Goal: Task Accomplishment & Management: Manage account settings

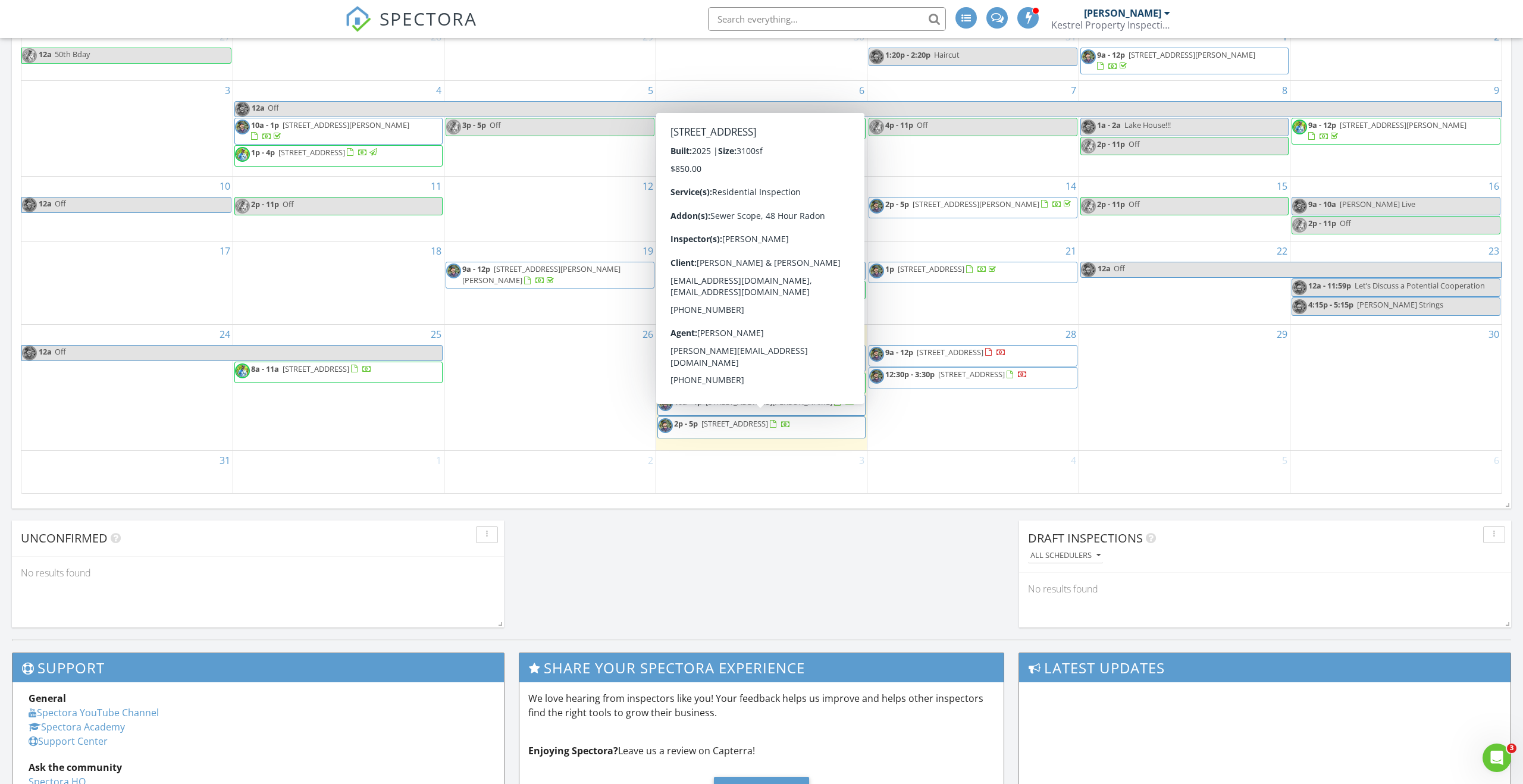
scroll to position [598, 0]
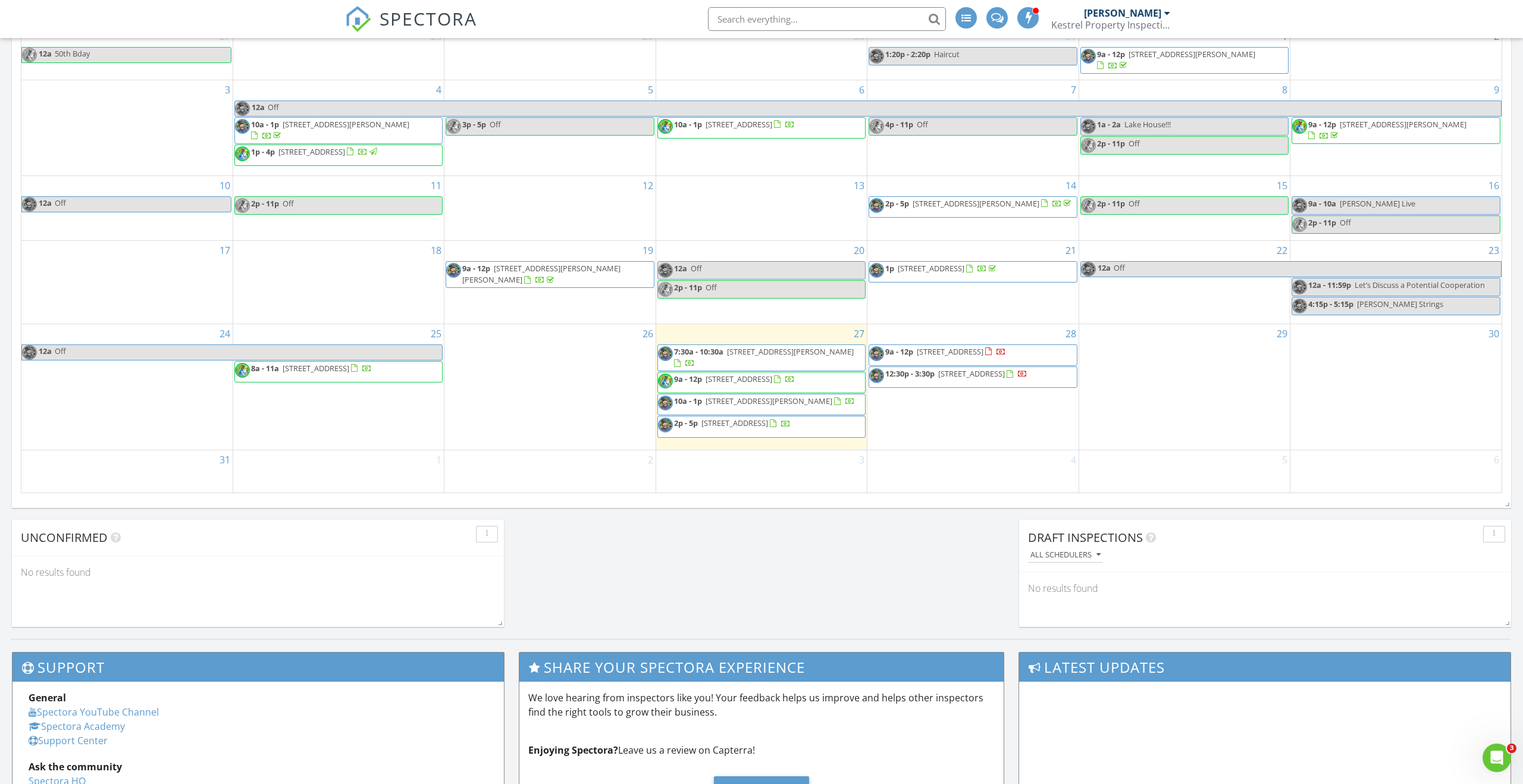
click at [964, 265] on span "12510 SE 199th Dr, Damascus 97089" at bounding box center [931, 268] width 67 height 11
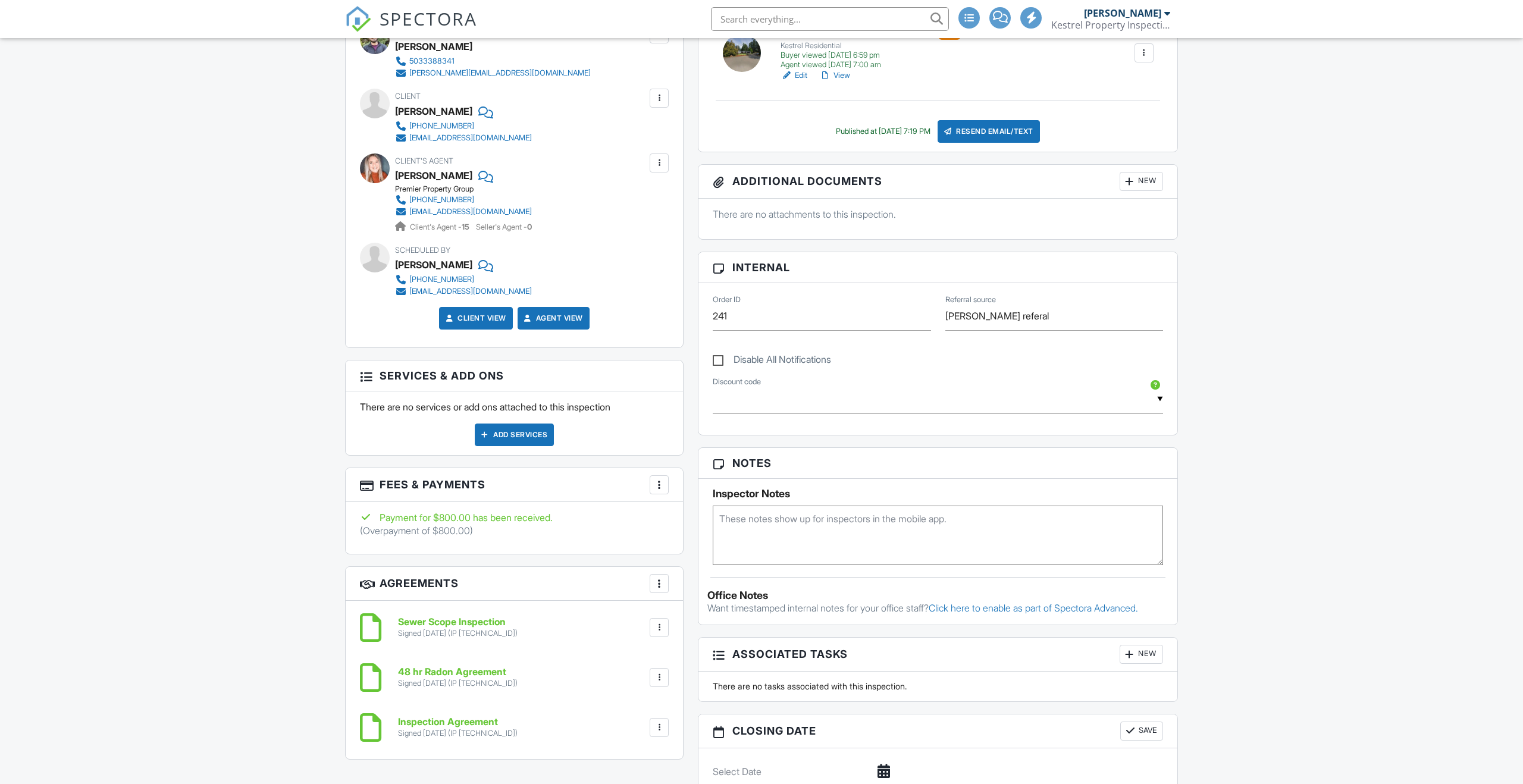
click at [672, 479] on h3 "Fees & Payments More Edit Fees & Payments Add Services" at bounding box center [515, 485] width 338 height 34
click at [660, 482] on div at bounding box center [660, 485] width 12 height 12
click at [661, 483] on div at bounding box center [660, 485] width 12 height 12
click at [687, 519] on li "Edit Fees & Payments" at bounding box center [719, 521] width 124 height 30
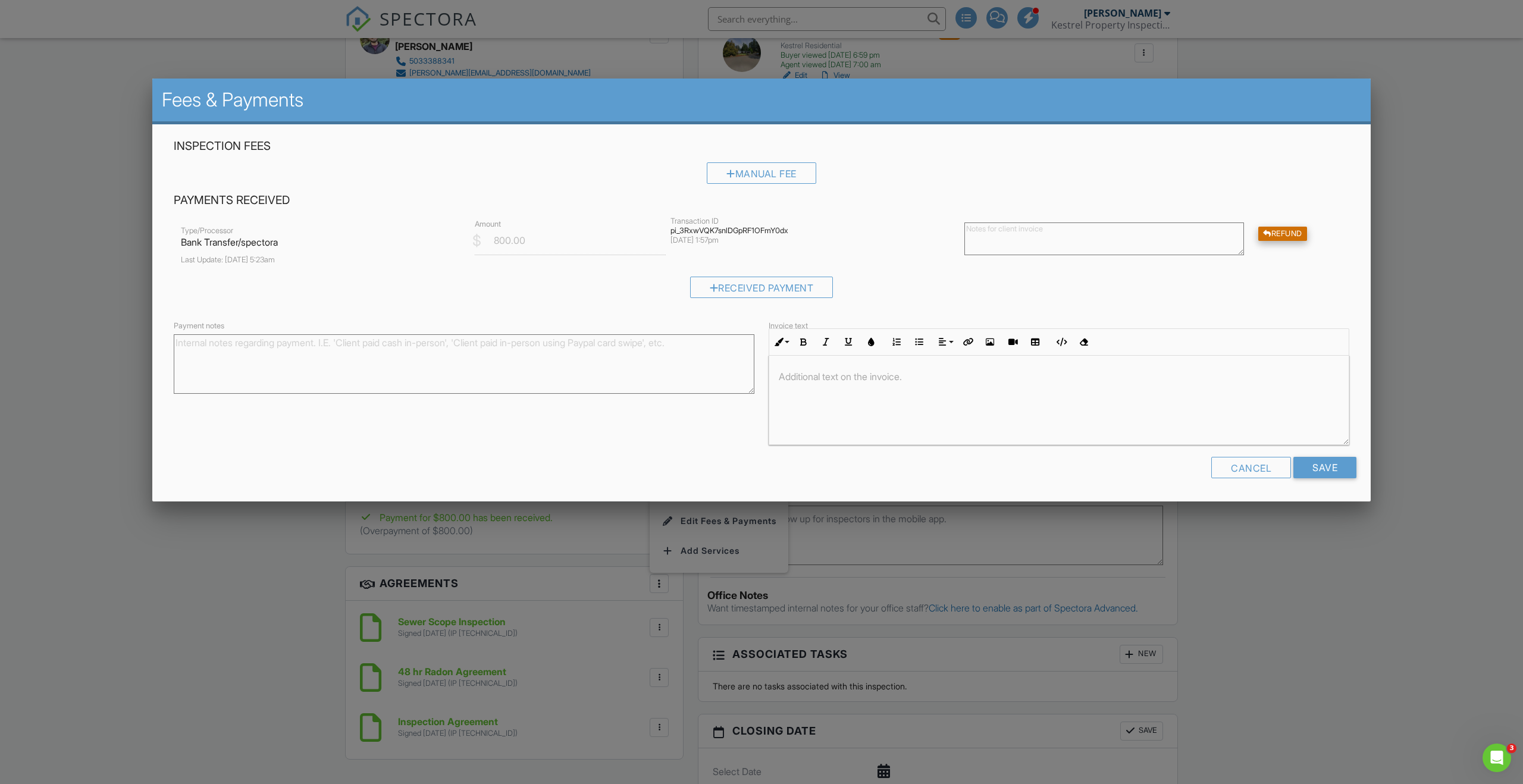
click at [1295, 228] on div "Refund" at bounding box center [1283, 233] width 49 height 15
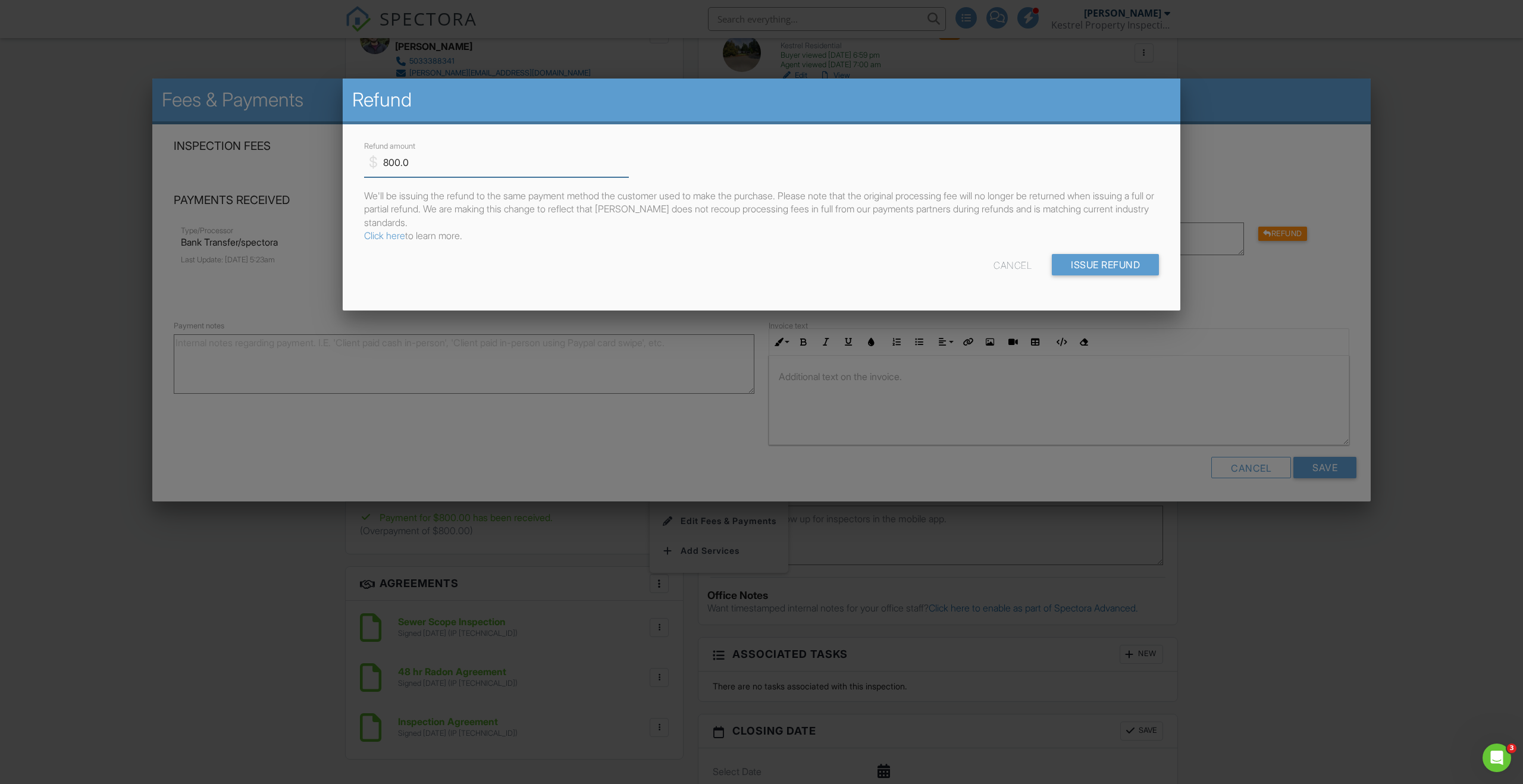
drag, startPoint x: 497, startPoint y: 150, endPoint x: 399, endPoint y: 166, distance: 99.3
click at [399, 166] on input "800.0" at bounding box center [496, 163] width 265 height 29
drag, startPoint x: 452, startPoint y: 164, endPoint x: 323, endPoint y: 165, distance: 129.0
click at [323, 165] on body "SPECTORA Kyle Nichols Kestrel Property Inspections LLC Role: Inspector Change R…" at bounding box center [761, 552] width 1523 height 2089
type input "150"
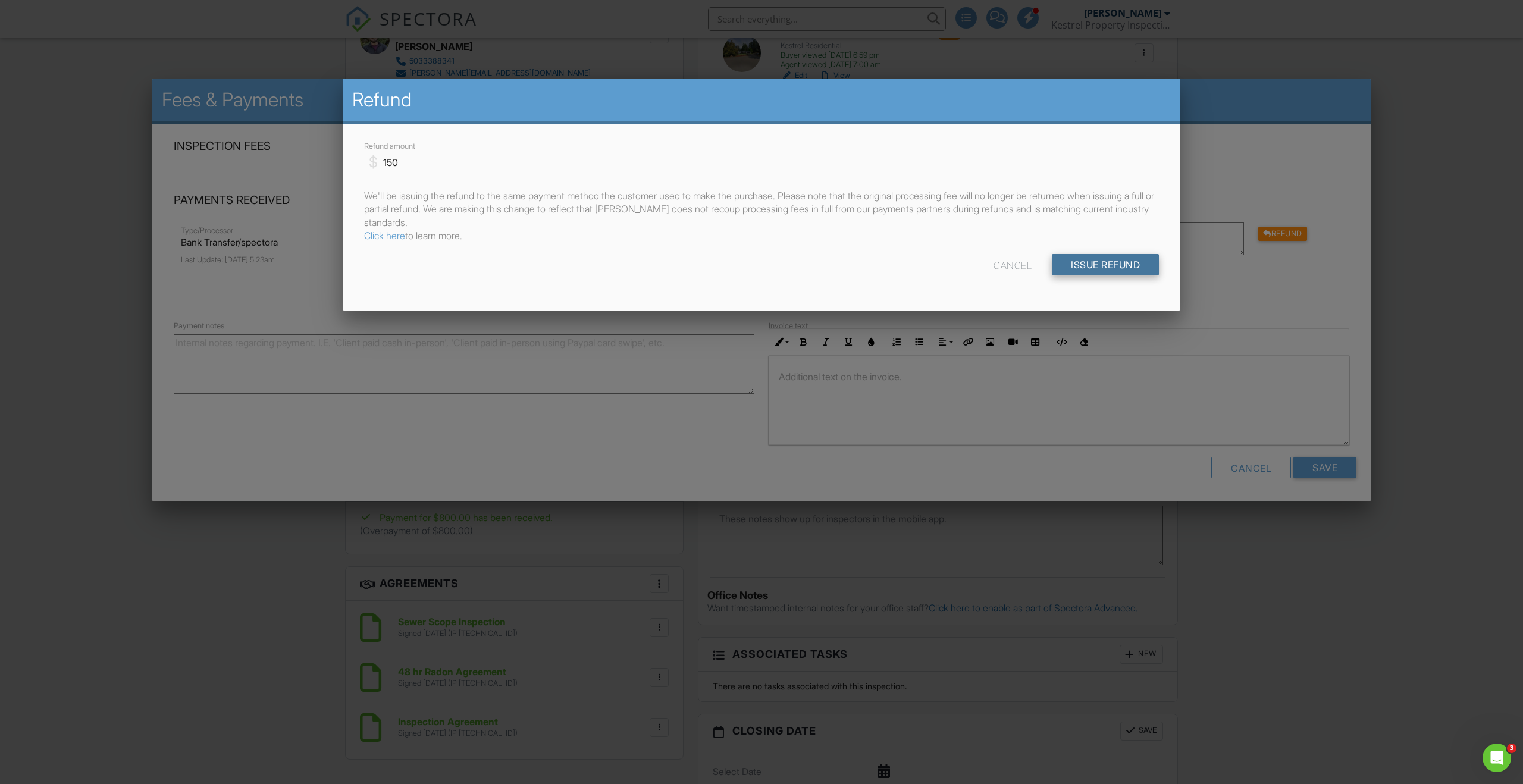
click at [1125, 272] on input "Issue Refund" at bounding box center [1106, 265] width 107 height 21
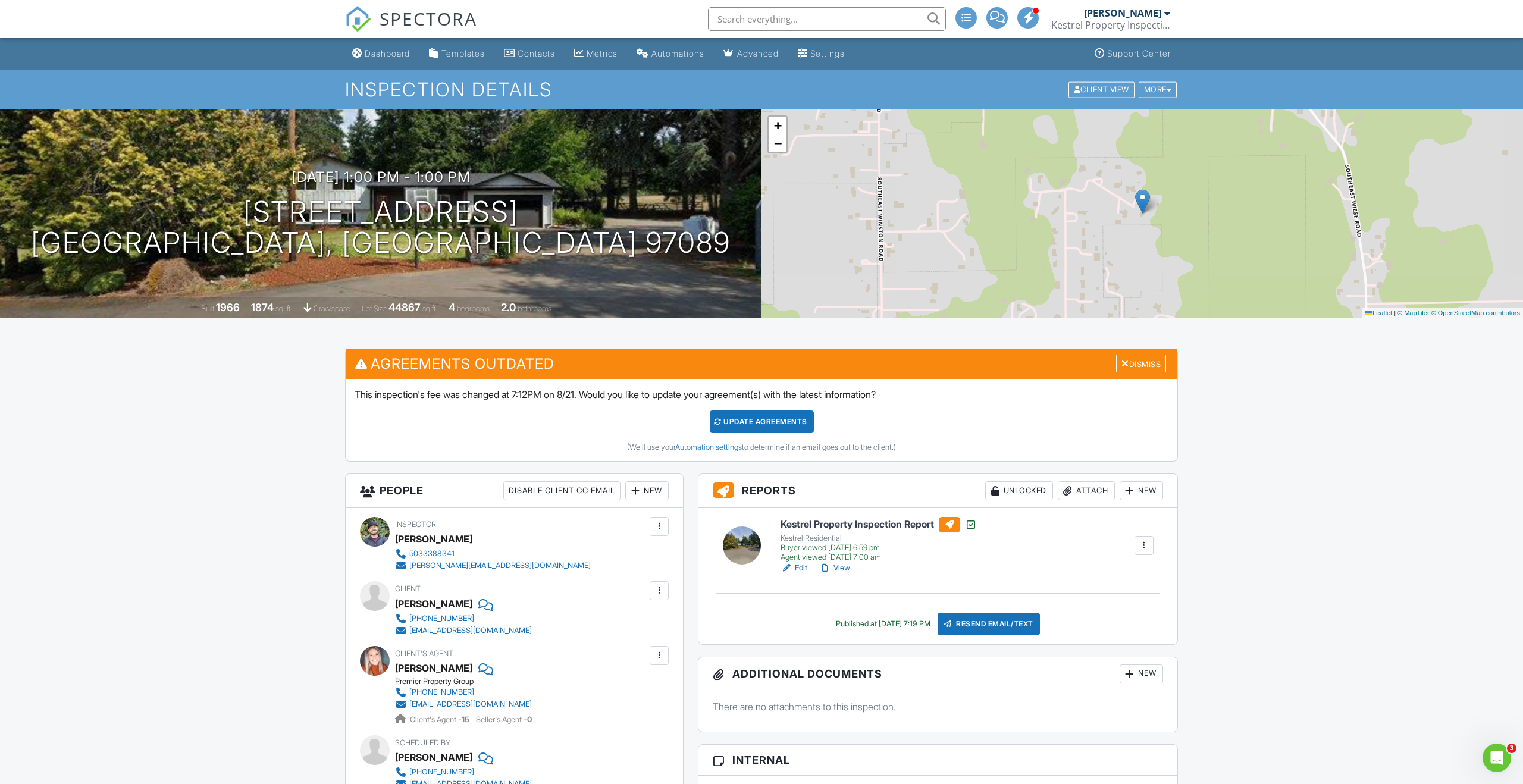
click at [386, 51] on div "Dashboard" at bounding box center [387, 53] width 45 height 10
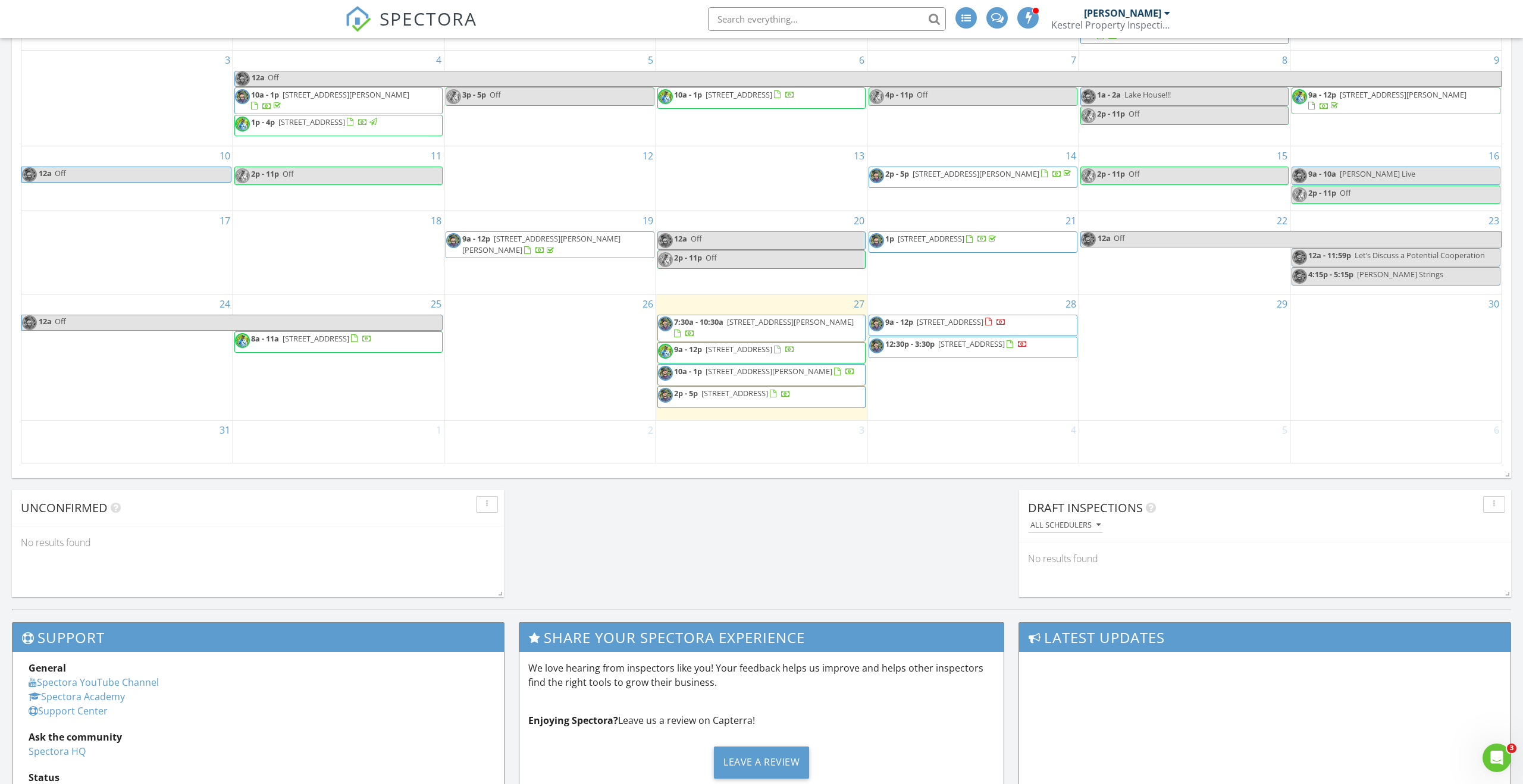
scroll to position [643, 0]
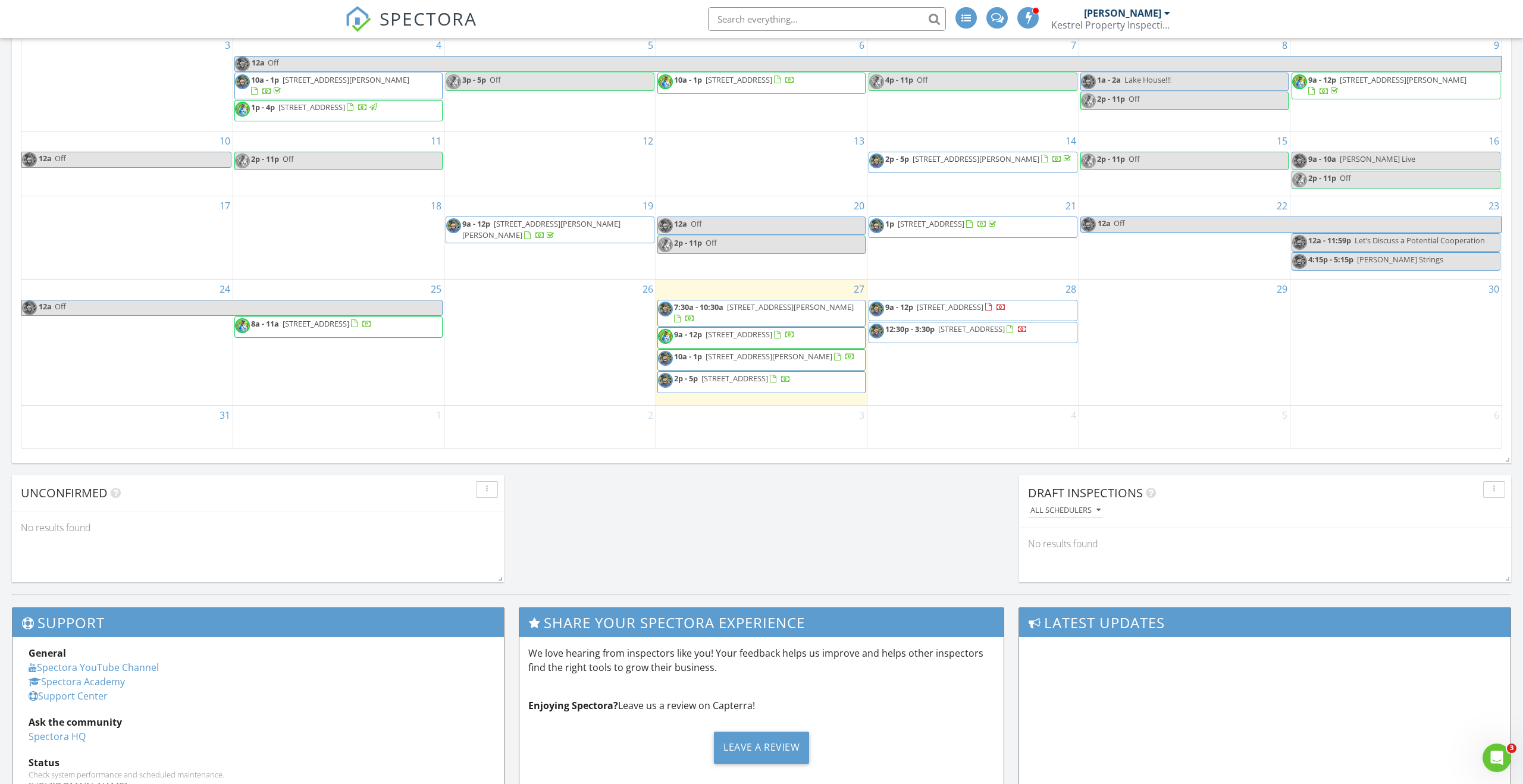
click at [971, 303] on span "3896 Cedar Oak Dr, West Linn 97068" at bounding box center [950, 307] width 67 height 11
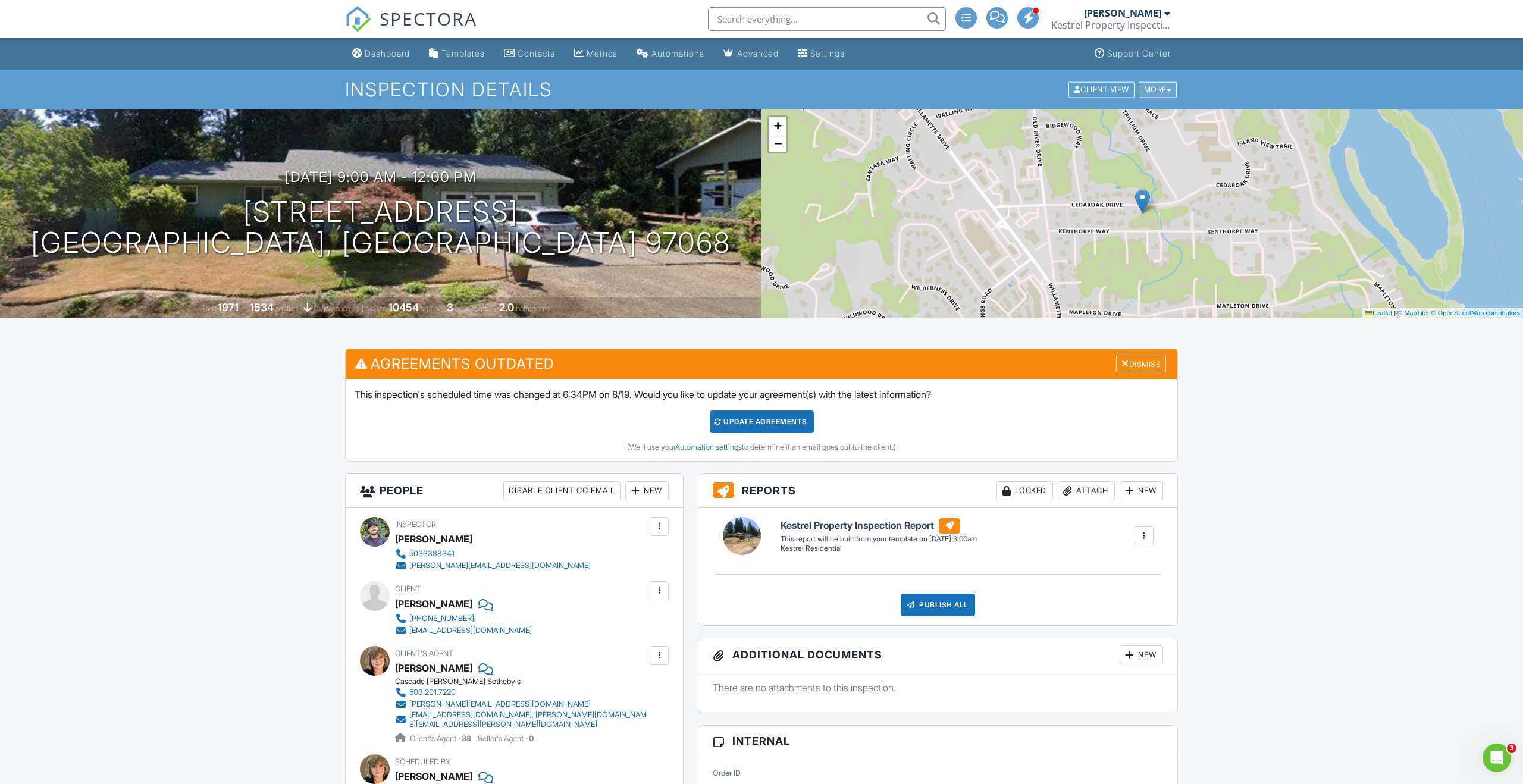
click at [1148, 91] on div "More" at bounding box center [1158, 89] width 38 height 16
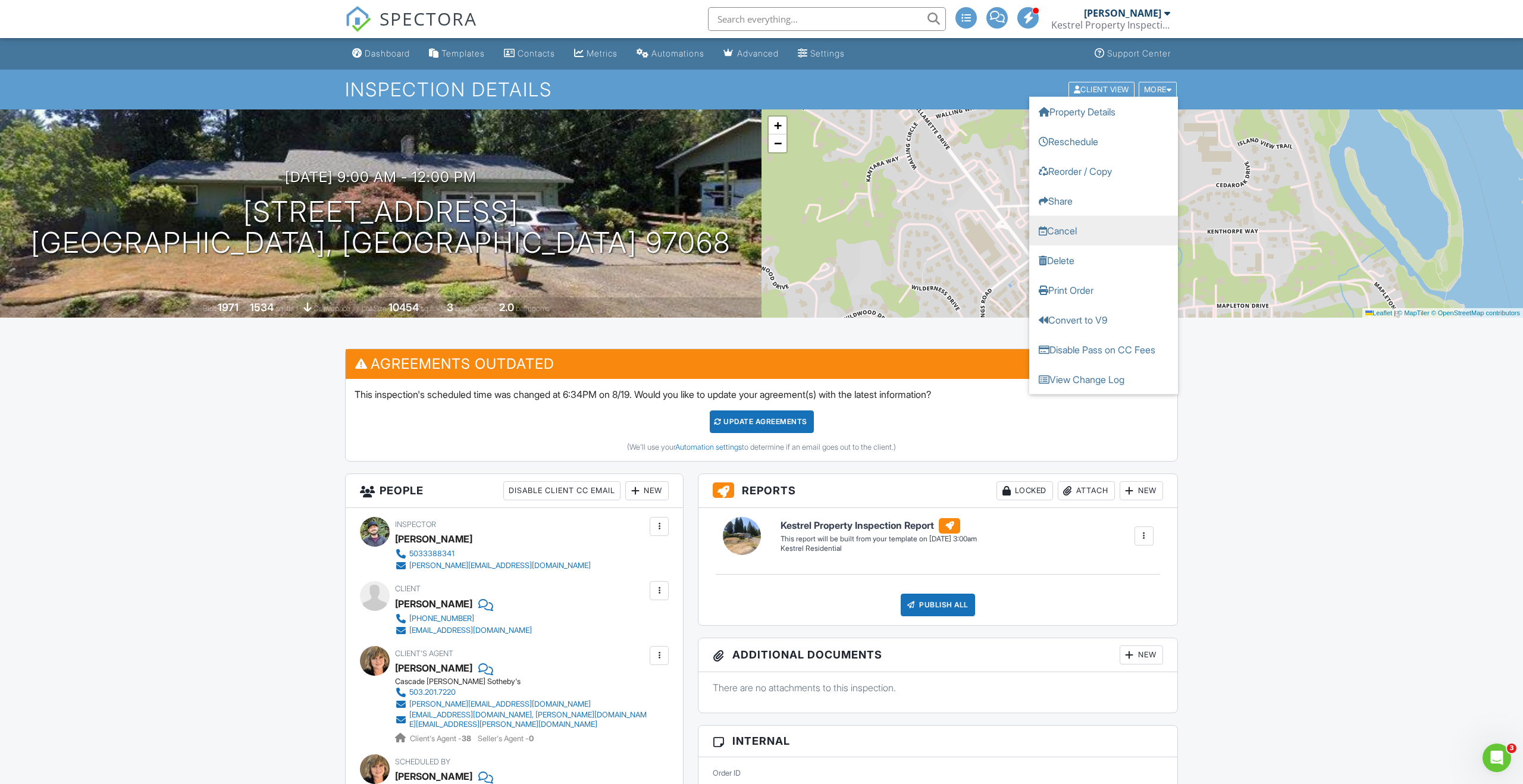
click at [1083, 239] on link "Cancel" at bounding box center [1104, 230] width 149 height 30
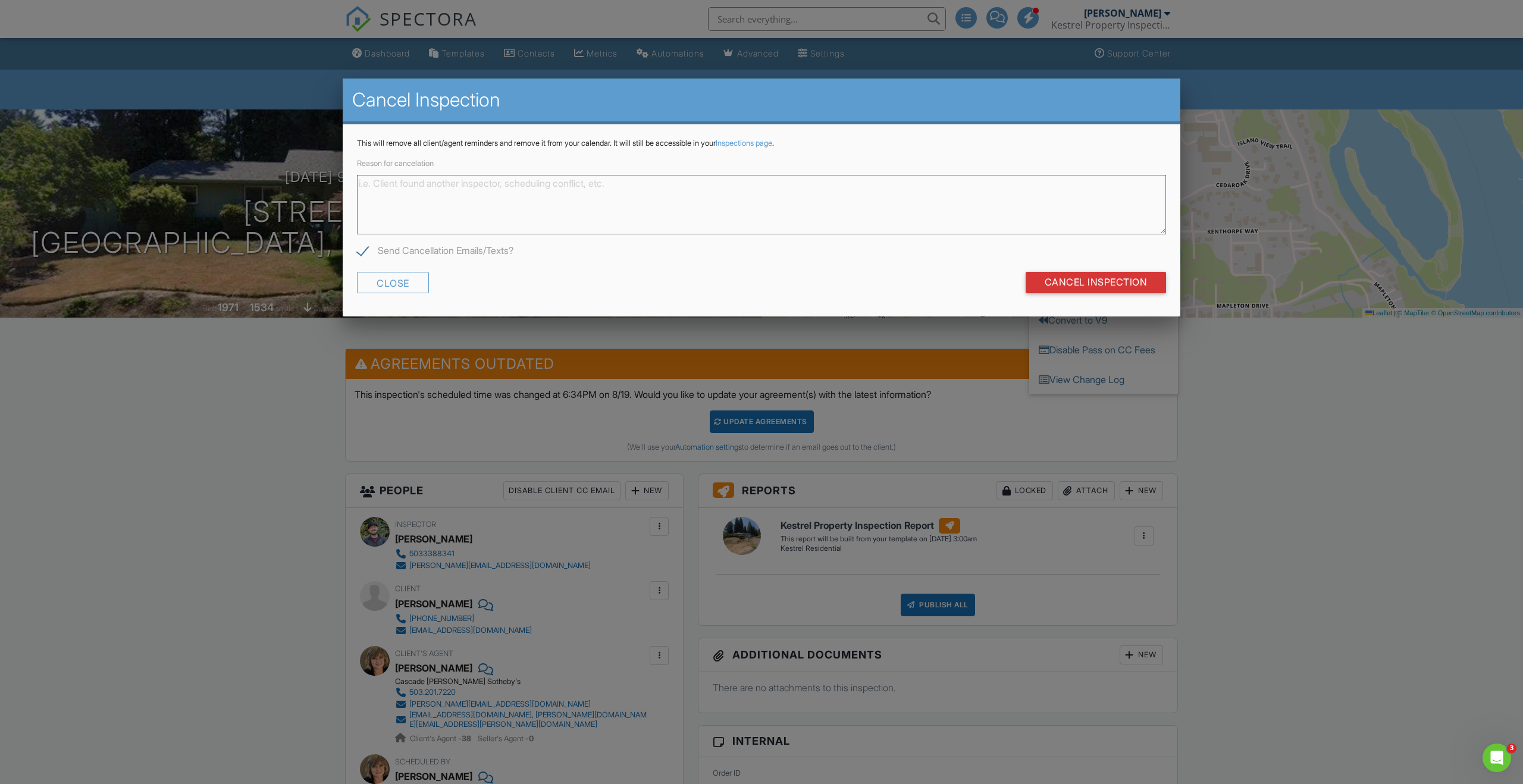
click at [810, 223] on textarea "Reason for cancelation" at bounding box center [761, 205] width 809 height 60
type textarea "P"
type textarea "Scheduling"
click at [1100, 282] on input "Cancel Inspection" at bounding box center [1096, 282] width 141 height 21
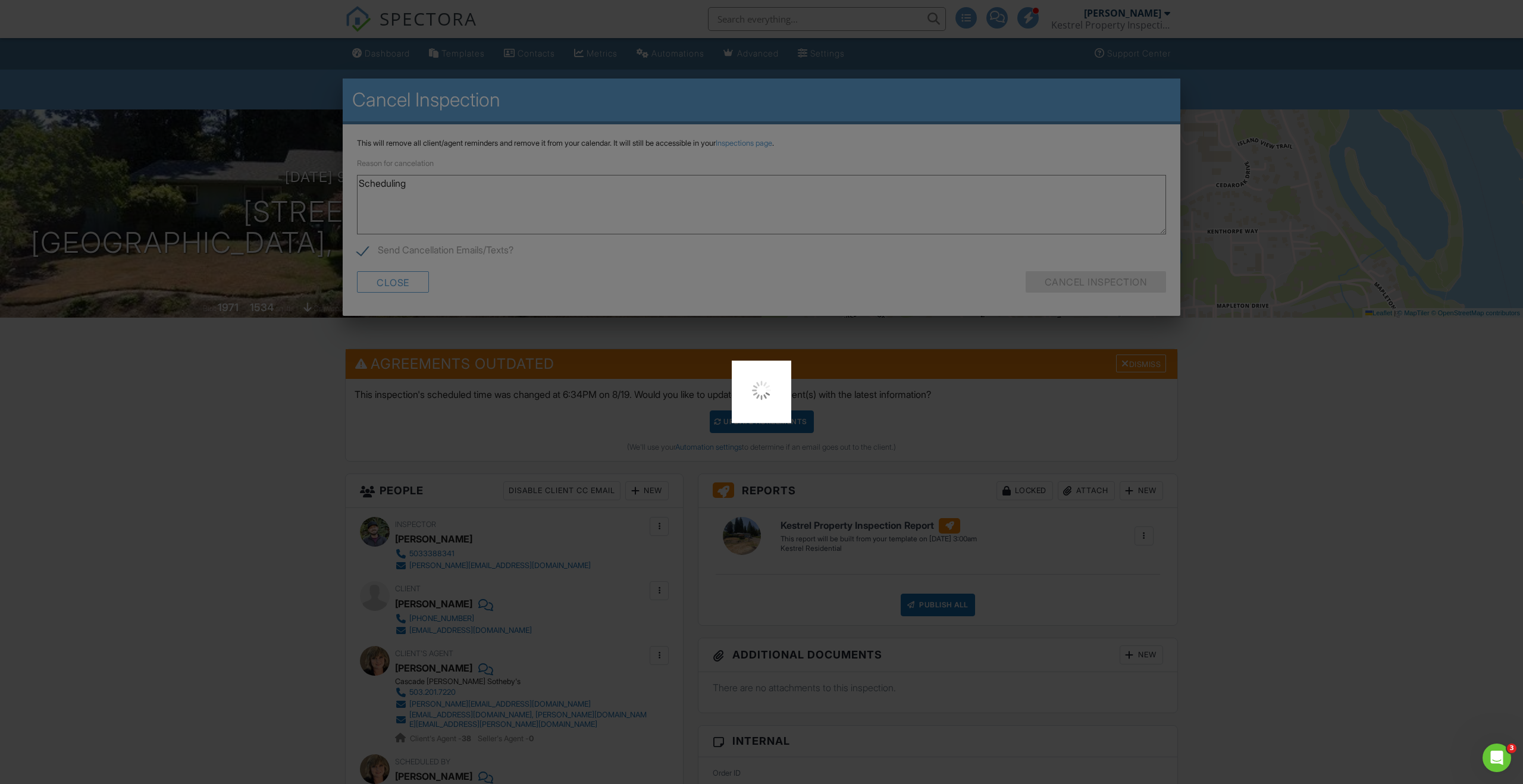
click at [417, 285] on div at bounding box center [761, 392] width 1523 height 784
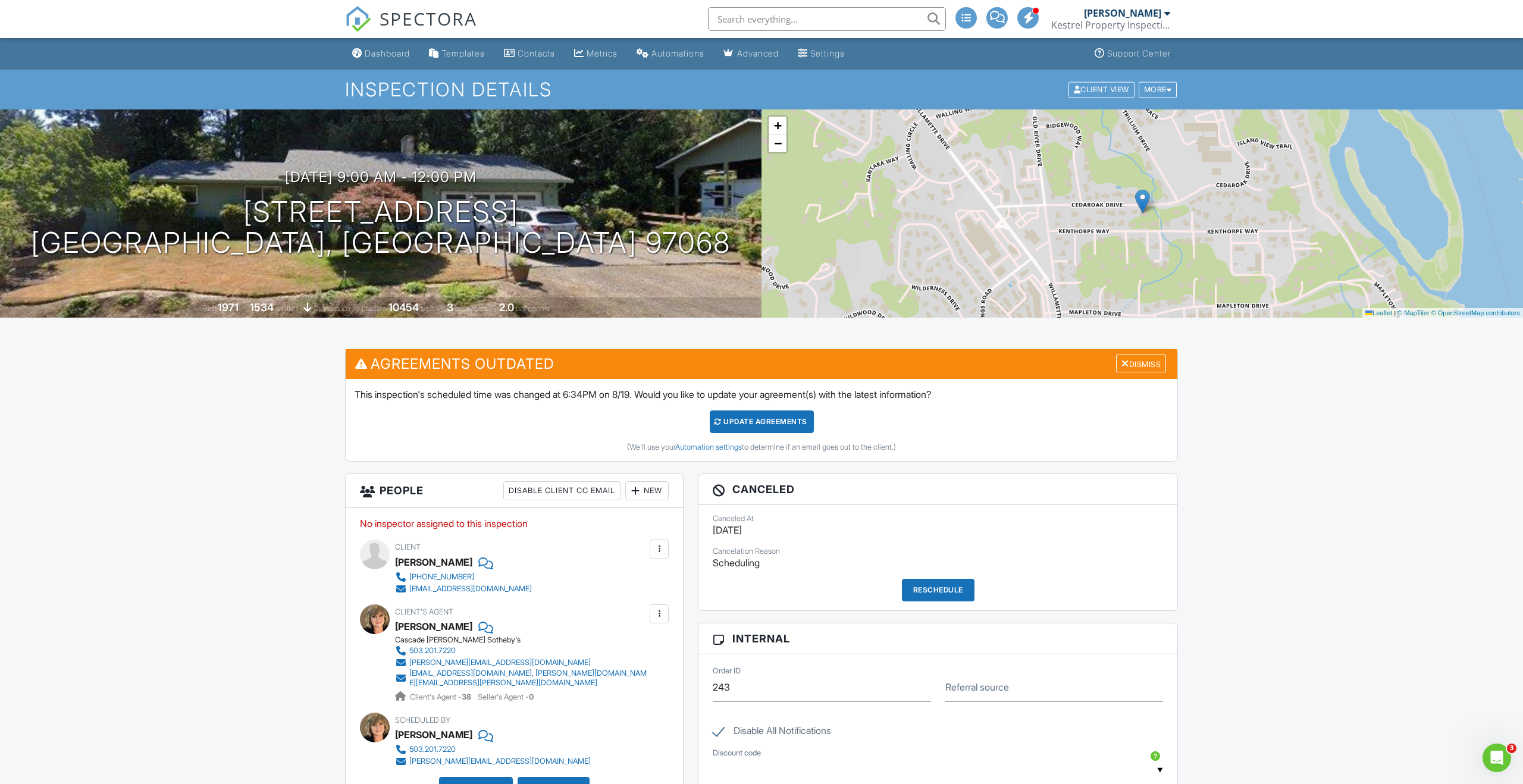
click at [385, 58] on div "Dashboard" at bounding box center [387, 53] width 45 height 10
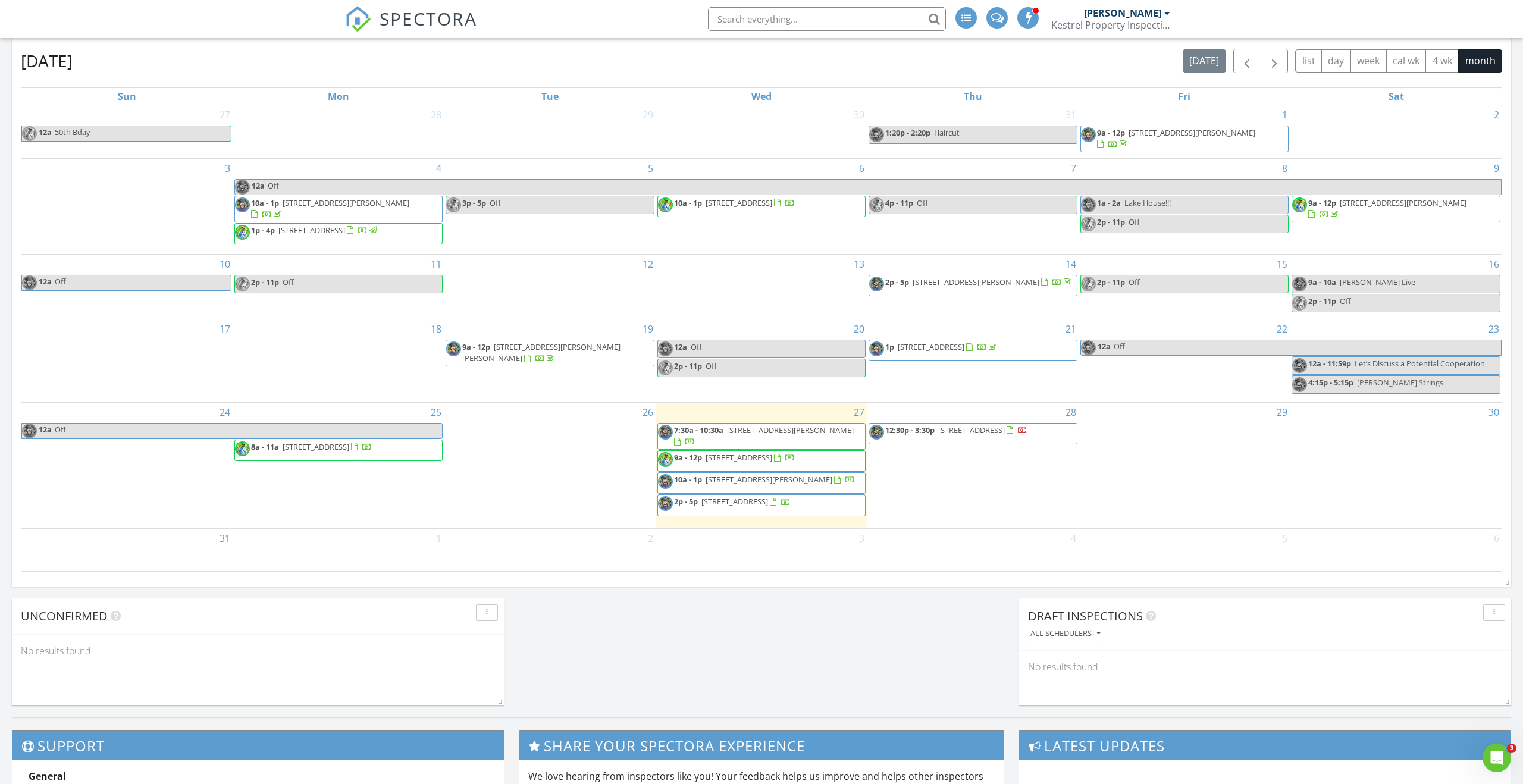
scroll to position [522, 0]
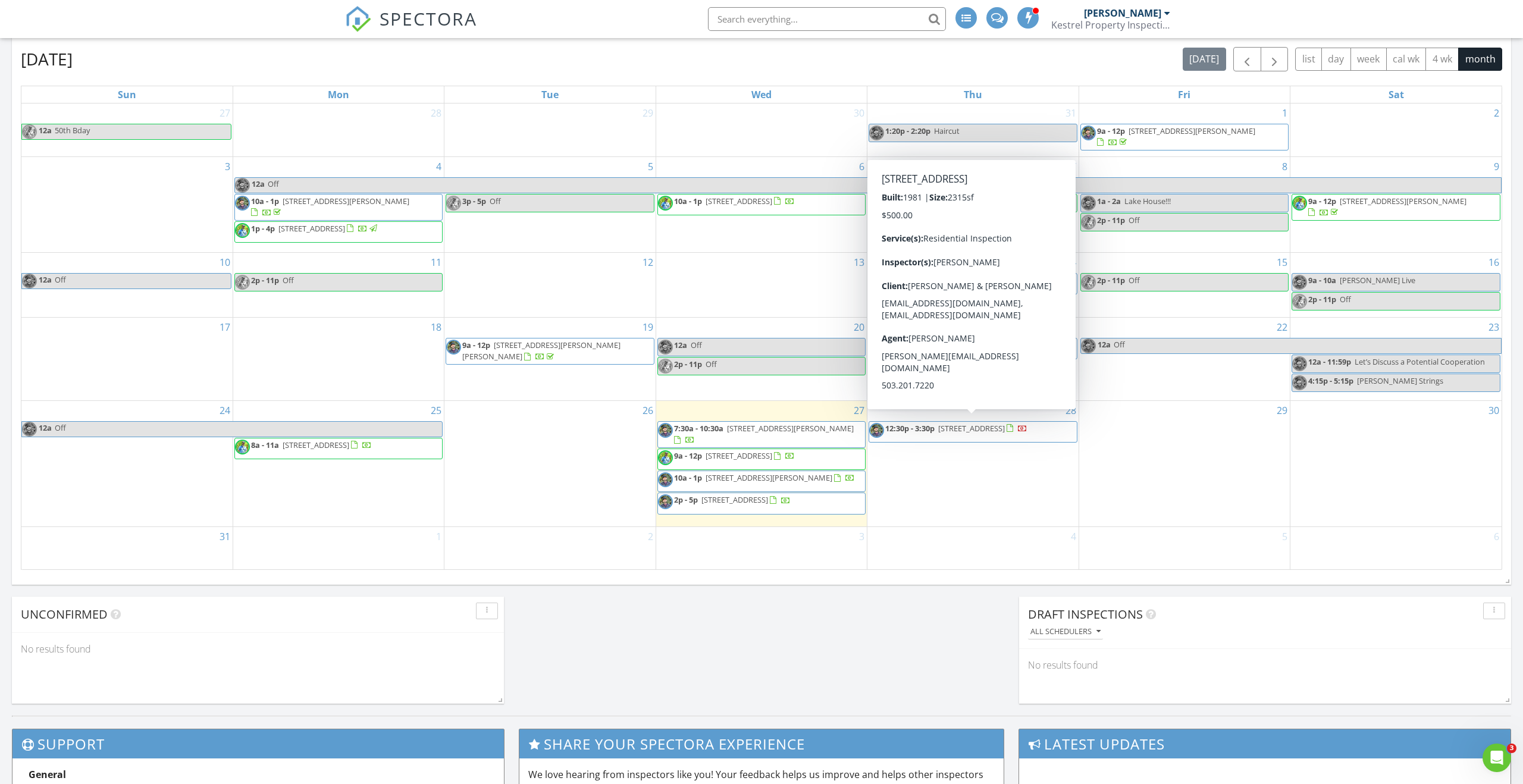
click at [944, 426] on span "[STREET_ADDRESS]" at bounding box center [971, 428] width 67 height 11
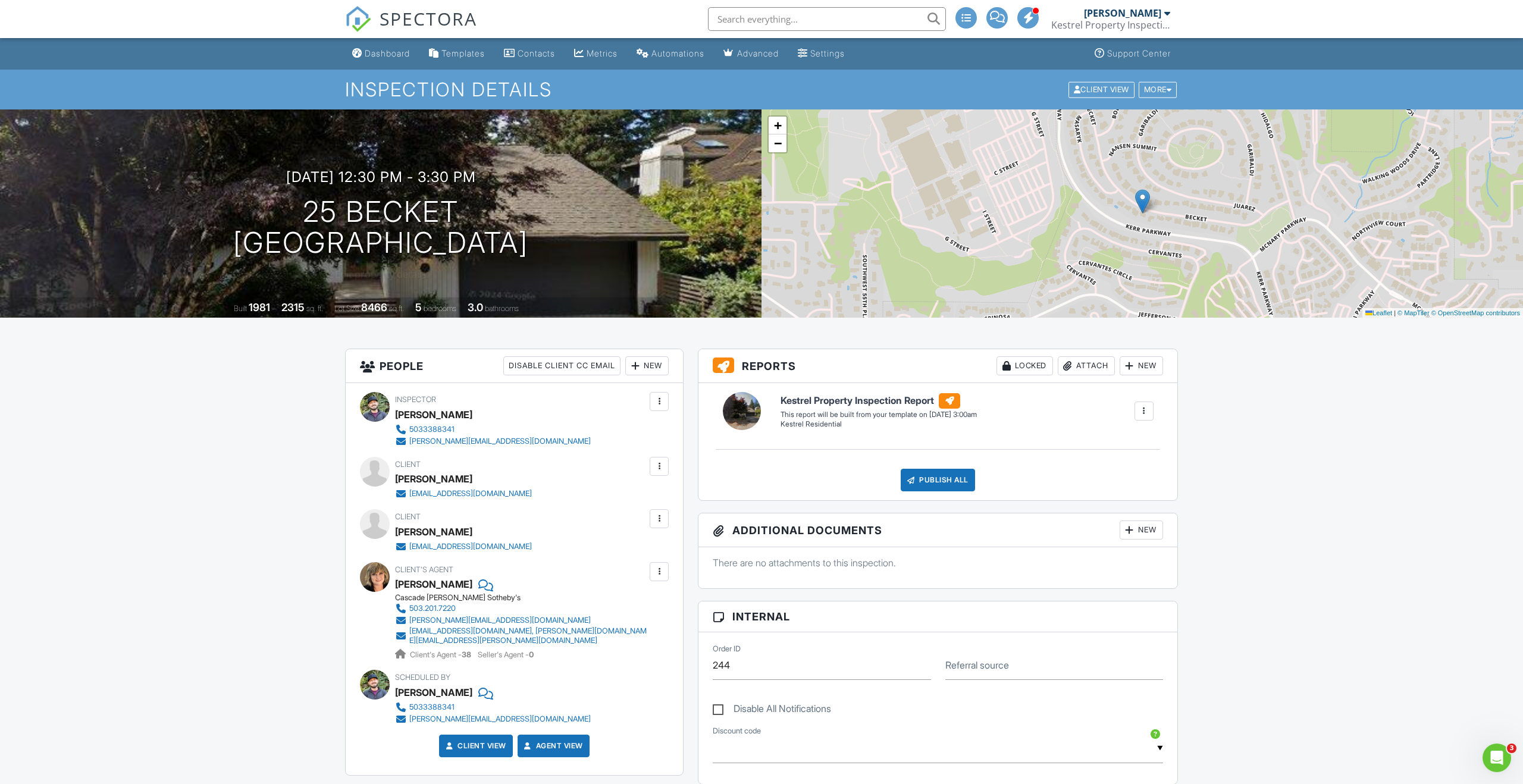
click at [0, 0] on div at bounding box center [0, 0] width 0 height 0
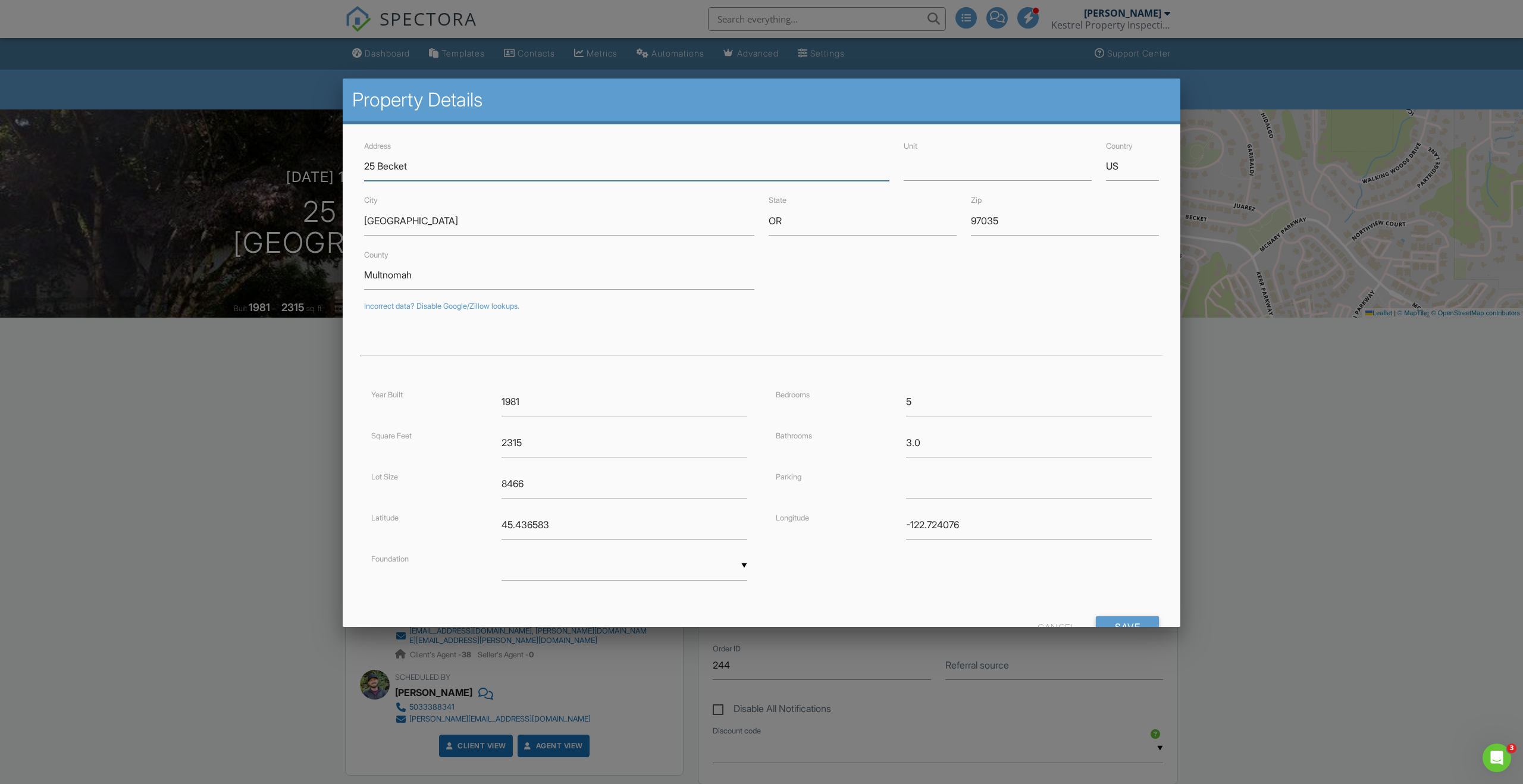
scroll to position [46, 0]
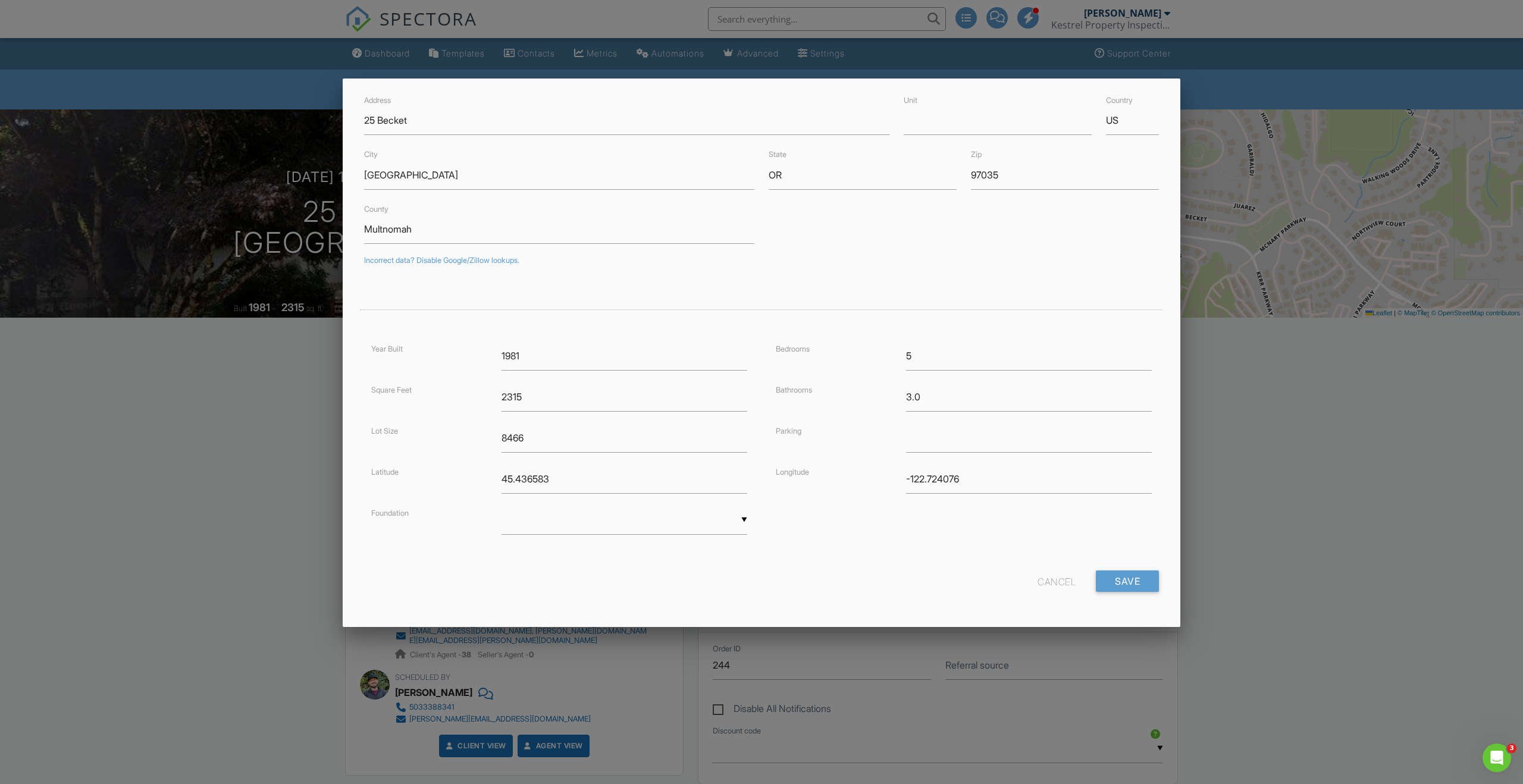
click at [1053, 577] on div "Cancel" at bounding box center [1057, 581] width 38 height 21
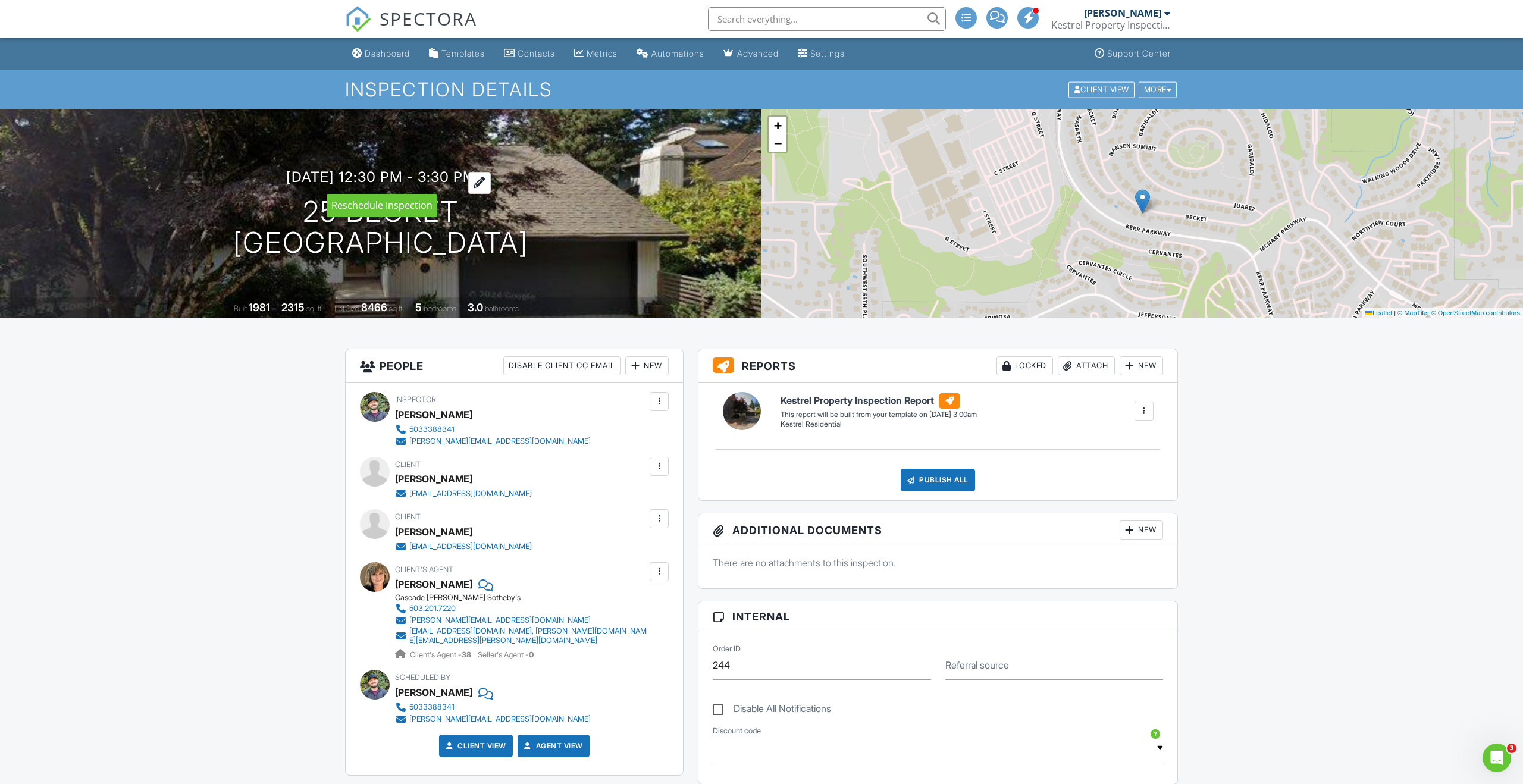
click at [491, 183] on div at bounding box center [479, 183] width 22 height 22
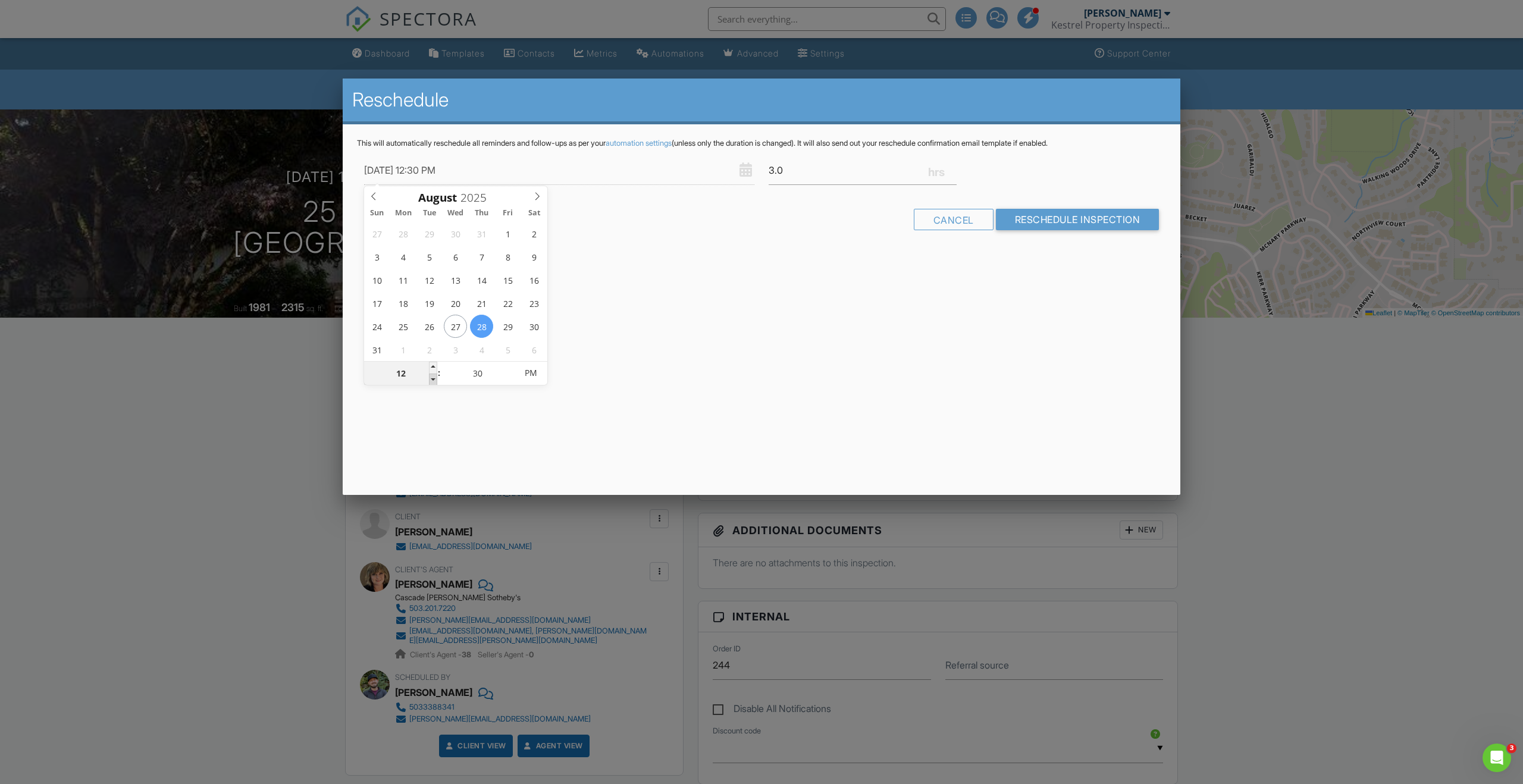
type input "08/28/2025 11:30 AM"
type input "11"
click at [432, 379] on span at bounding box center [433, 380] width 8 height 12
type input "08/28/2025 10:30 AM"
type input "10"
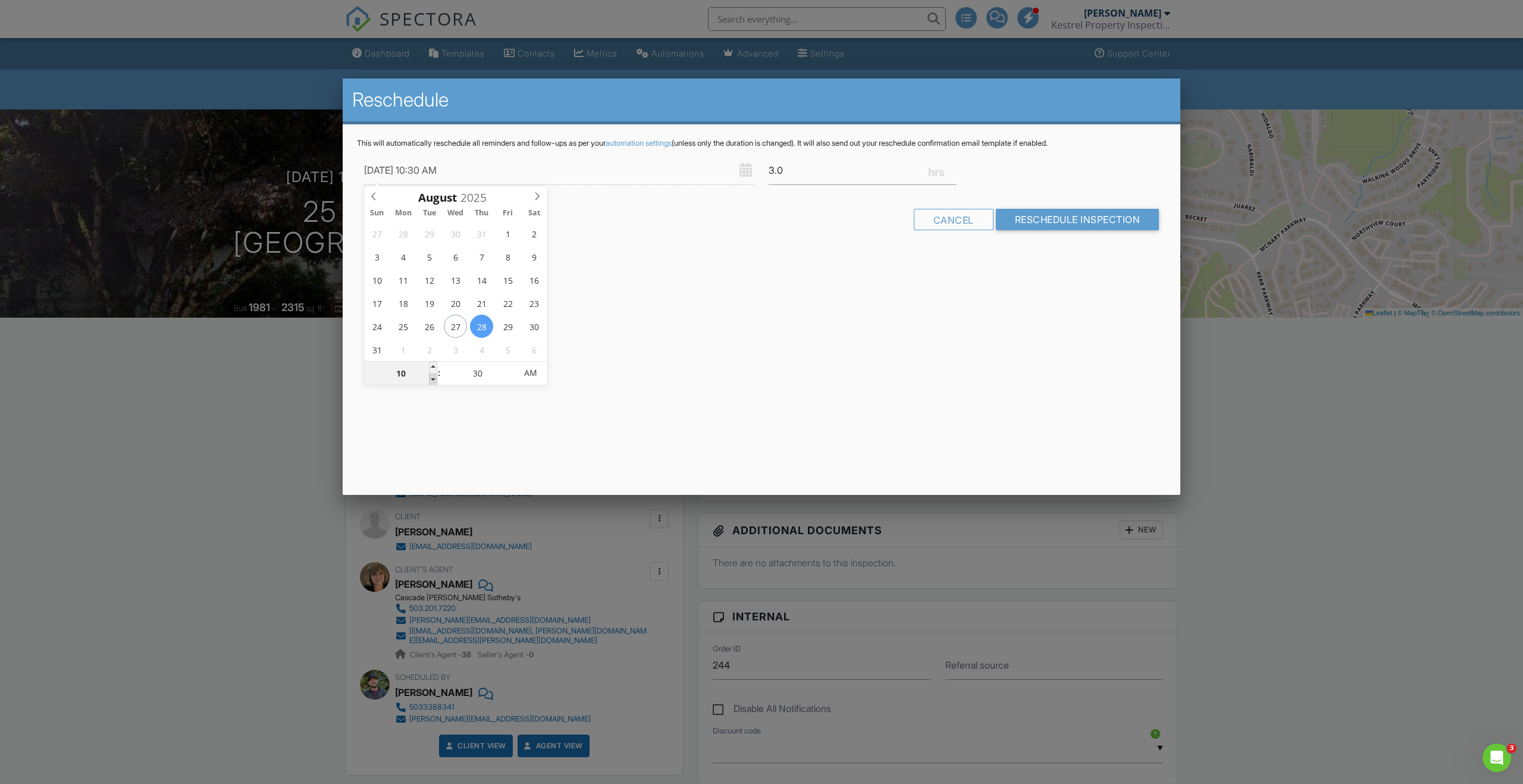
click at [432, 379] on span at bounding box center [433, 380] width 8 height 12
type input "08/28/2025 9:30 AM"
type input "09"
click at [432, 379] on span at bounding box center [433, 380] width 8 height 12
type input "08/28/2025 9:25 AM"
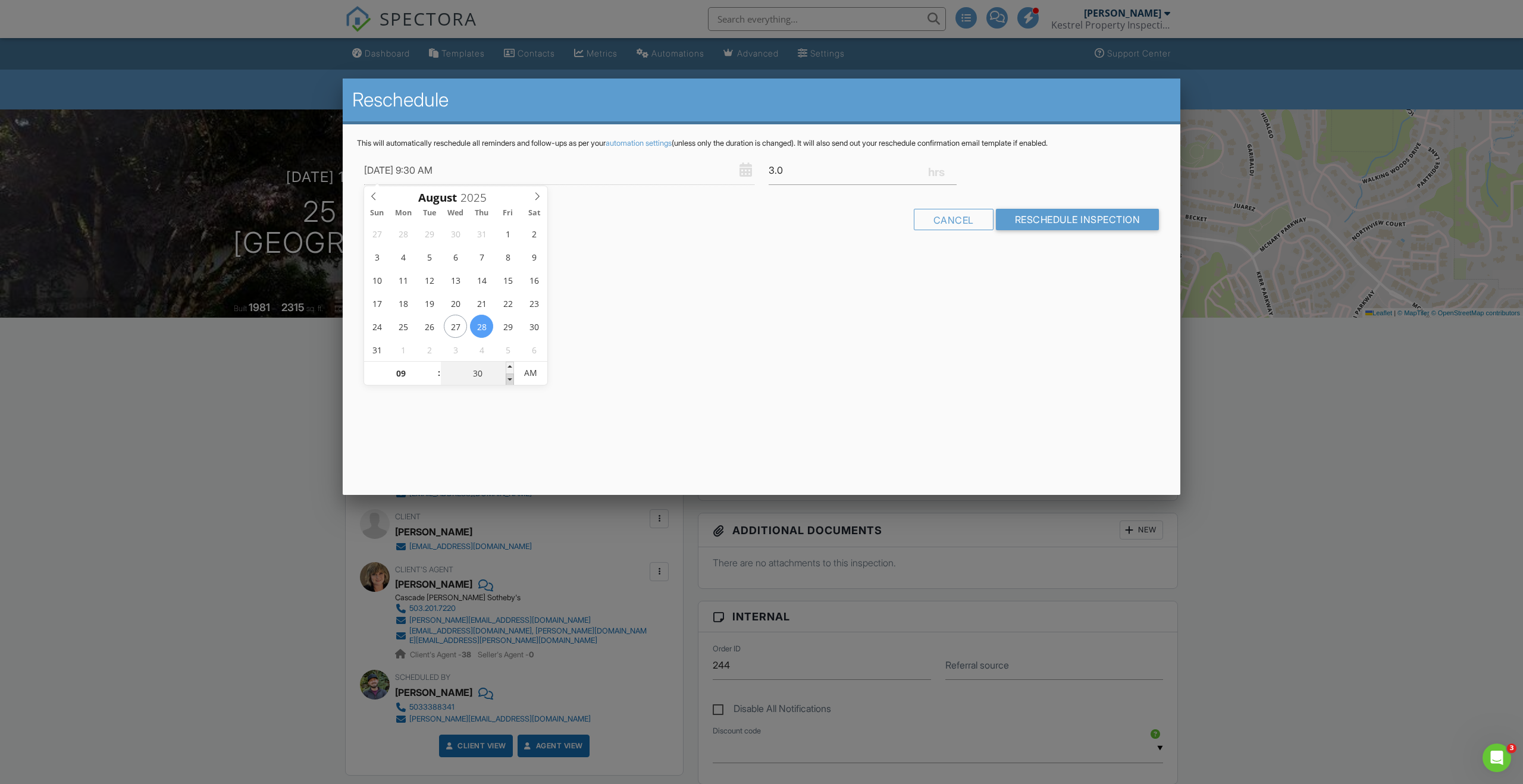
type input "25"
click at [508, 375] on span at bounding box center [509, 380] width 8 height 12
type input "08/28/2025 9:20 AM"
type input "20"
click at [509, 375] on span at bounding box center [509, 380] width 8 height 12
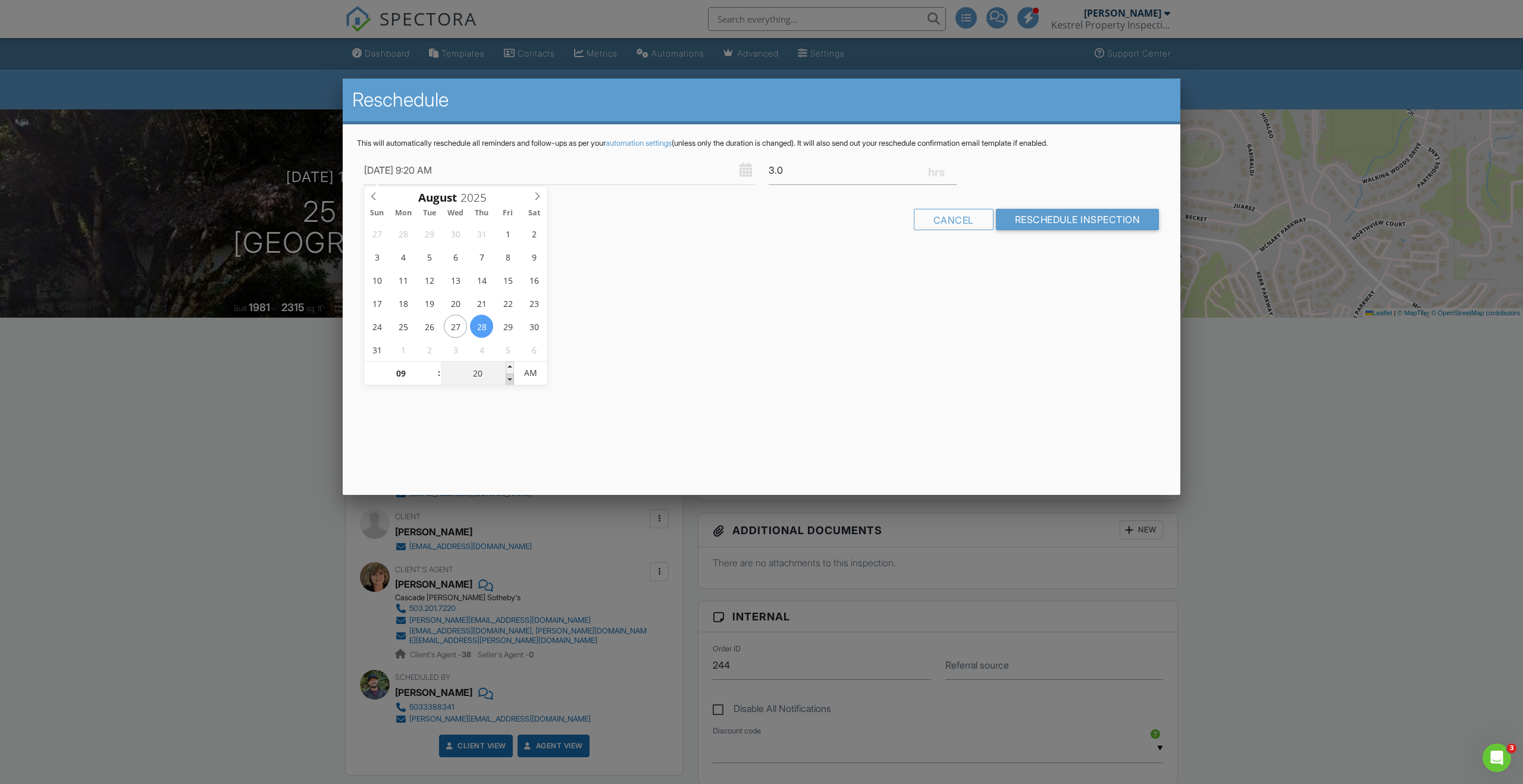
type input "08/28/2025 9:15 AM"
type input "15"
click at [509, 375] on span at bounding box center [509, 380] width 8 height 12
type input "08/28/2025 9:10 AM"
type input "10"
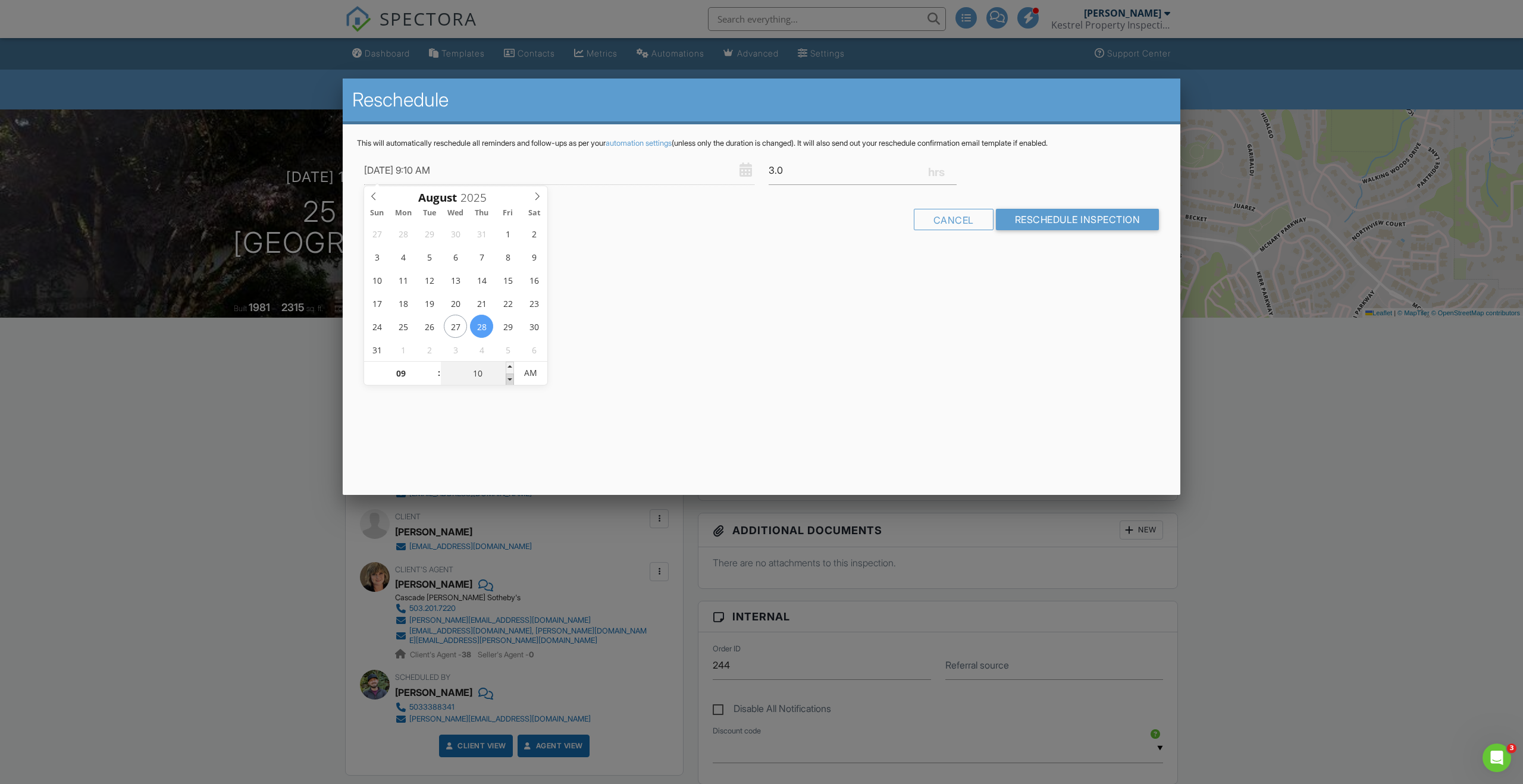
click at [509, 375] on span at bounding box center [509, 380] width 8 height 12
type input "08/28/2025 9:05 AM"
type input "05"
click at [510, 377] on span at bounding box center [509, 380] width 8 height 12
type input "08/28/2025 9:00 AM"
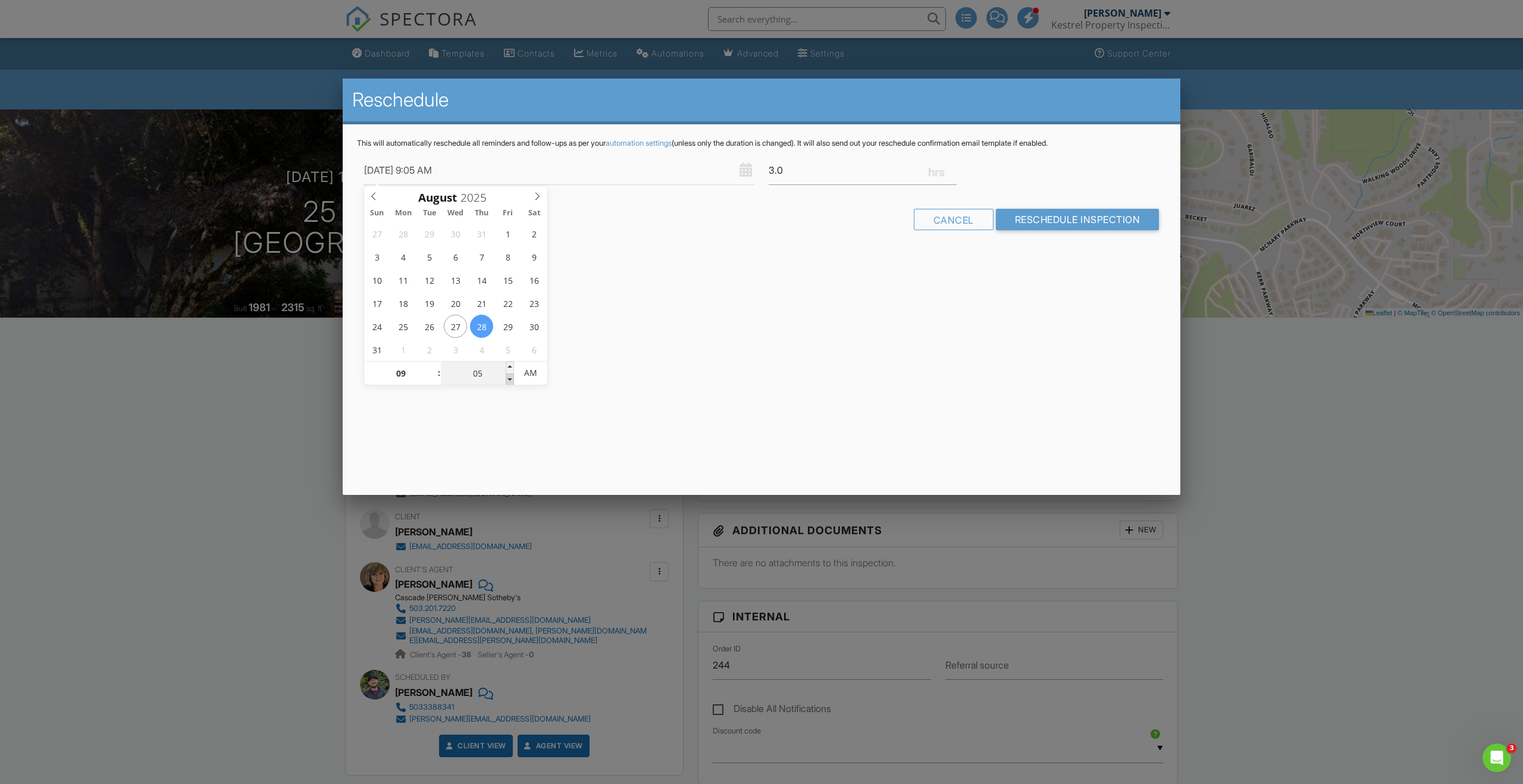
type input "00"
click at [510, 377] on span at bounding box center [509, 380] width 8 height 12
click at [1071, 226] on input "Reschedule Inspection" at bounding box center [1077, 219] width 163 height 21
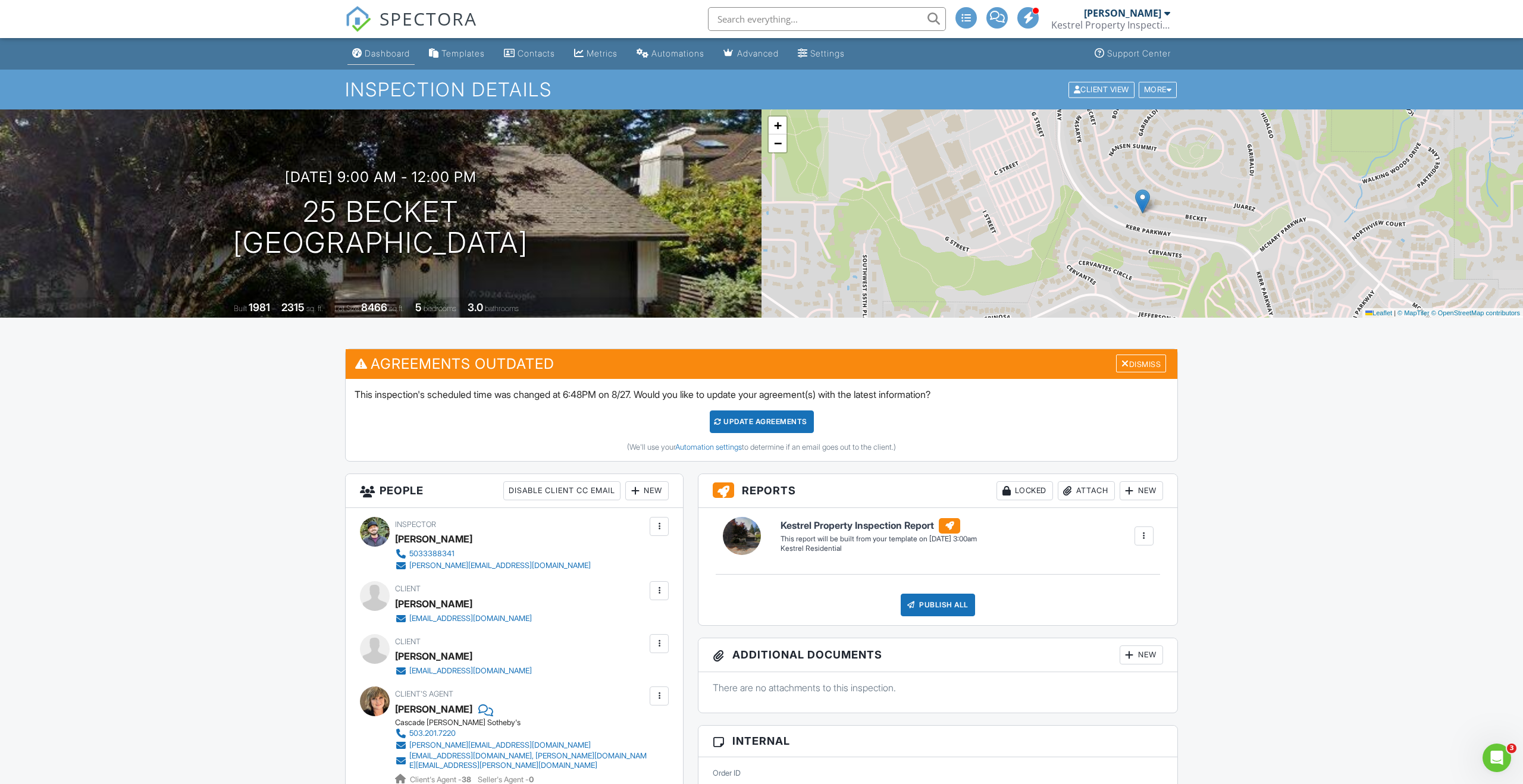
click at [395, 51] on div "Dashboard" at bounding box center [387, 53] width 45 height 10
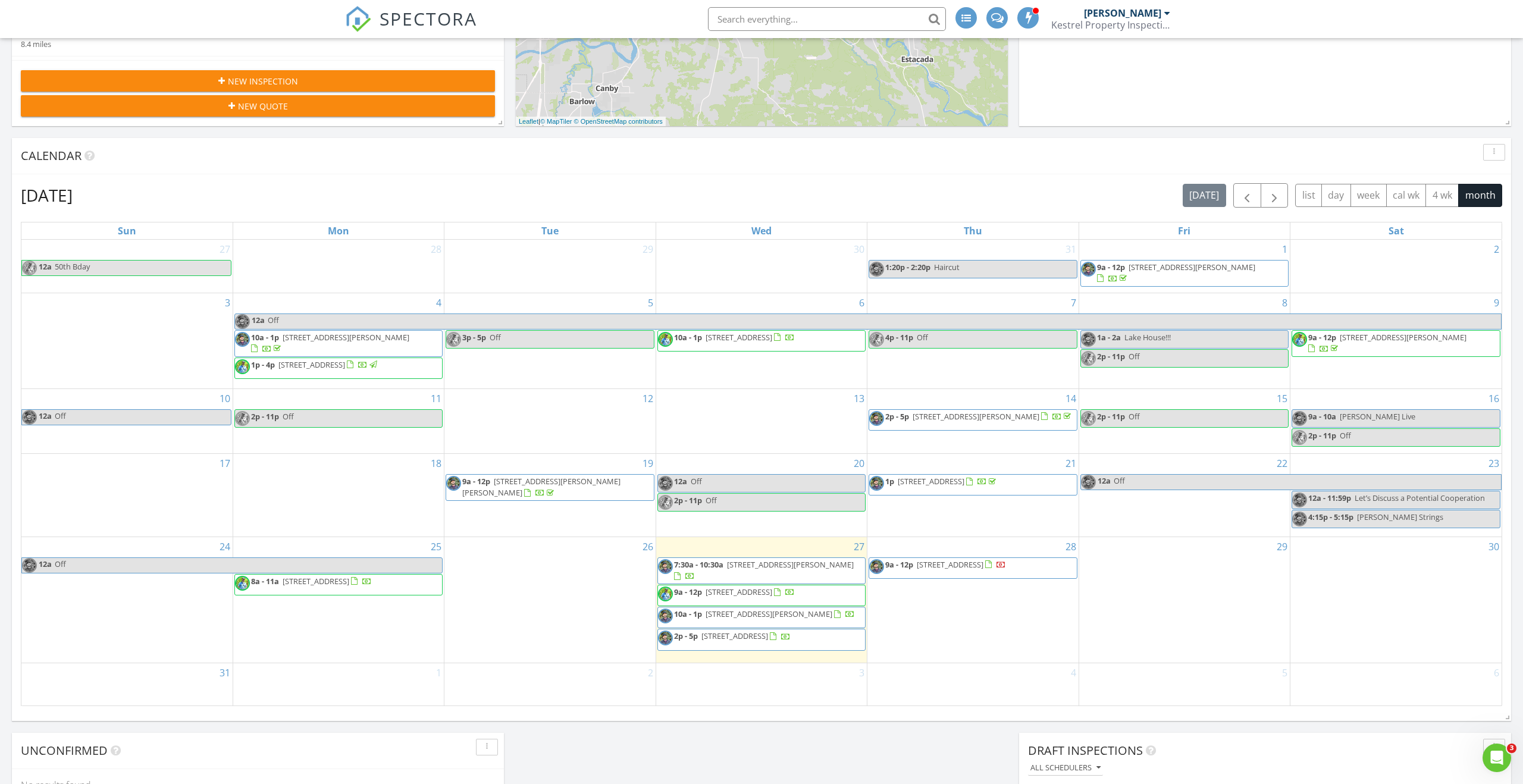
scroll to position [415, 0]
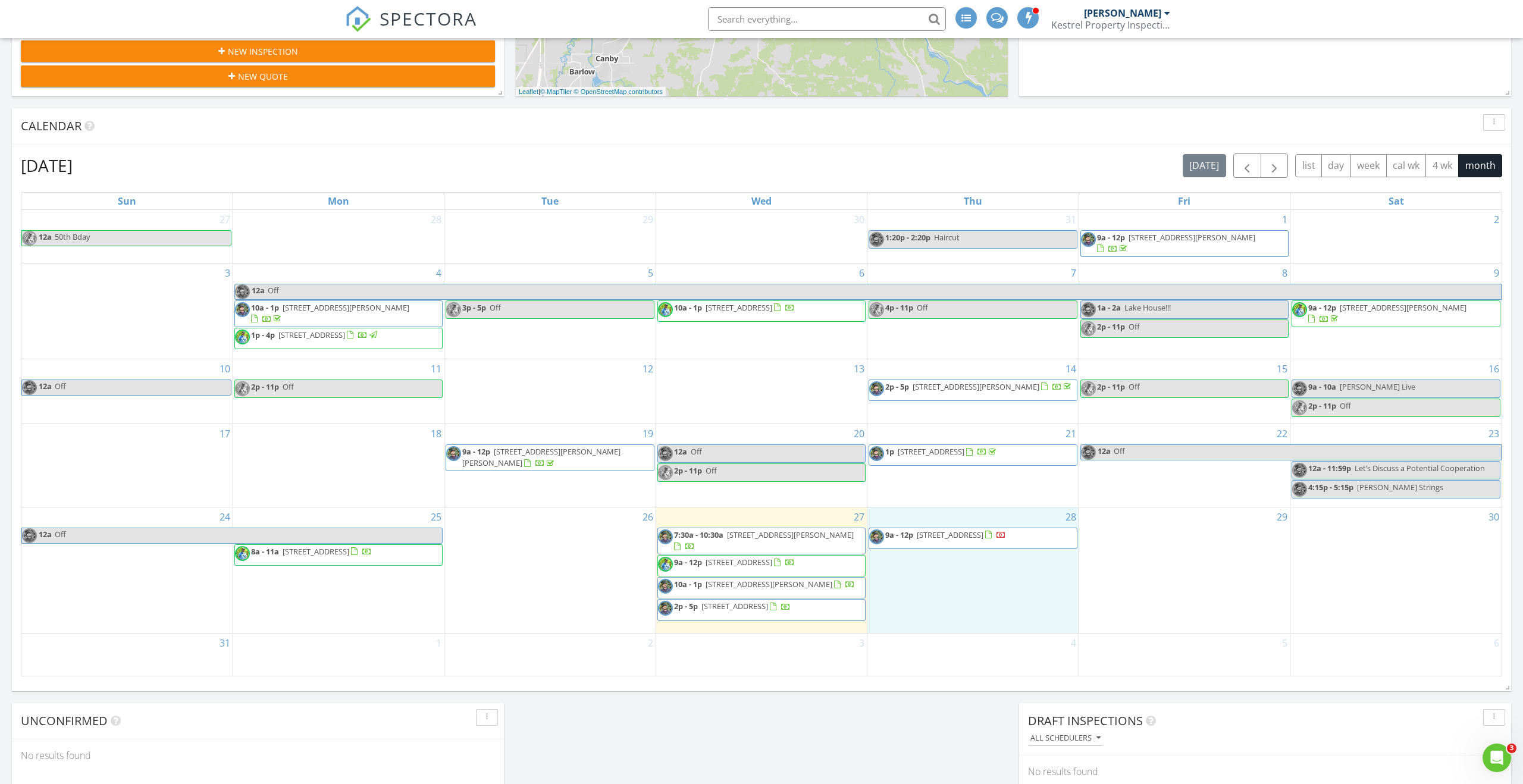
click at [900, 562] on div "28 9a - 12p 25 Becket, Lake Oswego 97035" at bounding box center [973, 571] width 211 height 126
click at [969, 536] on link "Inspection" at bounding box center [971, 530] width 61 height 19
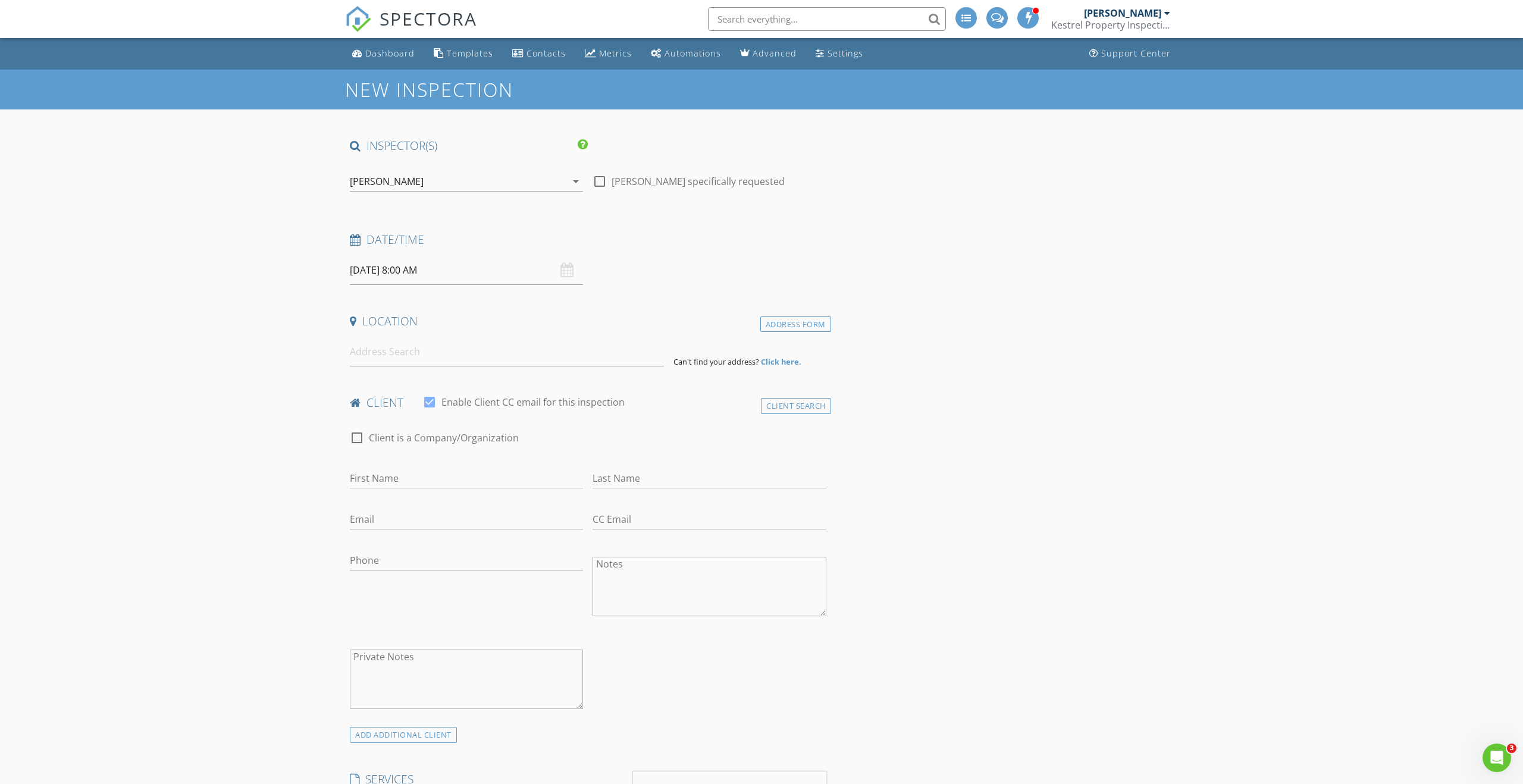
click at [601, 182] on div at bounding box center [600, 181] width 20 height 20
checkbox input "true"
click at [487, 266] on input "[DATE] 8:00 AM" at bounding box center [466, 270] width 233 height 29
type input "09"
type input "[DATE] 9:00 AM"
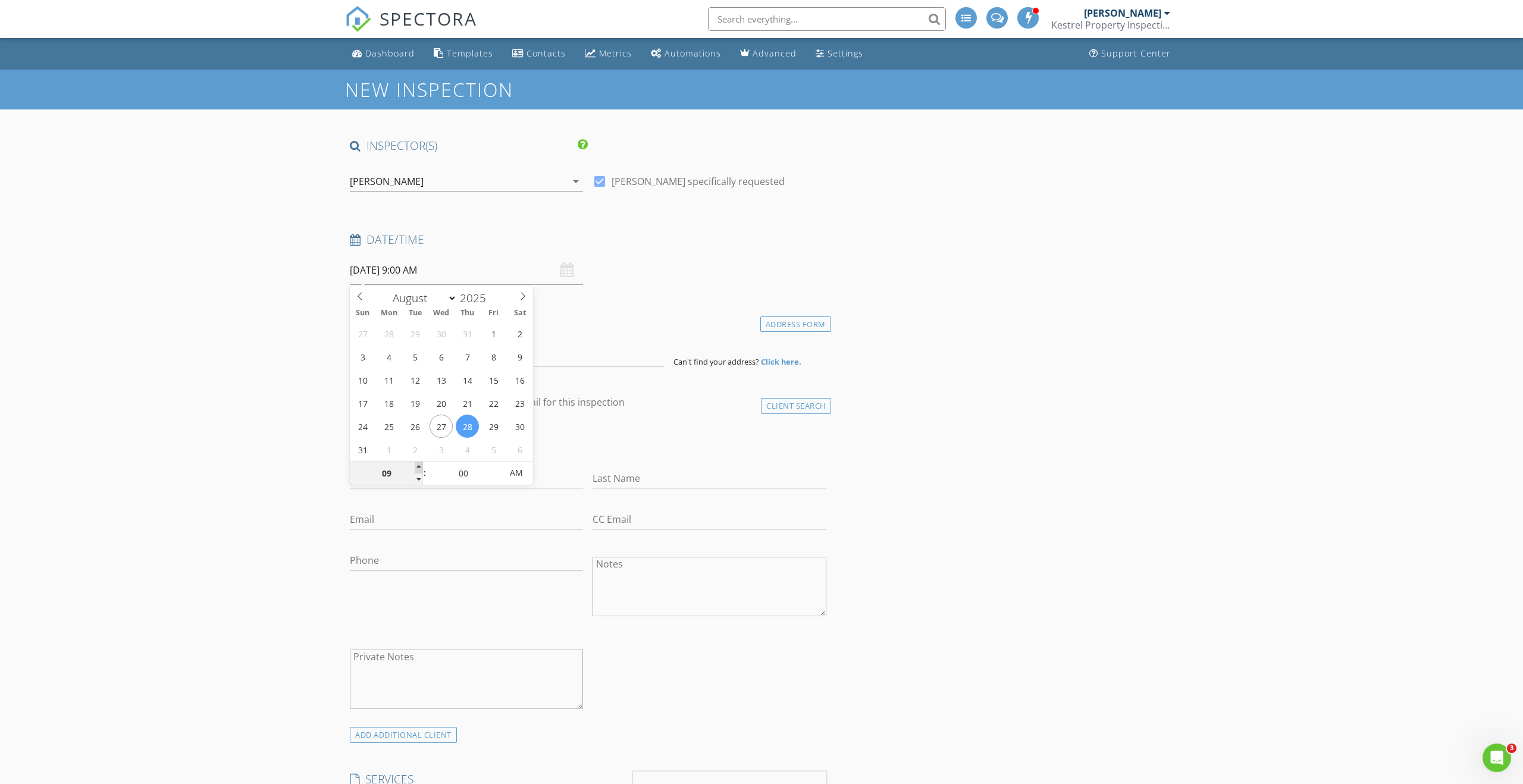
click at [419, 465] on span at bounding box center [419, 468] width 8 height 12
type input "10"
type input "[DATE] 10:00 AM"
click at [420, 465] on span at bounding box center [419, 468] width 8 height 12
type input "11"
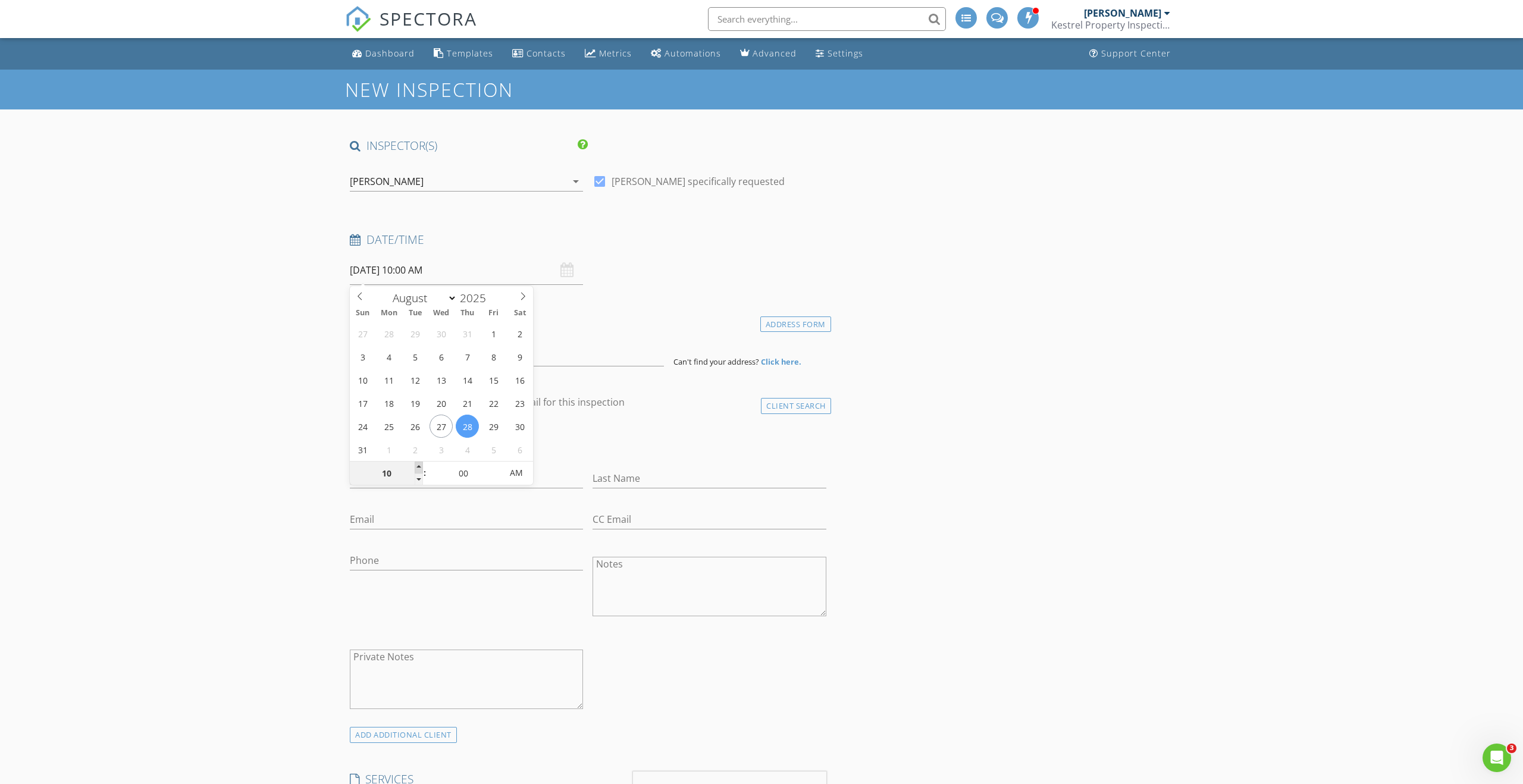
type input "08/28/2025 11:00 AM"
click at [420, 465] on span at bounding box center [419, 468] width 8 height 12
type input "12"
type input "08/28/2025 12:00 PM"
click at [420, 465] on span at bounding box center [419, 468] width 8 height 12
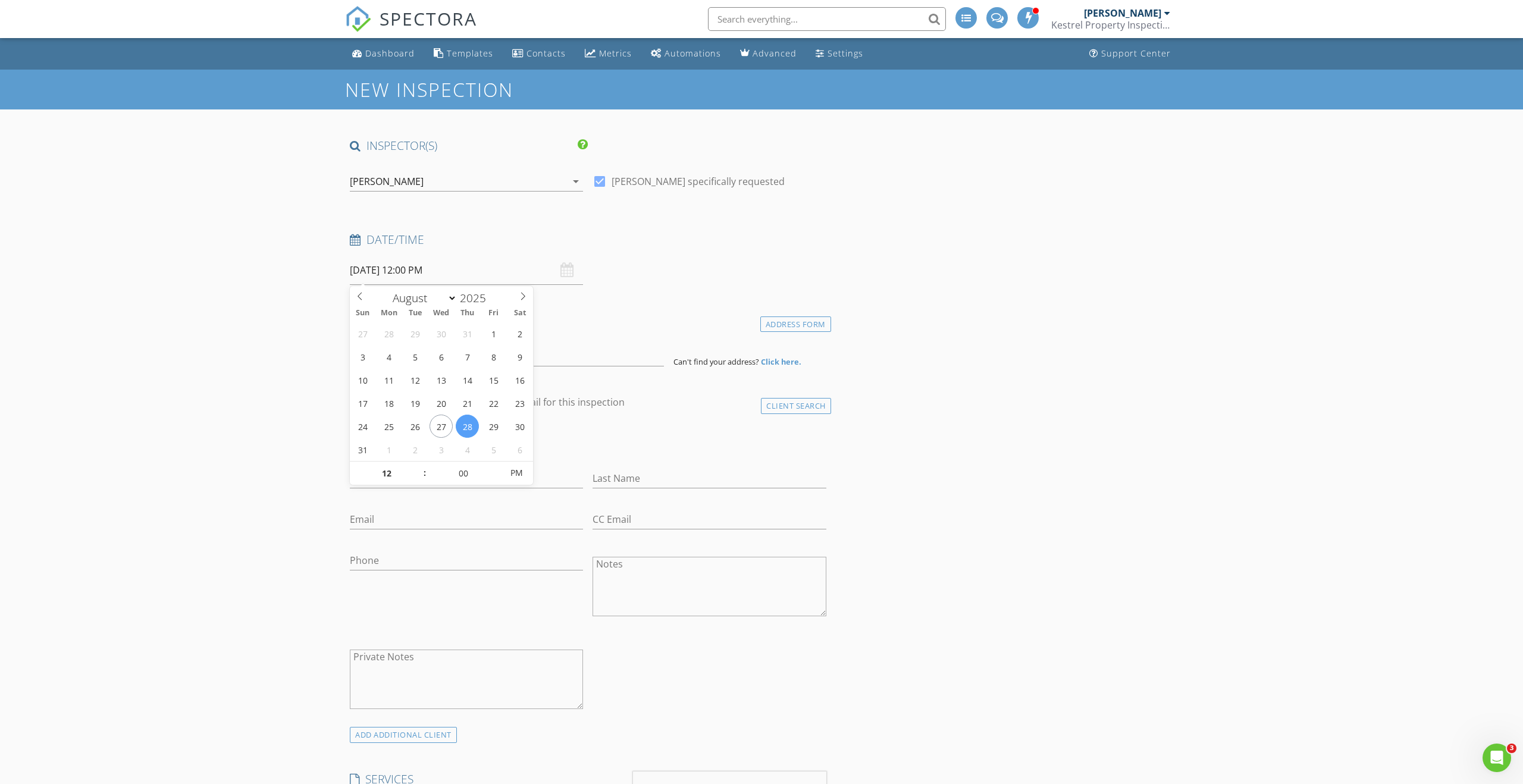
click at [644, 275] on div "Date/Time 08/28/2025 12:00 PM" at bounding box center [588, 258] width 486 height 53
click at [549, 360] on input at bounding box center [507, 352] width 315 height 29
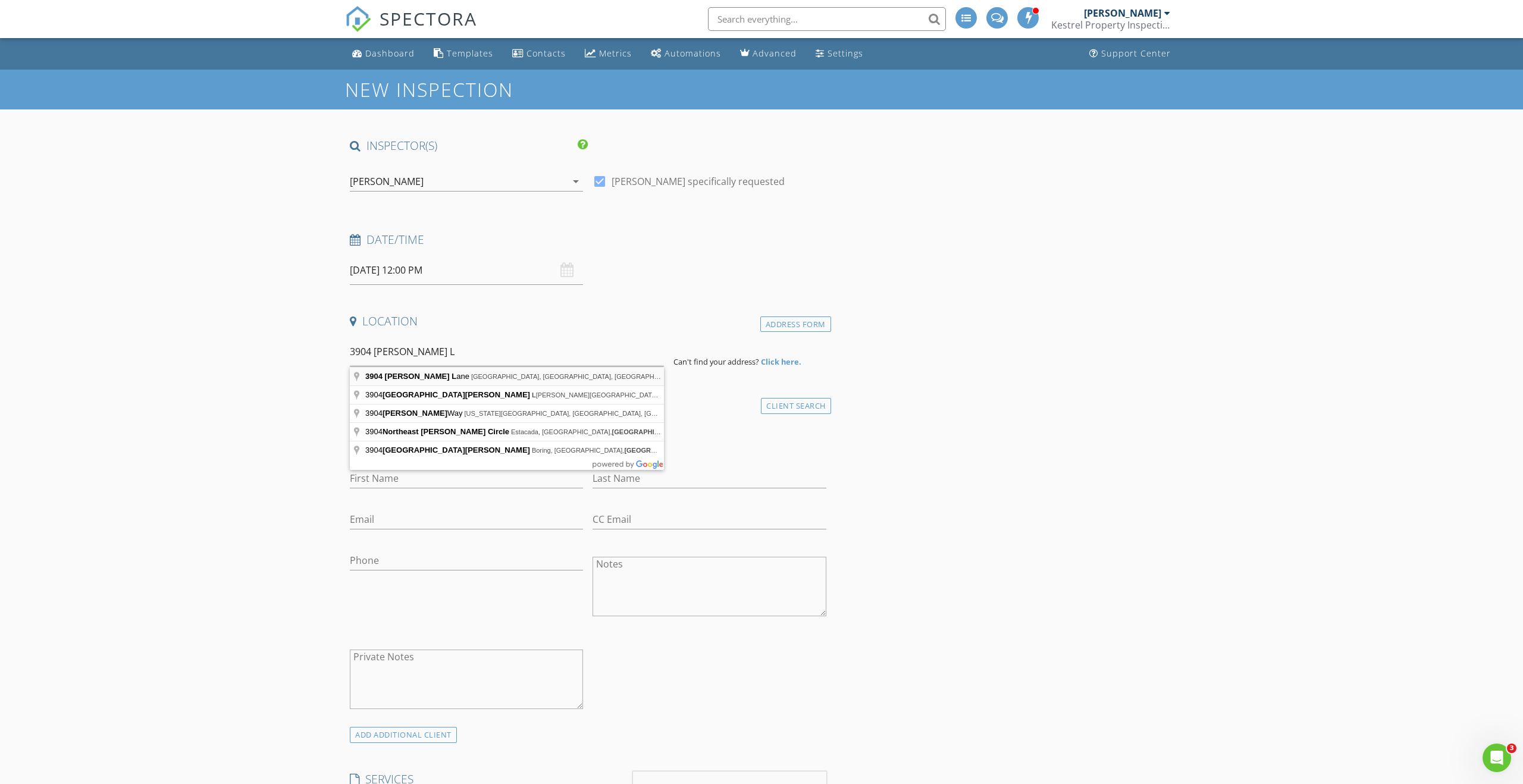
type input "3904 Wheeler Lane, West Linn, OR, USA"
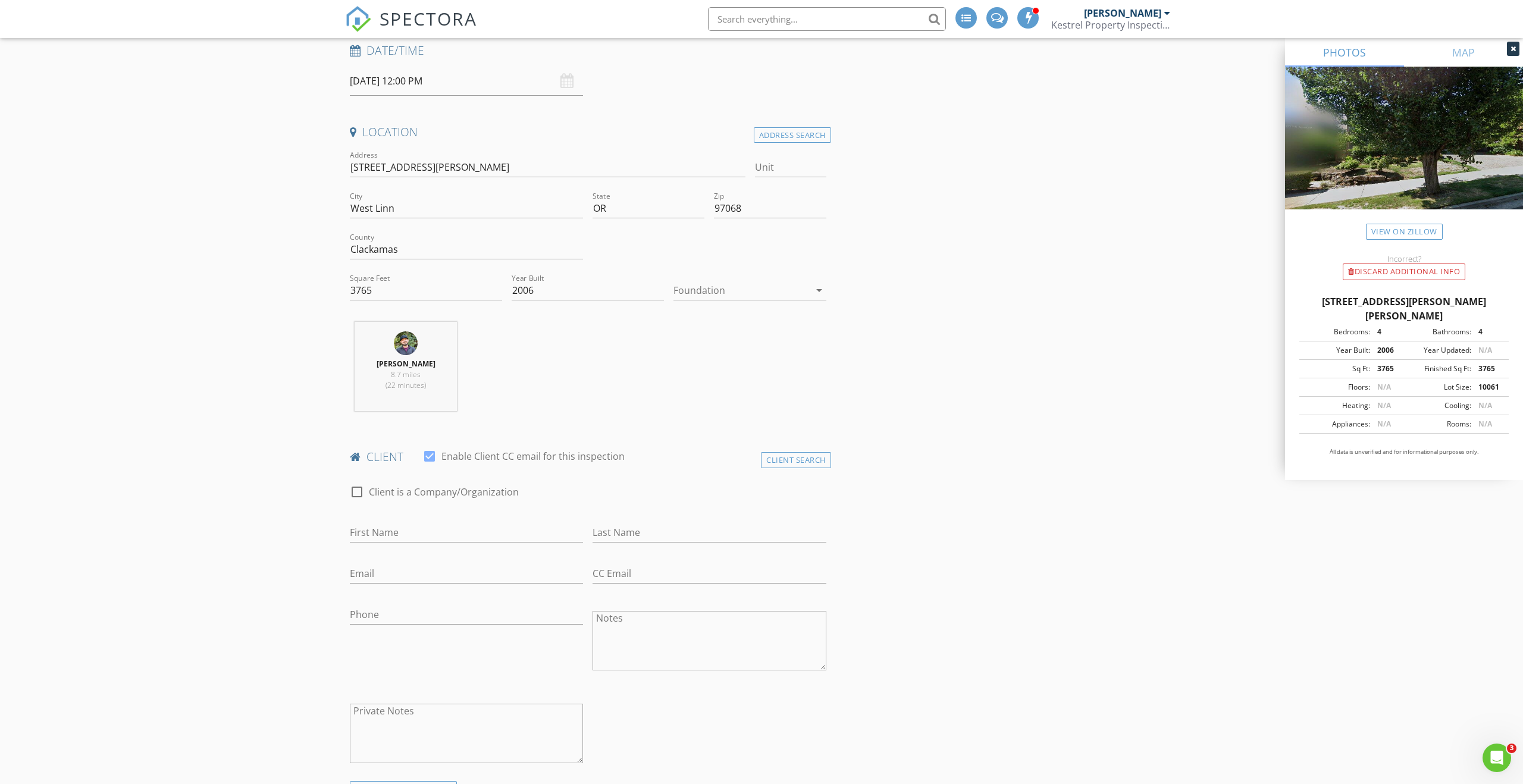
scroll to position [222, 0]
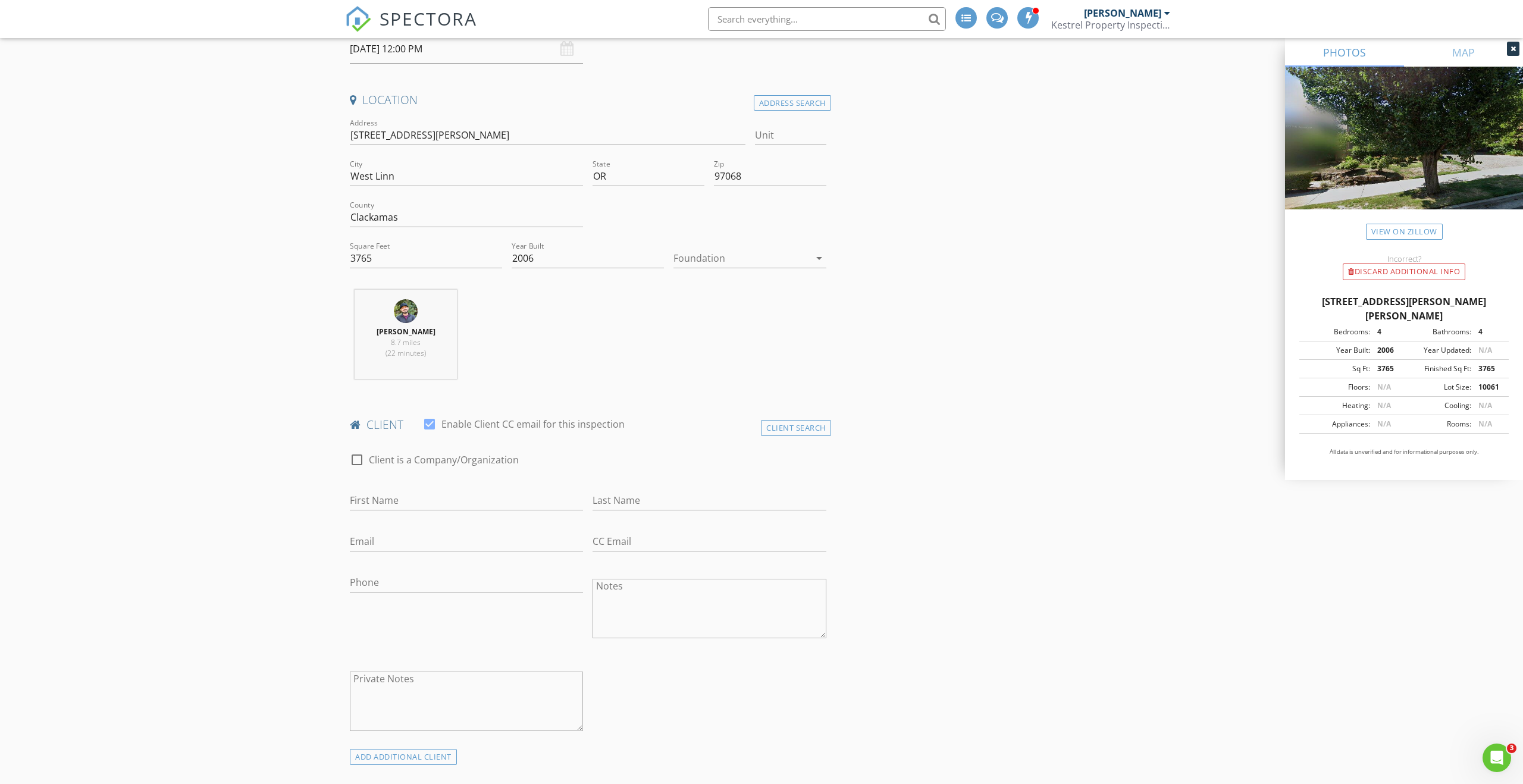
click at [473, 489] on div "First Name" at bounding box center [466, 503] width 233 height 38
drag, startPoint x: 493, startPoint y: 496, endPoint x: 503, endPoint y: 496, distance: 10.0
click at [495, 496] on input "First Name" at bounding box center [466, 501] width 233 height 20
type input "Morris"
type input "Maizeles"
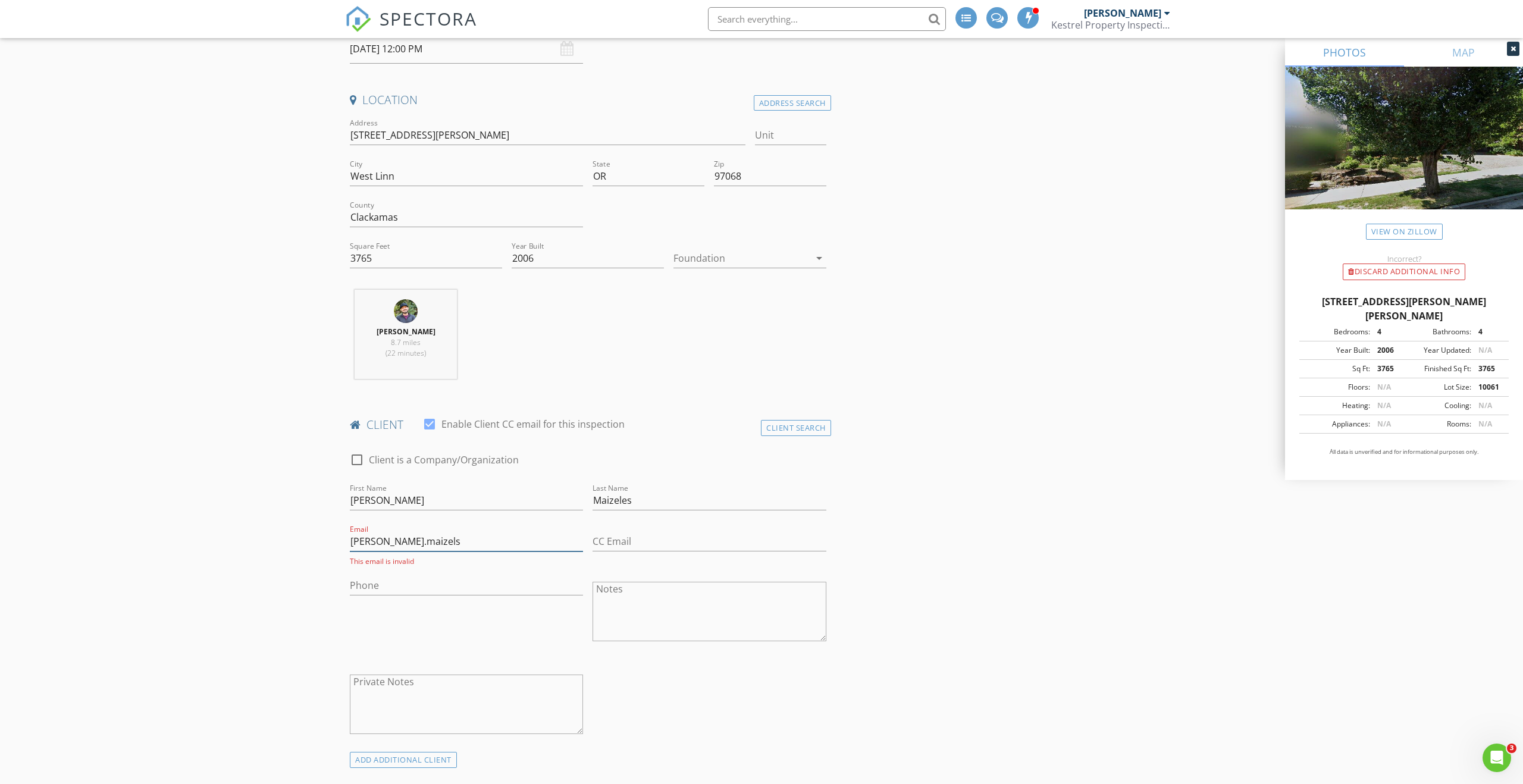
type input "morris.maizels"
click at [627, 502] on input "Maizeles" at bounding box center [709, 501] width 233 height 20
type input "Maizels"
click at [501, 546] on input "morris.maizels" at bounding box center [466, 543] width 233 height 20
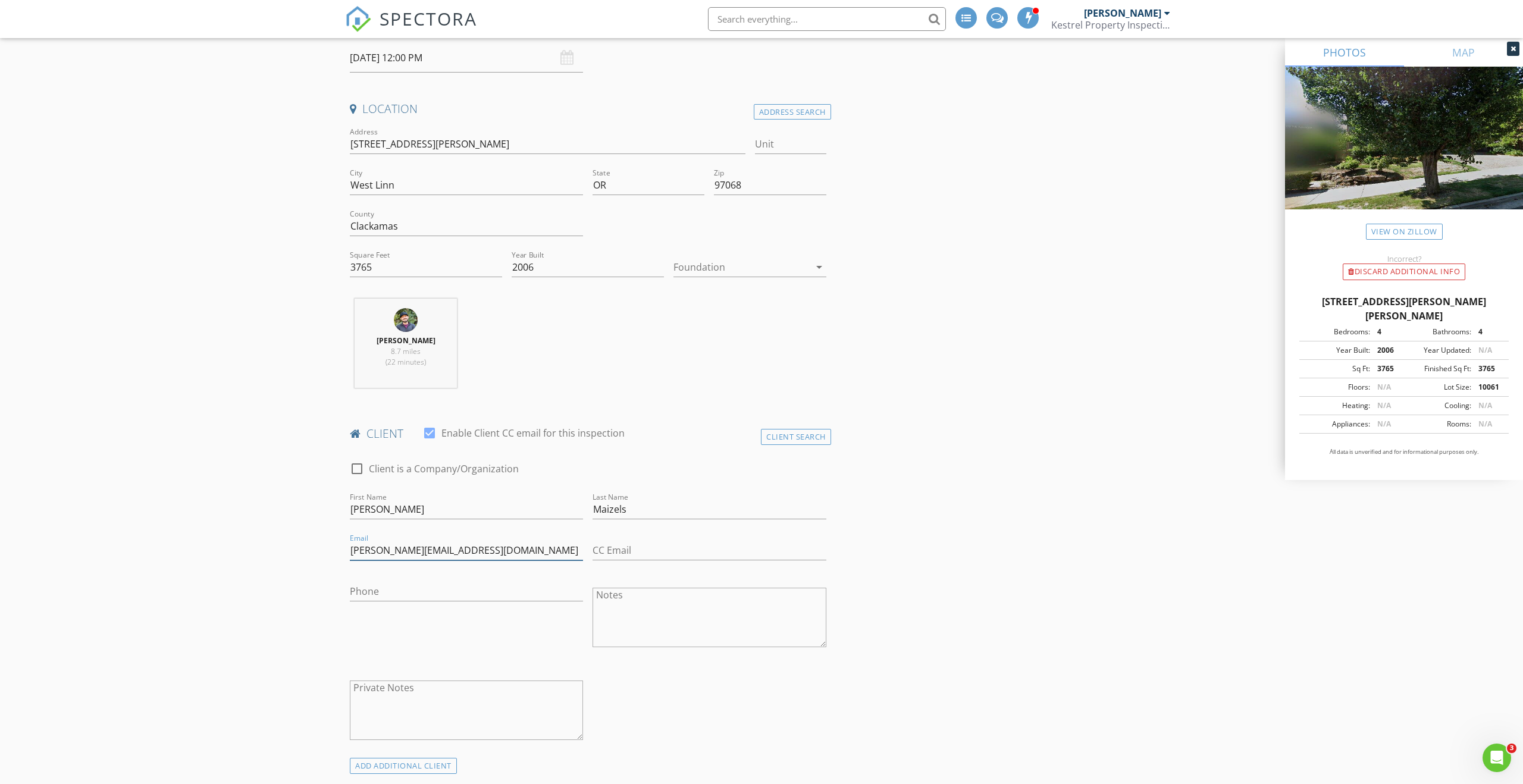
type input "morris.maizels@gmail.com"
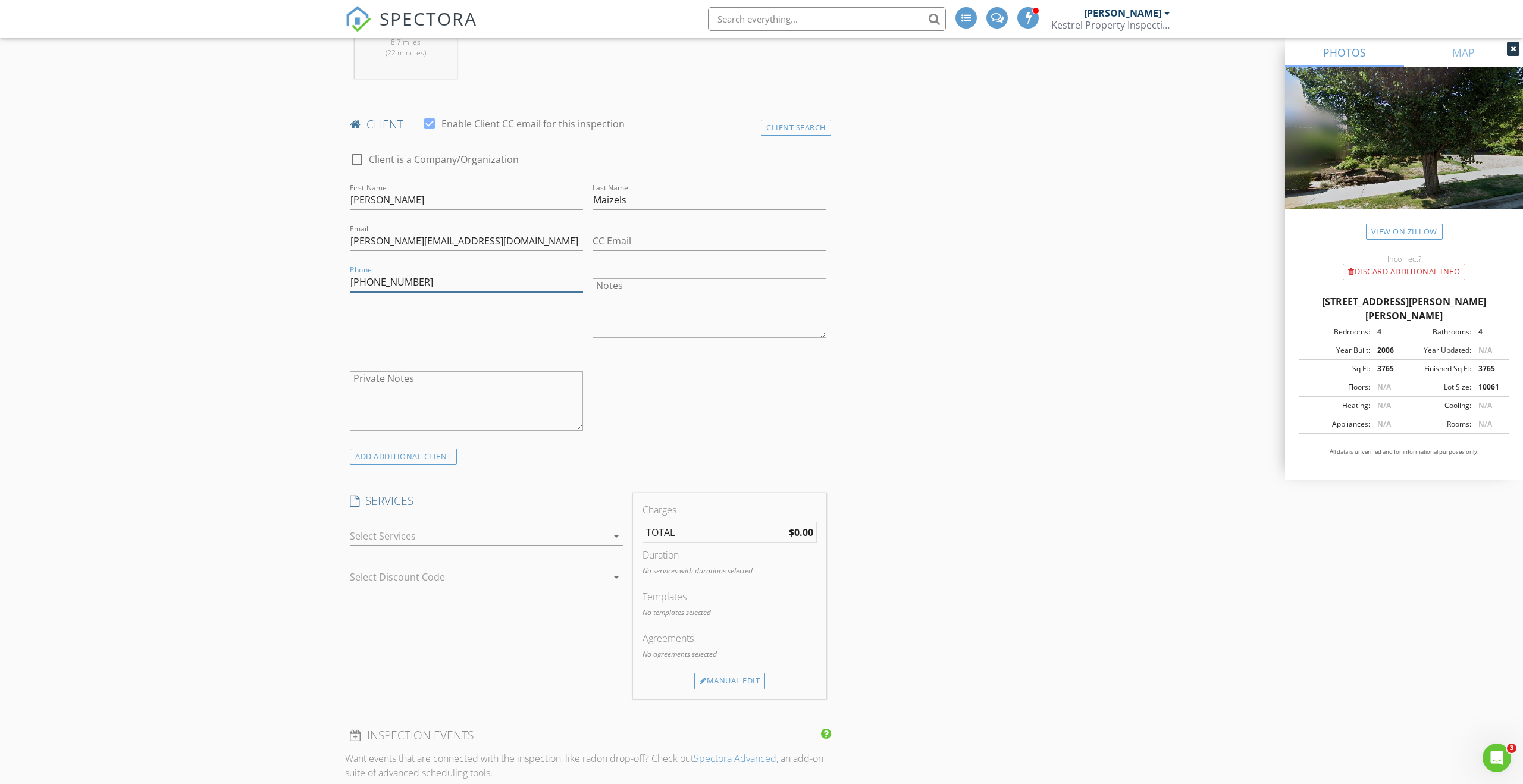
scroll to position [524, 0]
type input "828-458-7091"
click at [572, 534] on div at bounding box center [478, 534] width 257 height 19
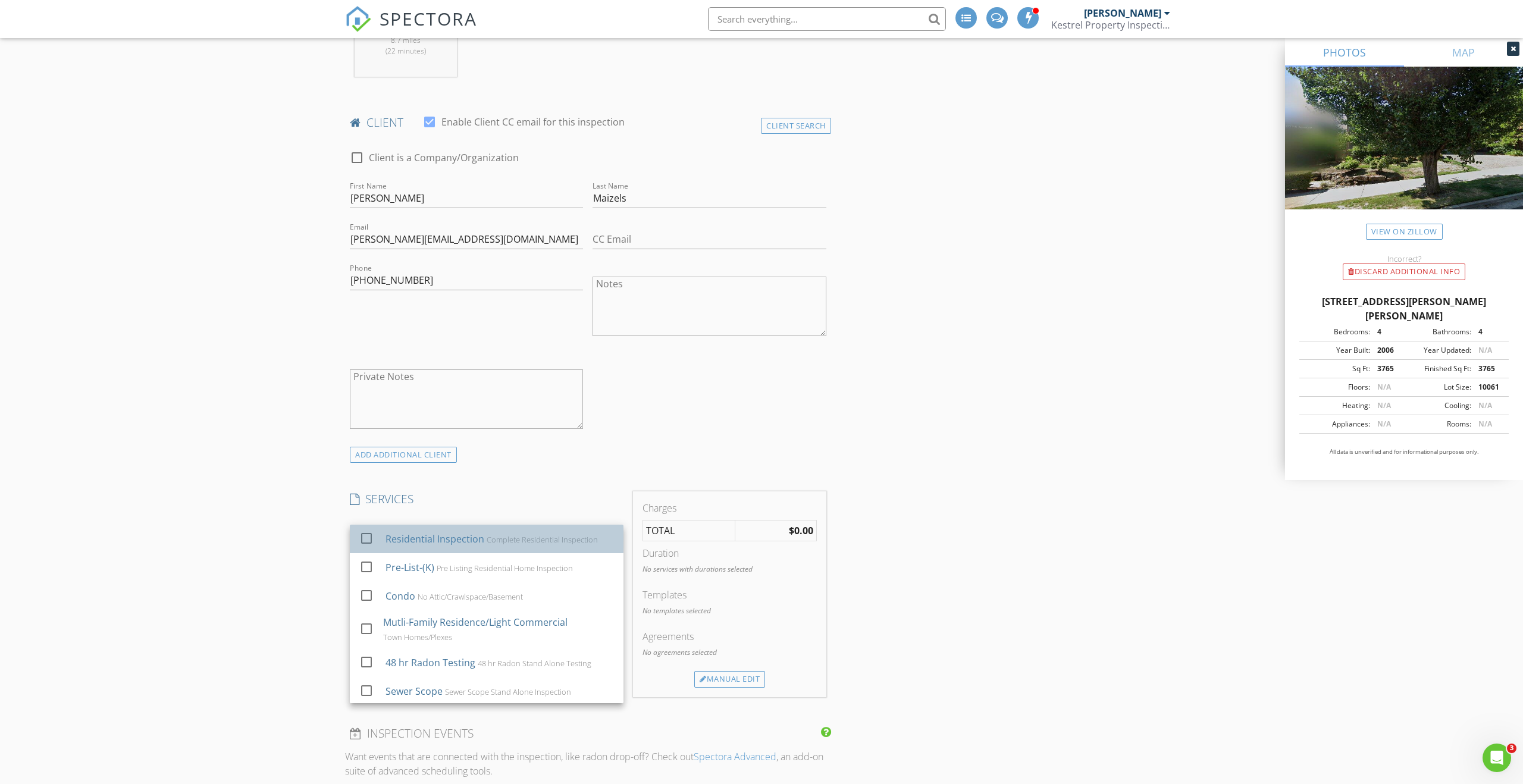
click at [567, 545] on div "Complete Residential Inspection" at bounding box center [542, 539] width 111 height 9
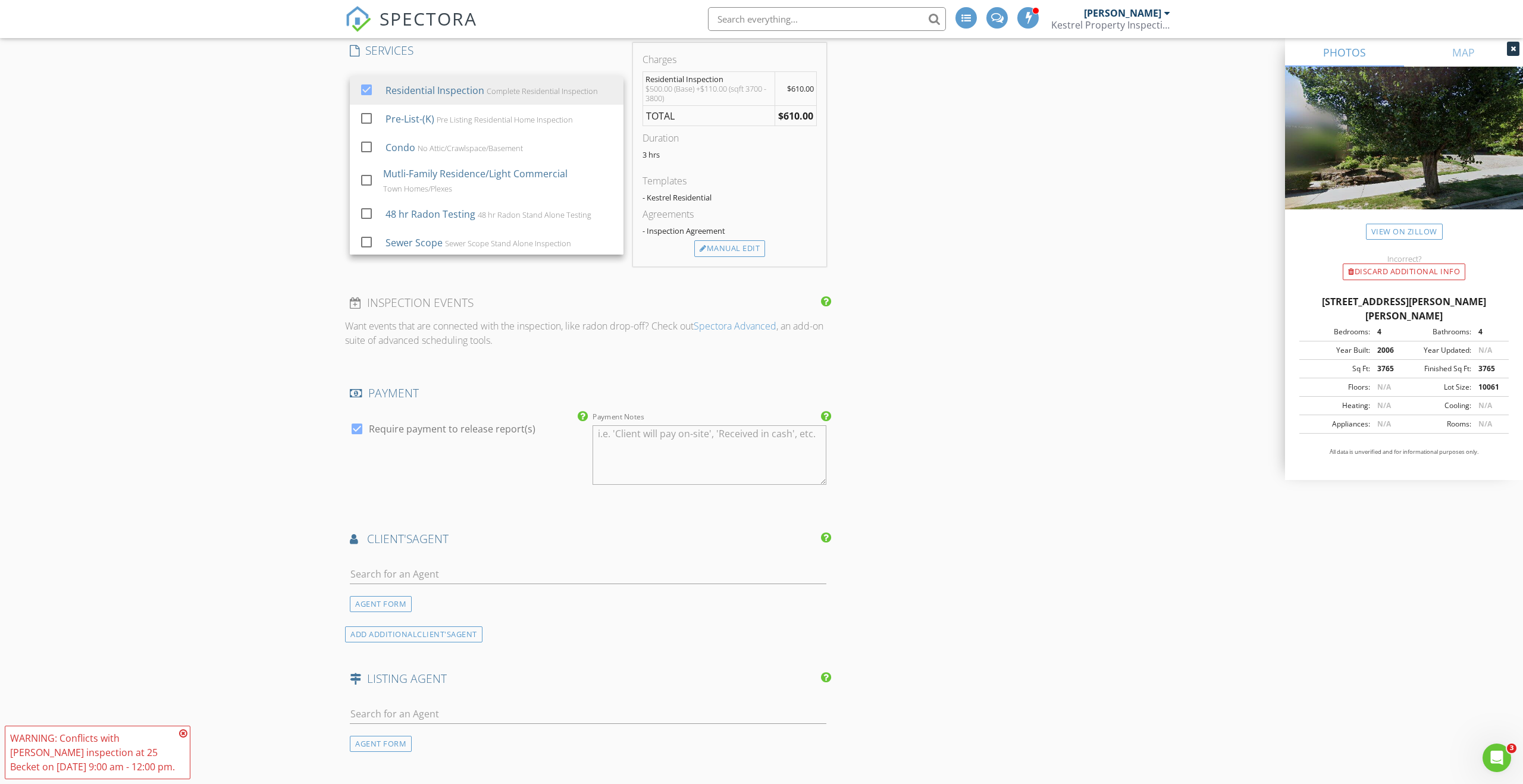
scroll to position [1040, 0]
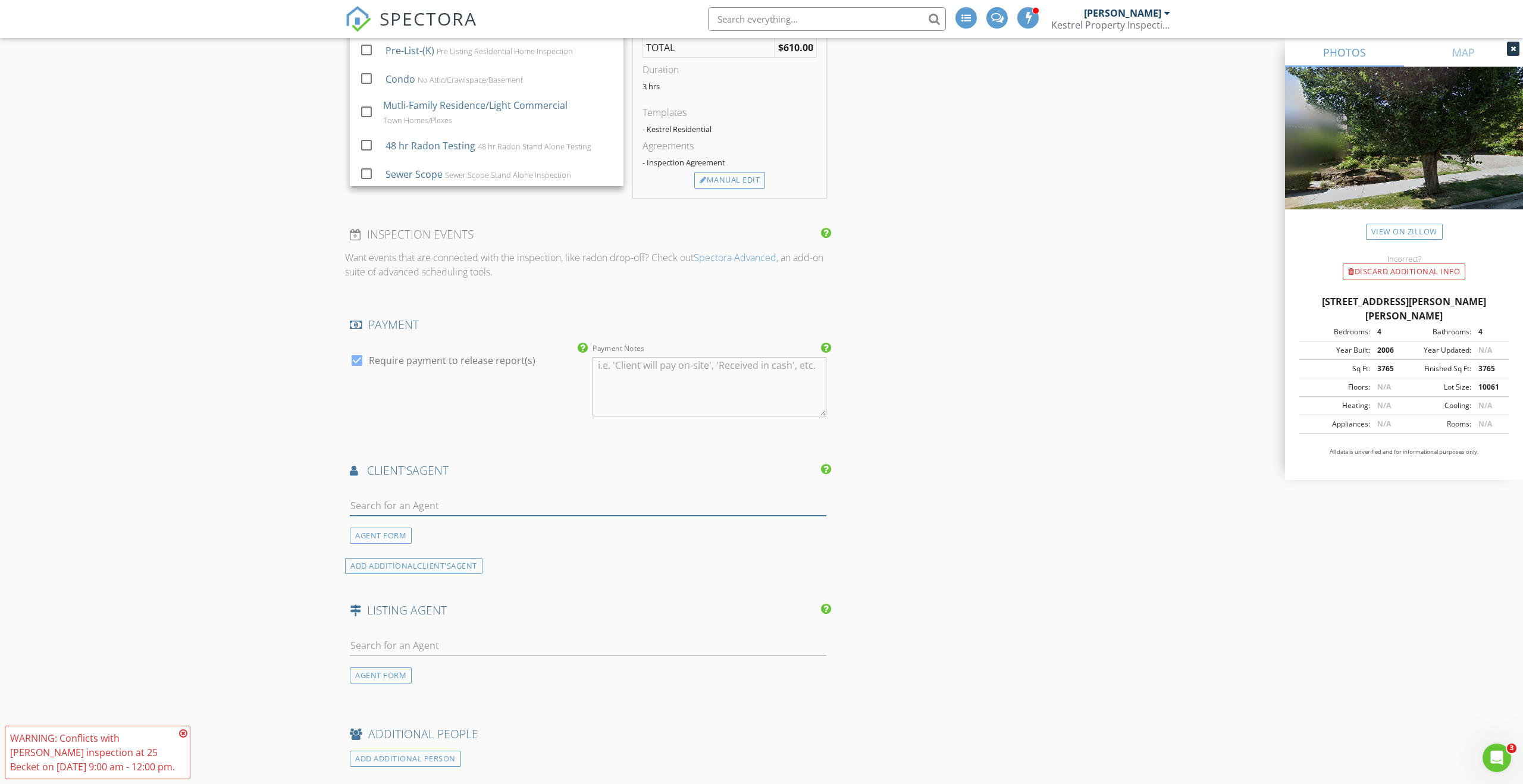
click at [631, 504] on input "text" at bounding box center [588, 506] width 476 height 20
type input "Kris"
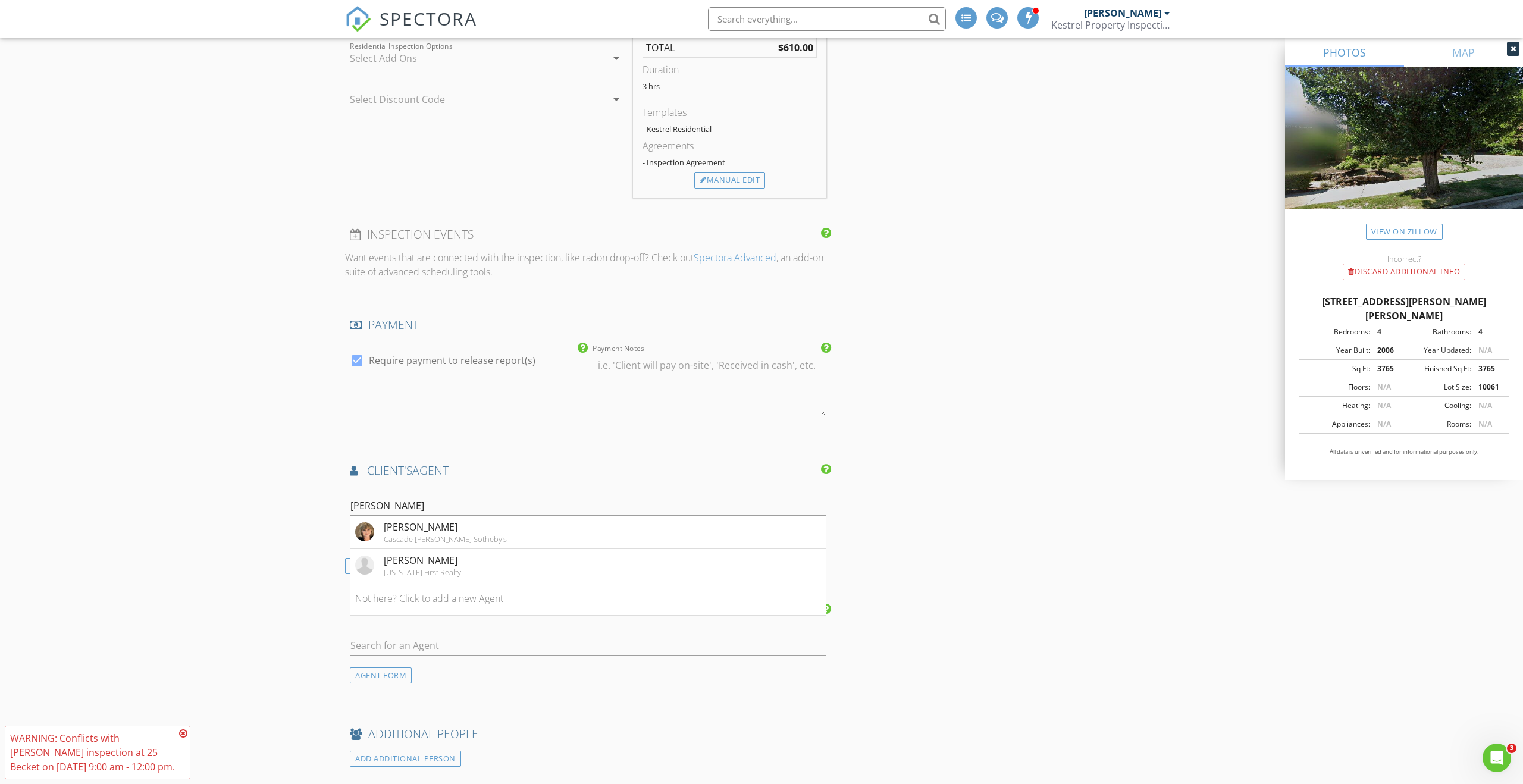
click at [544, 532] on li "Kris Kachirisky Cascade Hasson Sotheby's" at bounding box center [588, 532] width 476 height 33
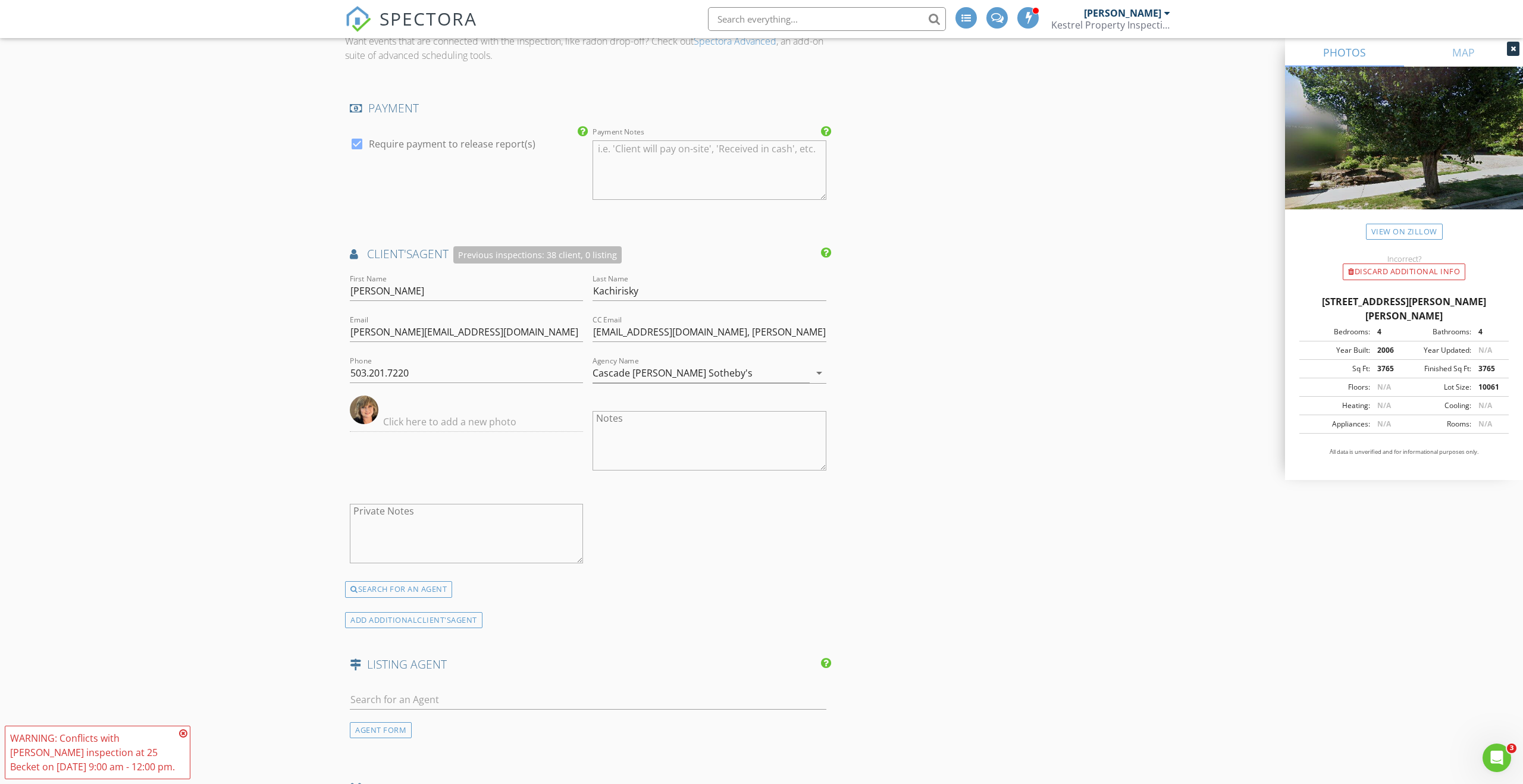
scroll to position [1735, 0]
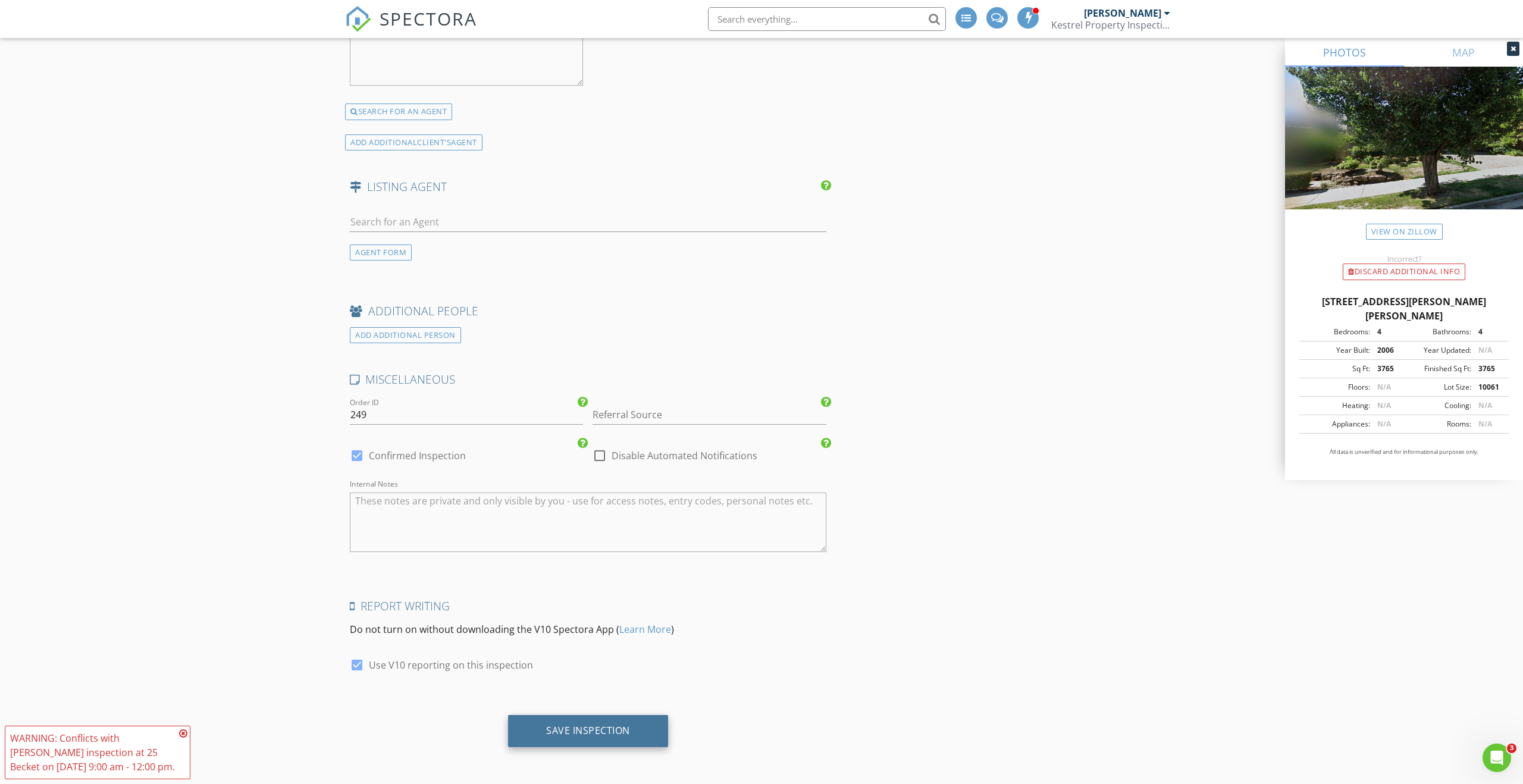
click at [588, 723] on div "Save Inspection" at bounding box center [588, 731] width 160 height 32
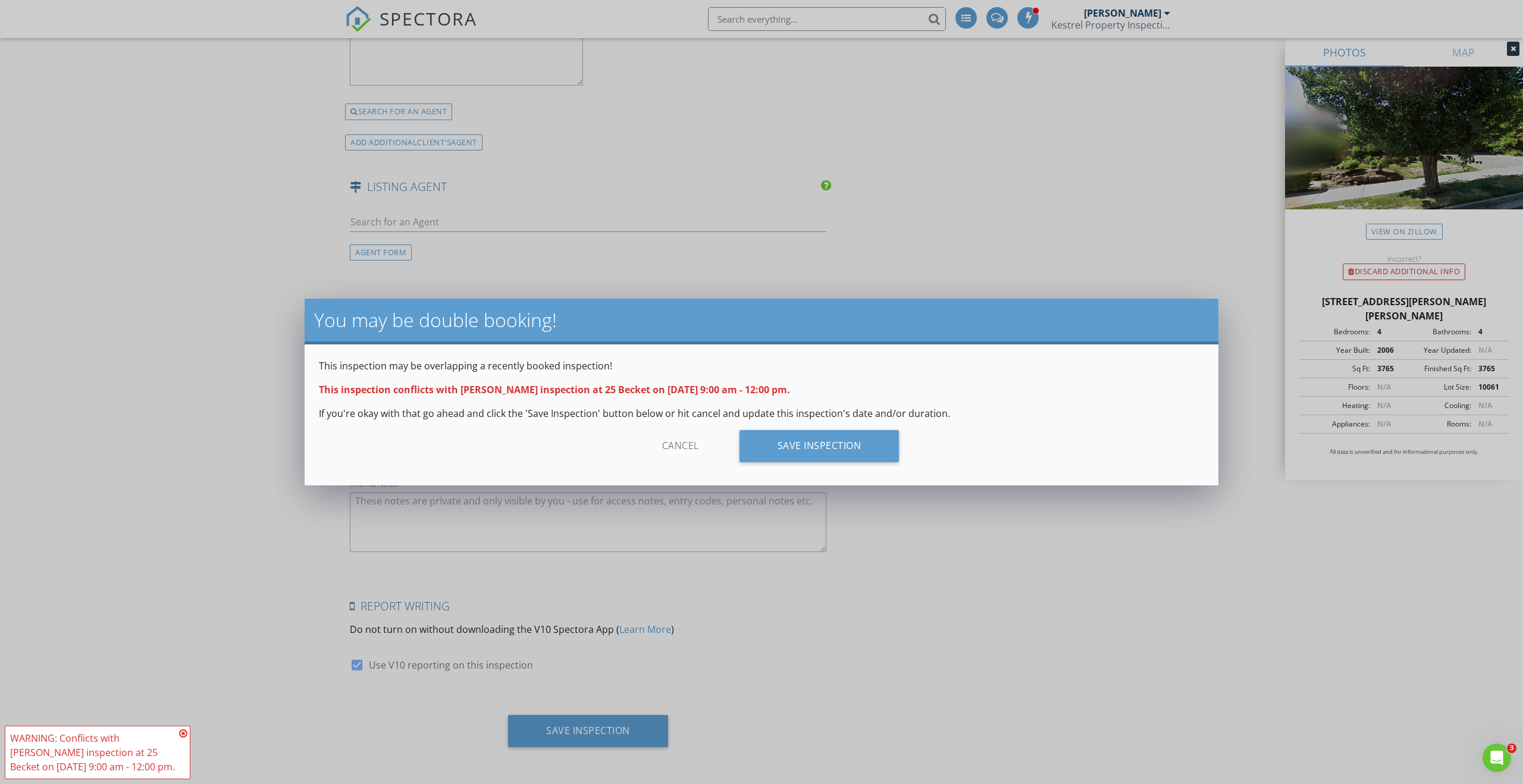
click at [689, 439] on div "Cancel" at bounding box center [681, 446] width 113 height 32
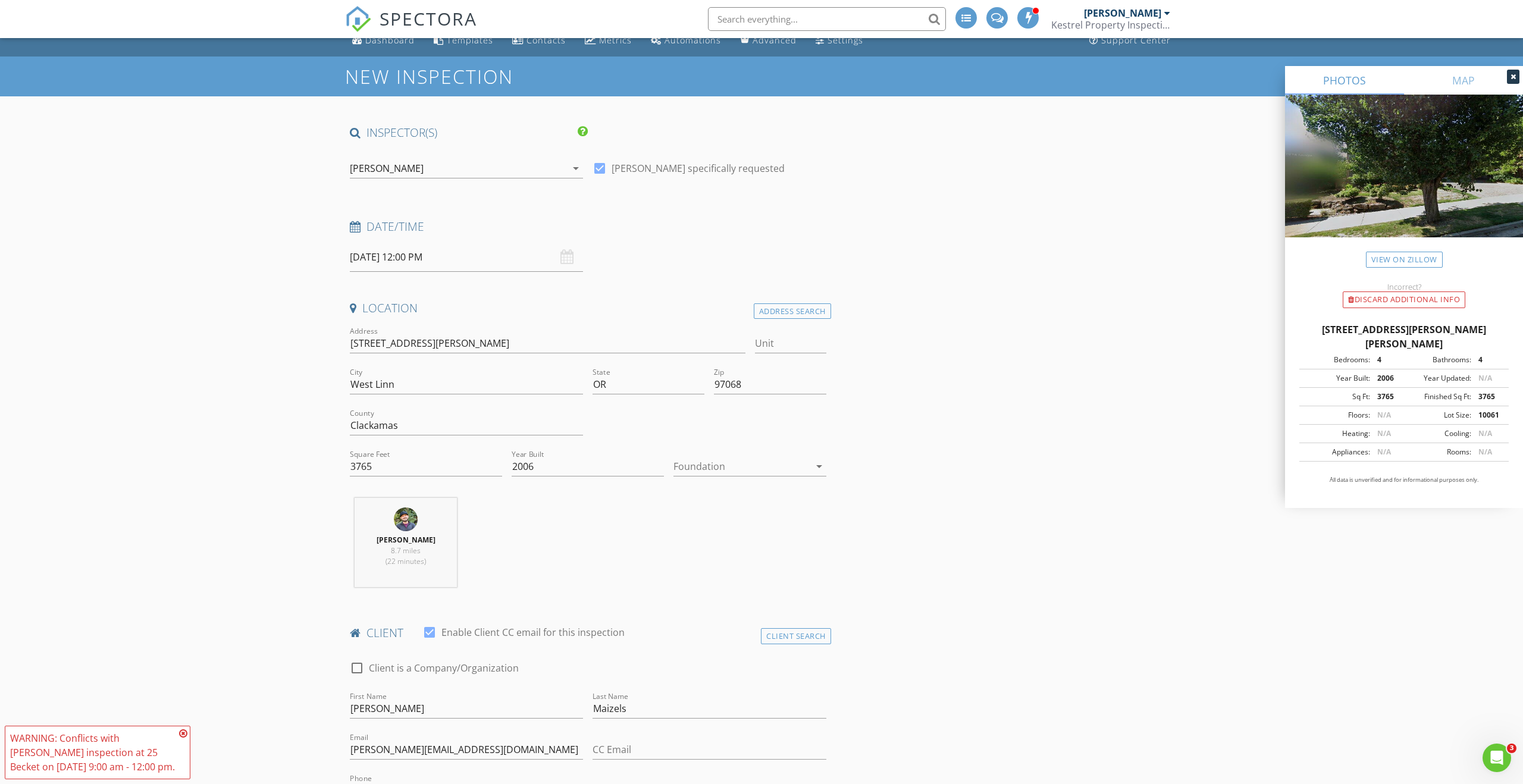
scroll to position [44, 0]
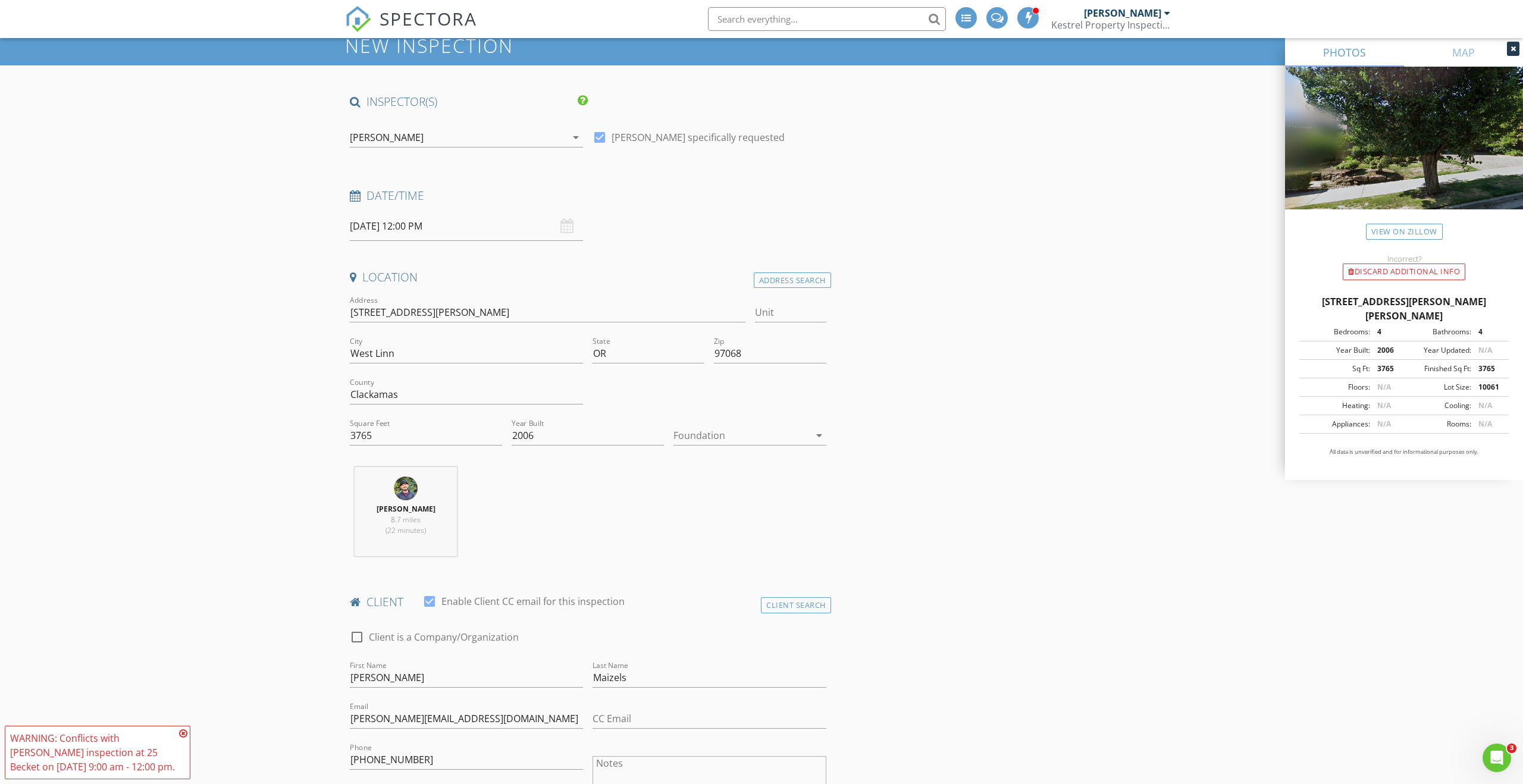
click at [510, 229] on input "08/28/2025 12:00 PM" at bounding box center [466, 226] width 233 height 29
type input "01"
type input "08/28/2025 1:00 PM"
click at [419, 423] on span at bounding box center [419, 423] width 8 height 12
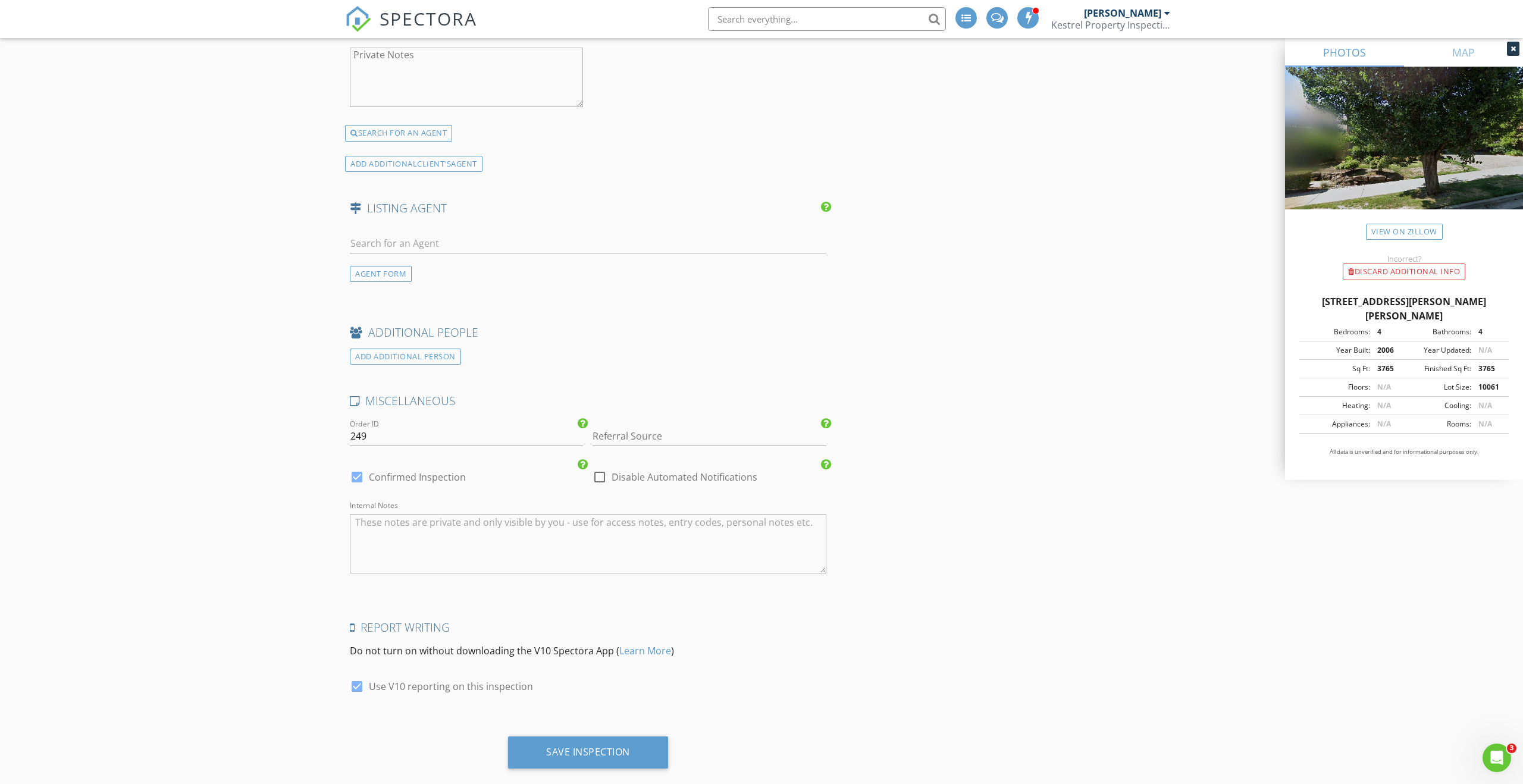
scroll to position [1735, 0]
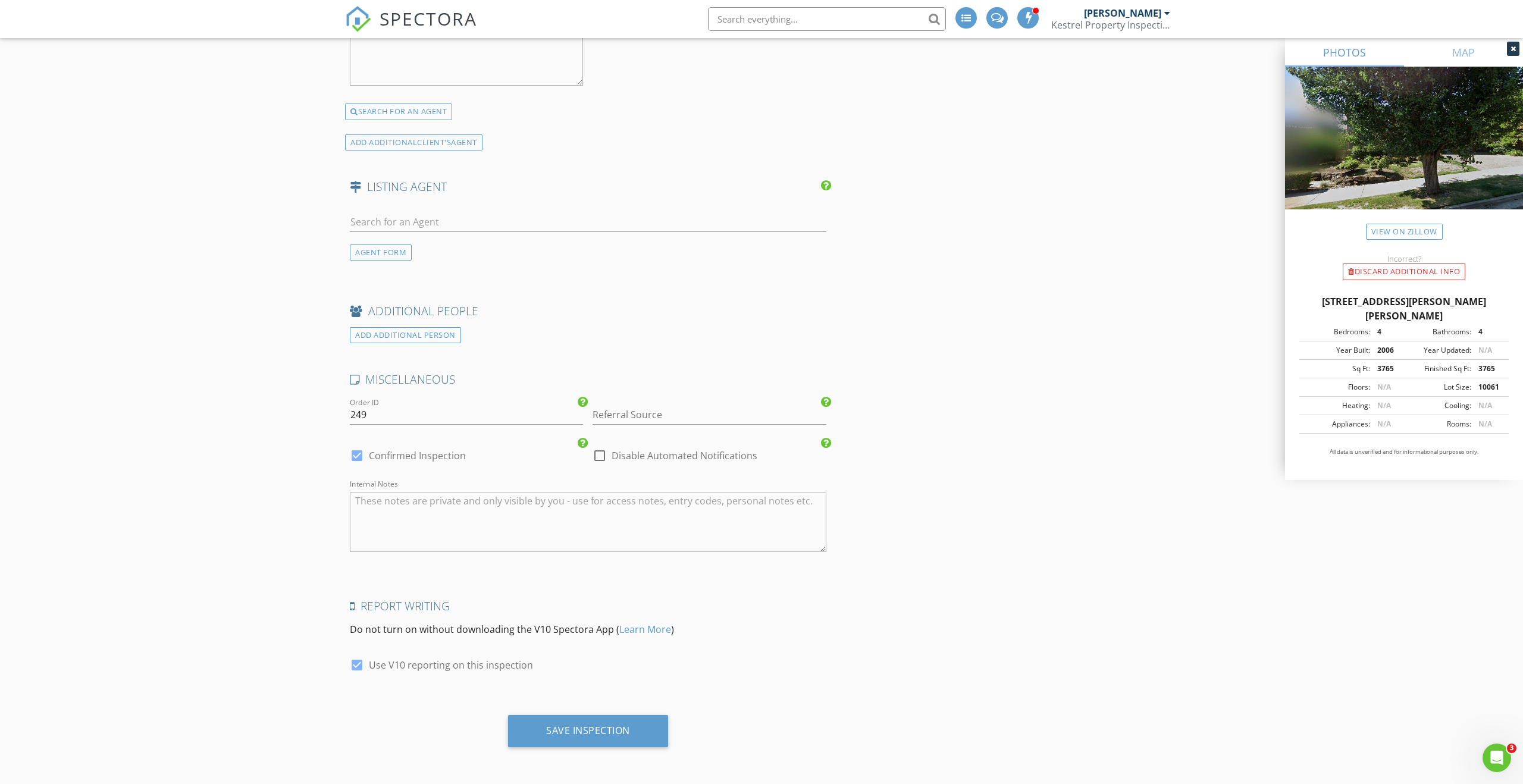
drag, startPoint x: 621, startPoint y: 733, endPoint x: 660, endPoint y: 703, distance: 49.2
click at [621, 733] on div "Save Inspection" at bounding box center [588, 731] width 84 height 12
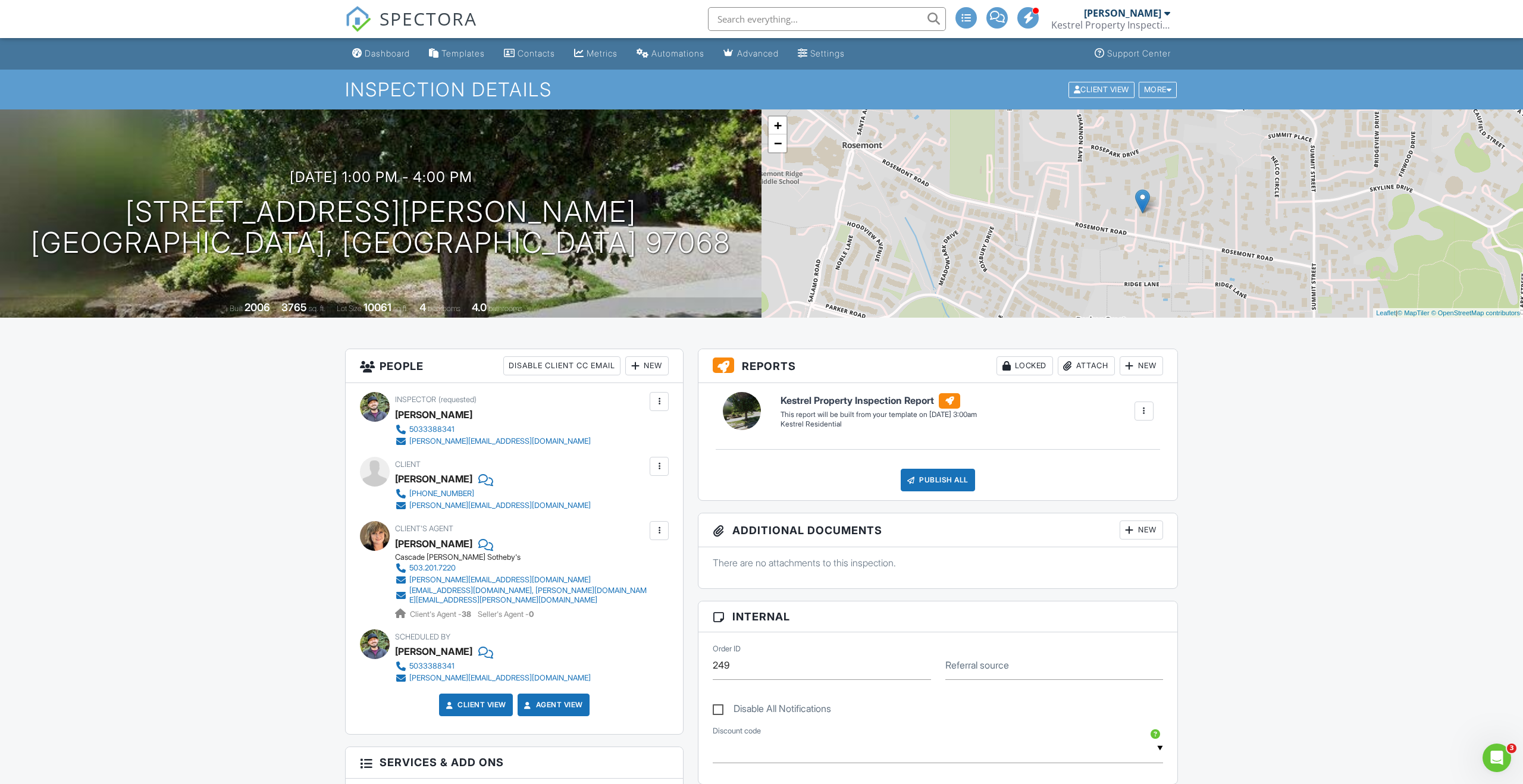
click at [393, 51] on div "Dashboard" at bounding box center [387, 53] width 45 height 10
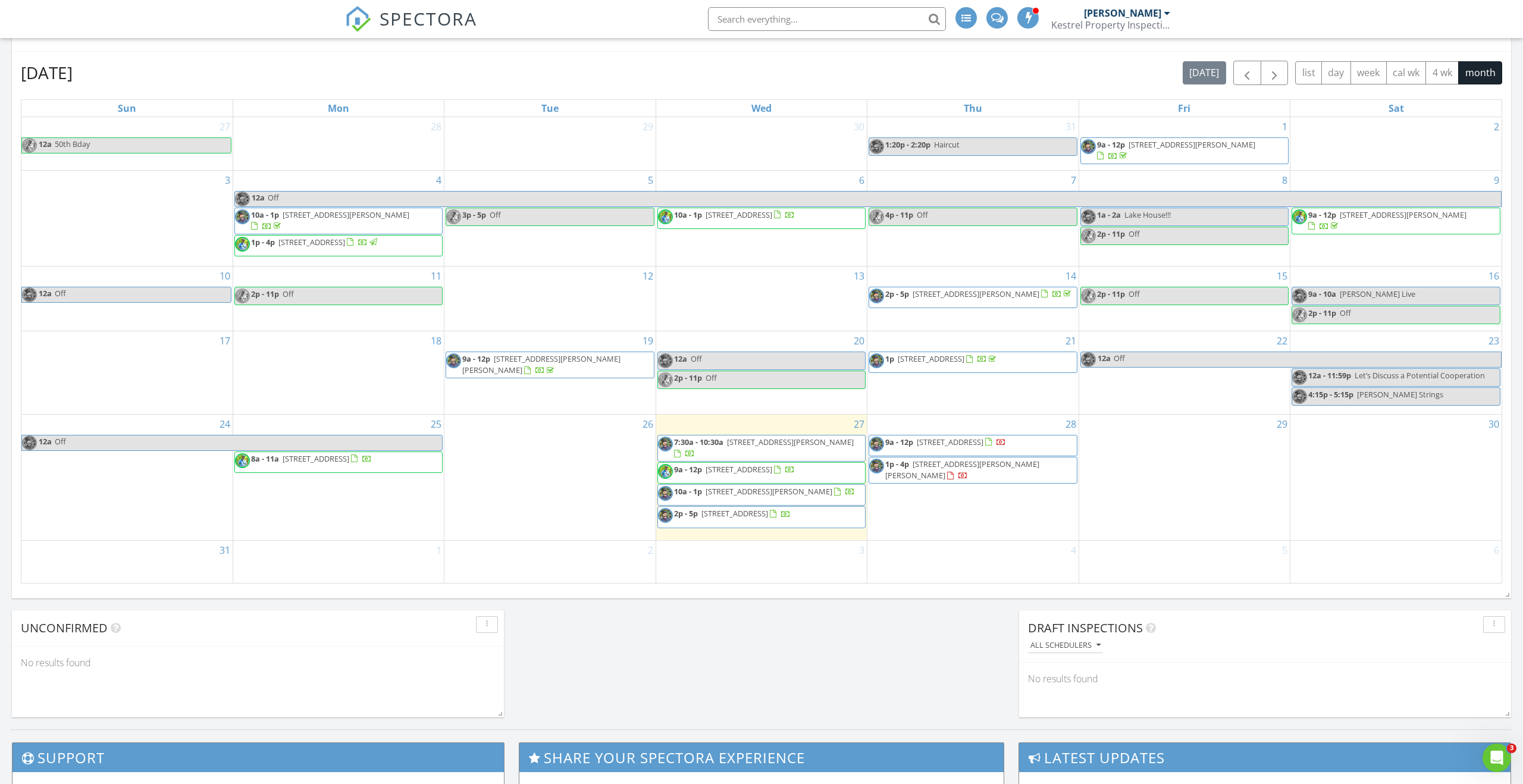
scroll to position [507, 0]
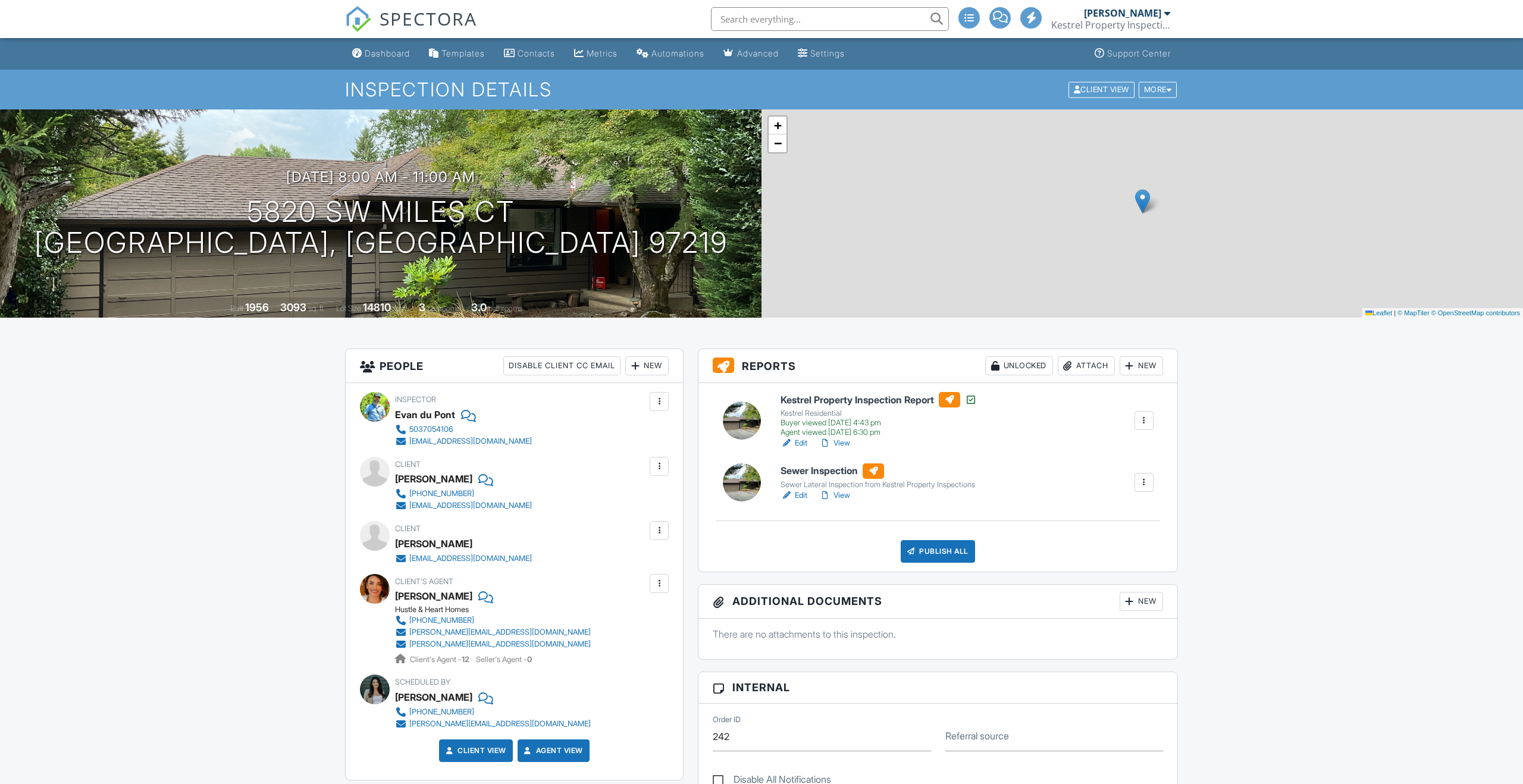
click at [796, 492] on link "Edit" at bounding box center [794, 496] width 27 height 12
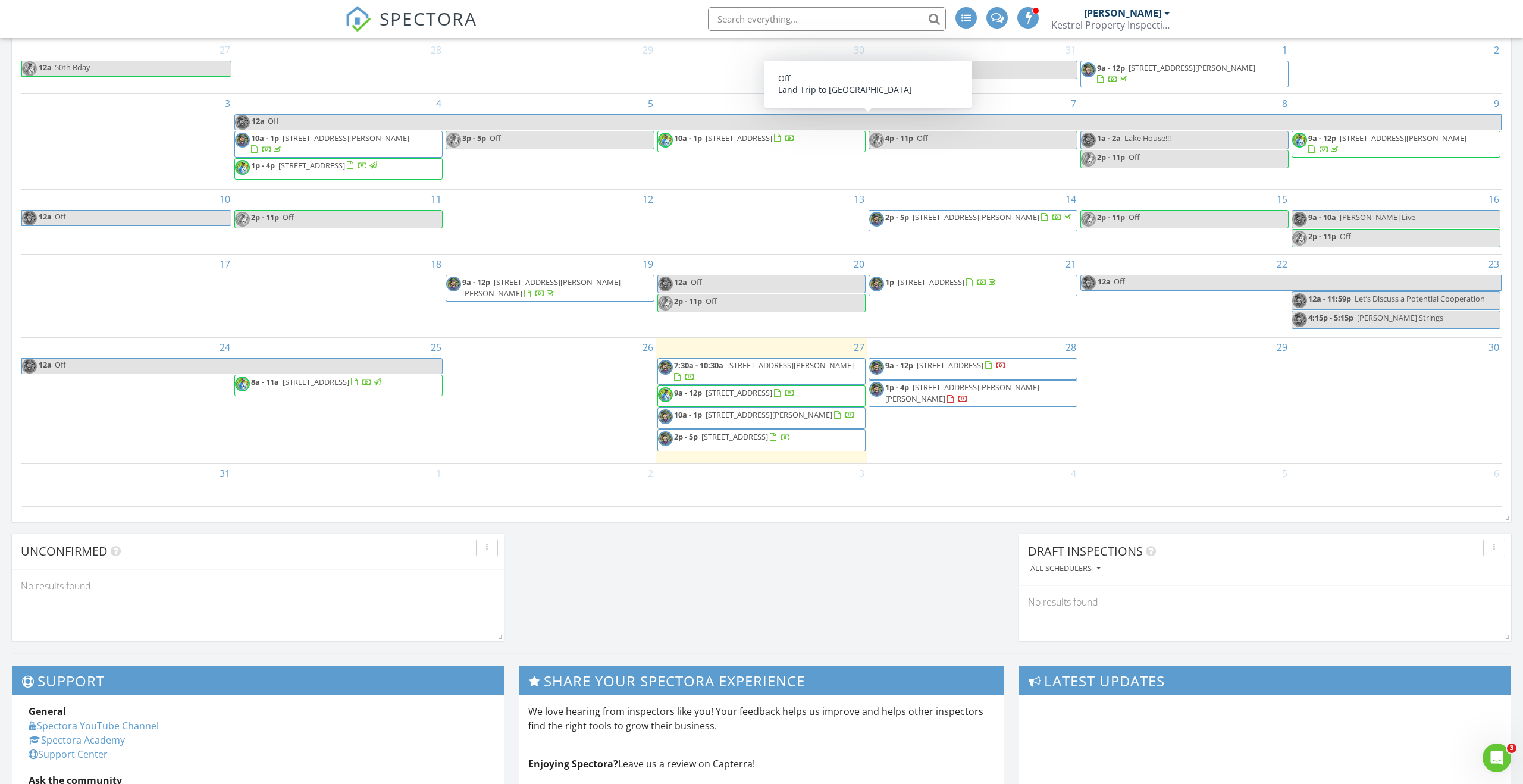
scroll to position [595, 0]
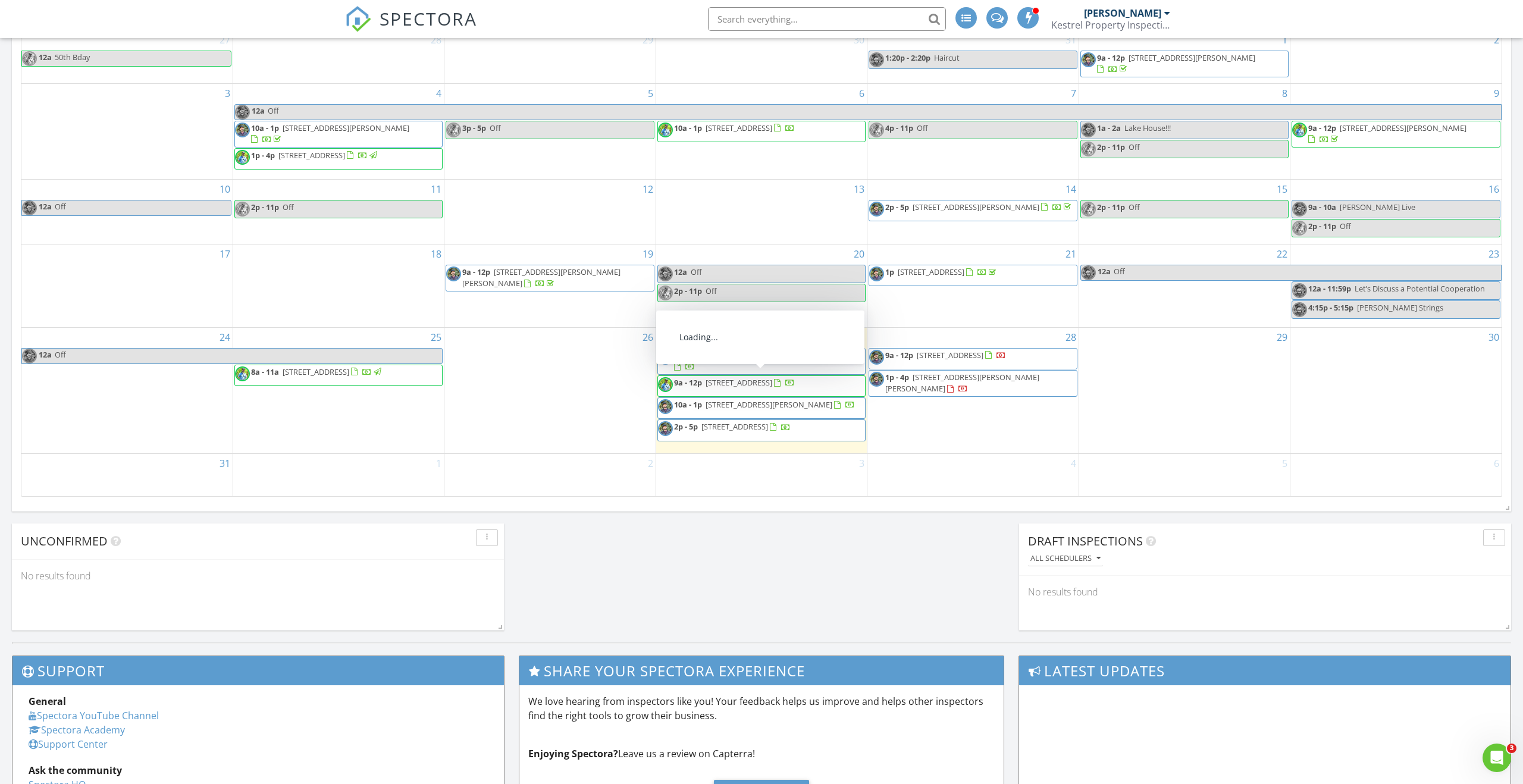
click at [757, 423] on span "[STREET_ADDRESS]" at bounding box center [734, 427] width 67 height 11
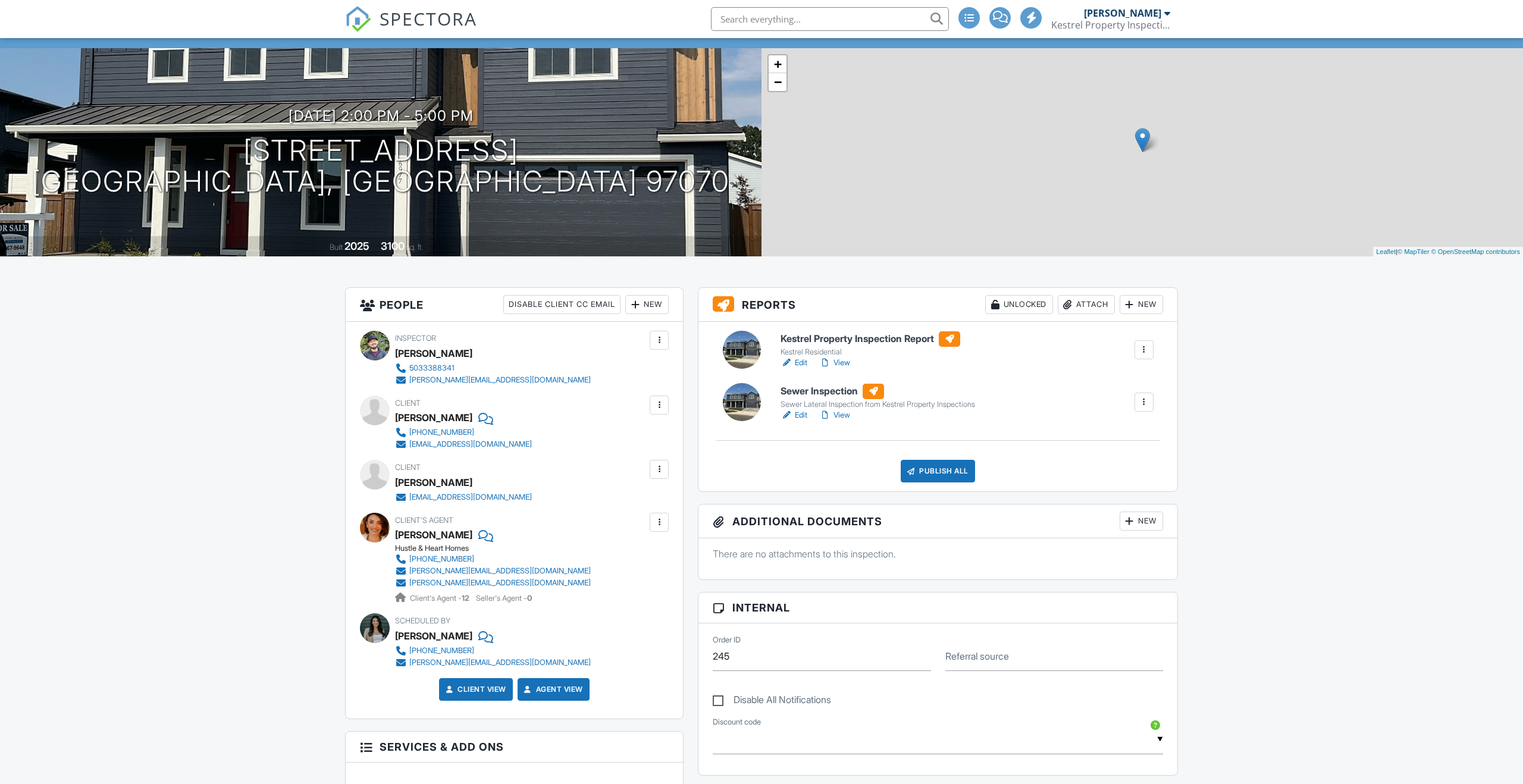
scroll to position [62, 0]
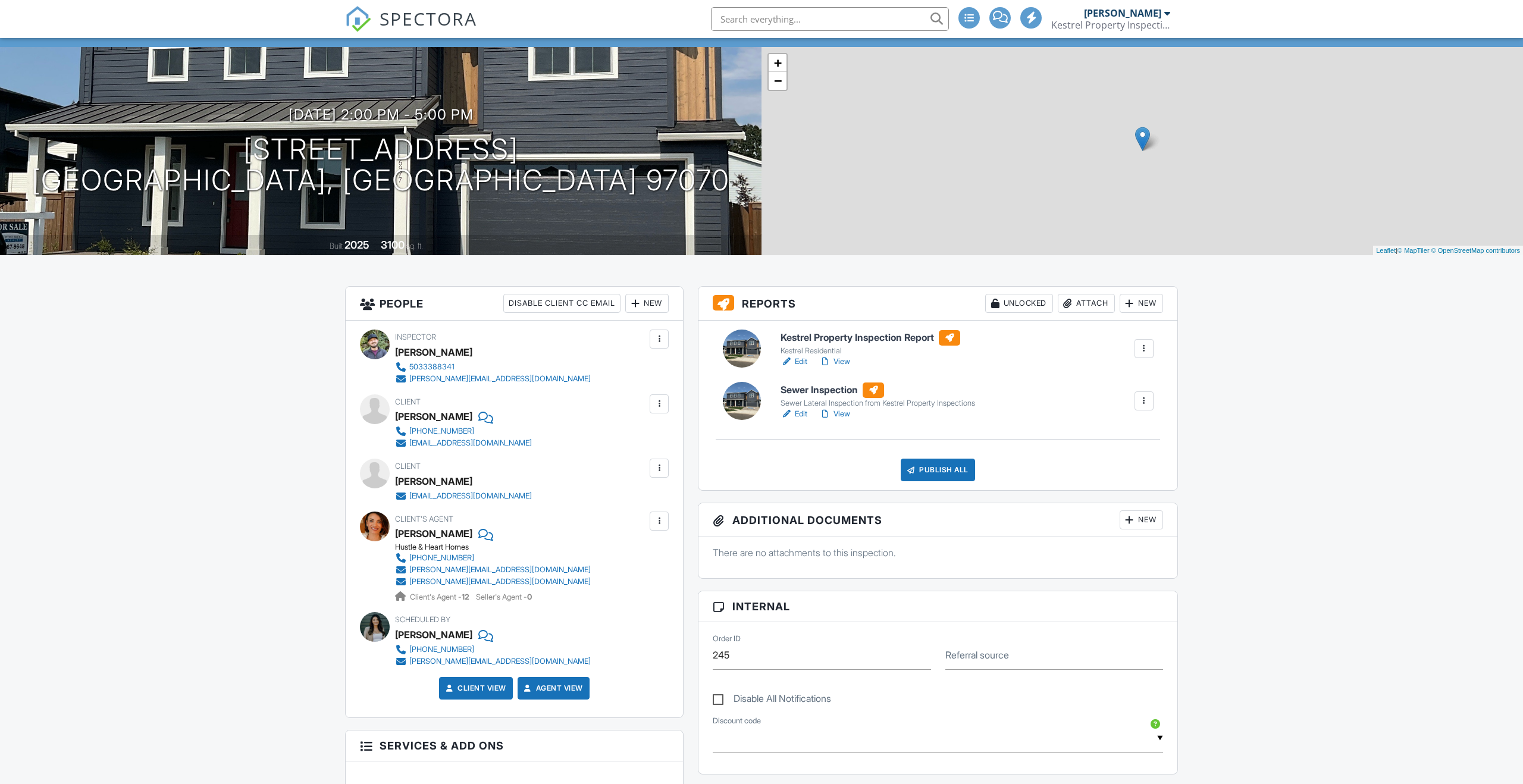
click at [797, 413] on link "Edit" at bounding box center [794, 414] width 27 height 12
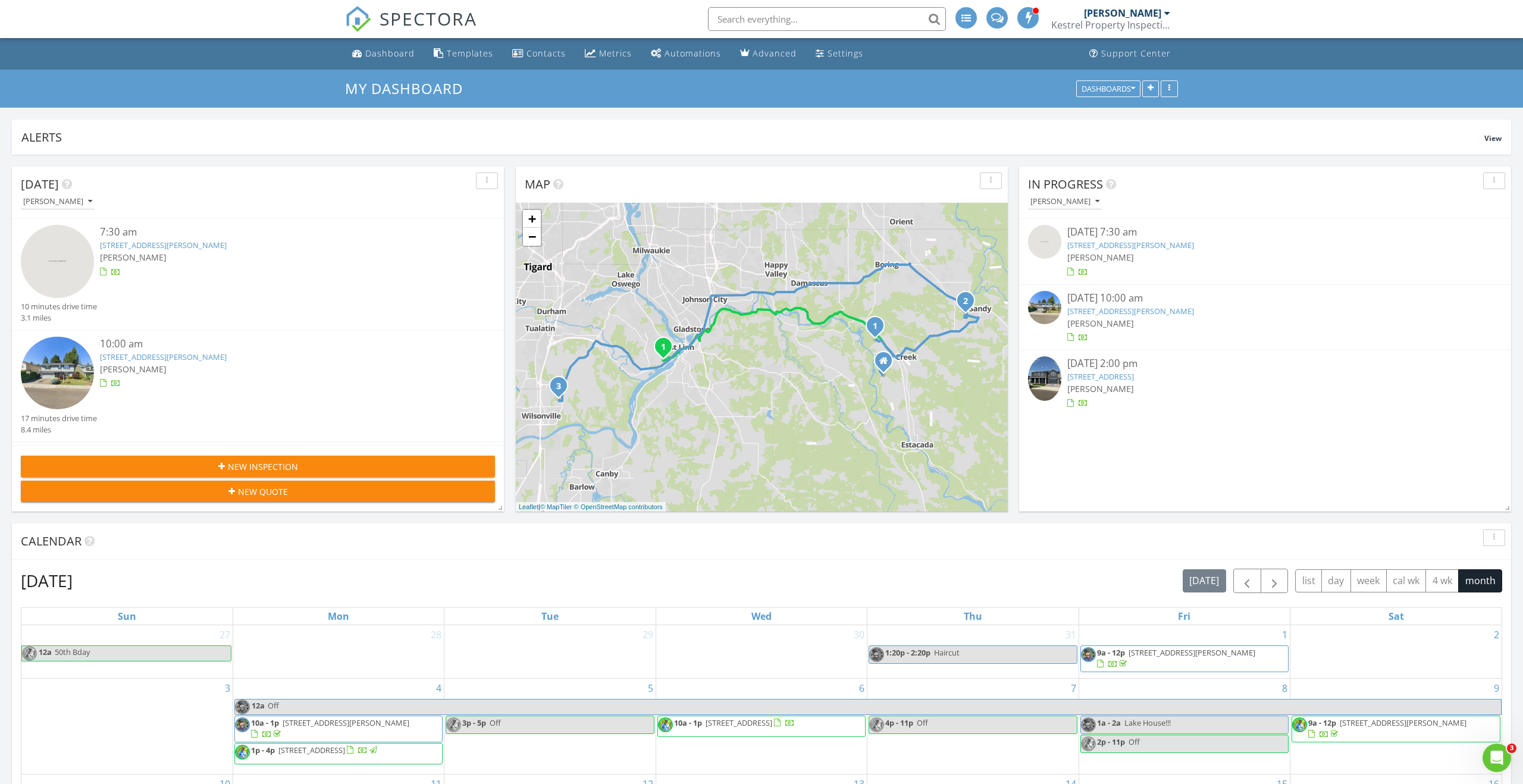
click at [1134, 380] on link "[STREET_ADDRESS]" at bounding box center [1100, 377] width 67 height 11
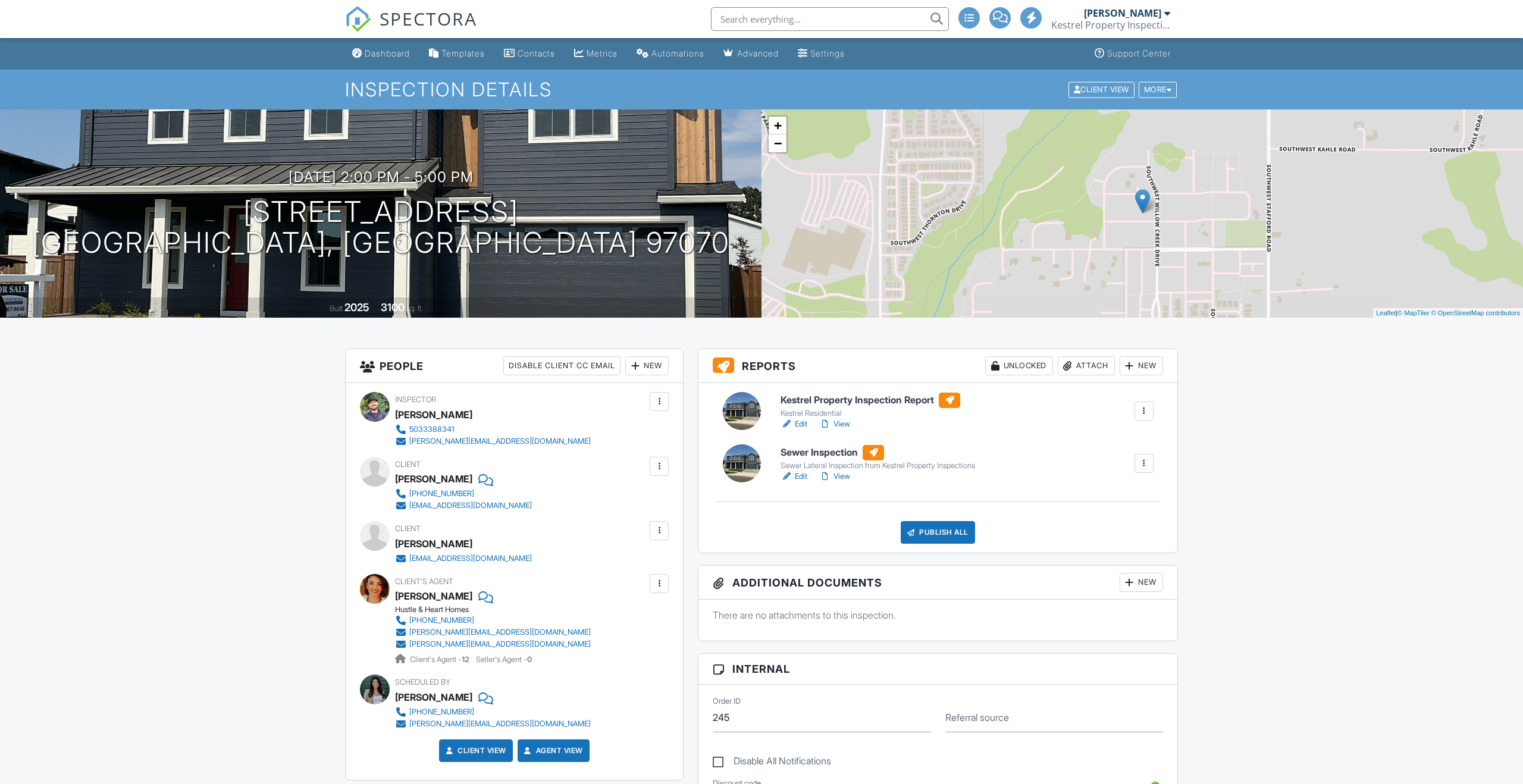
click at [802, 423] on link "Edit" at bounding box center [794, 424] width 27 height 12
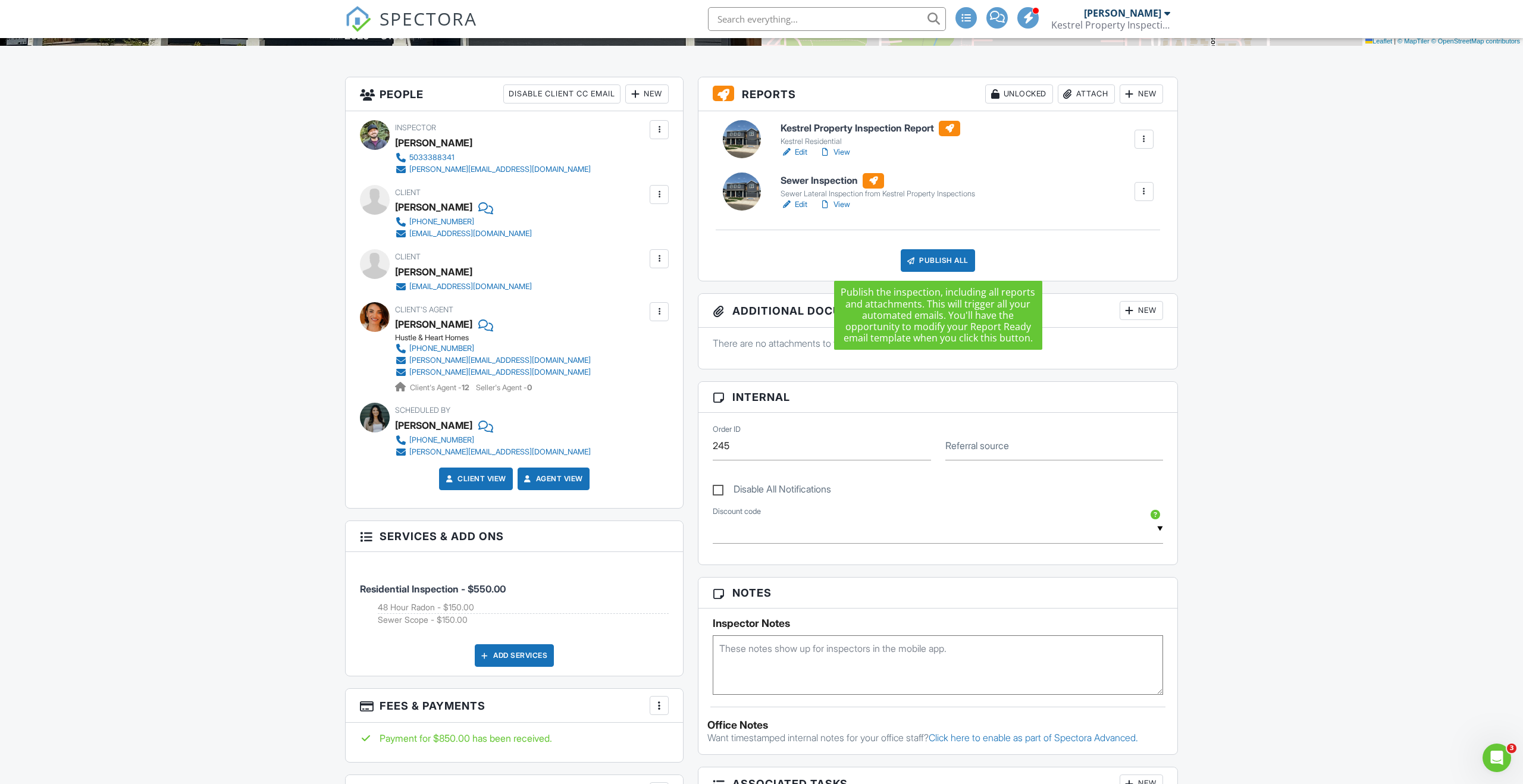
click at [964, 264] on div "Publish All" at bounding box center [938, 260] width 74 height 22
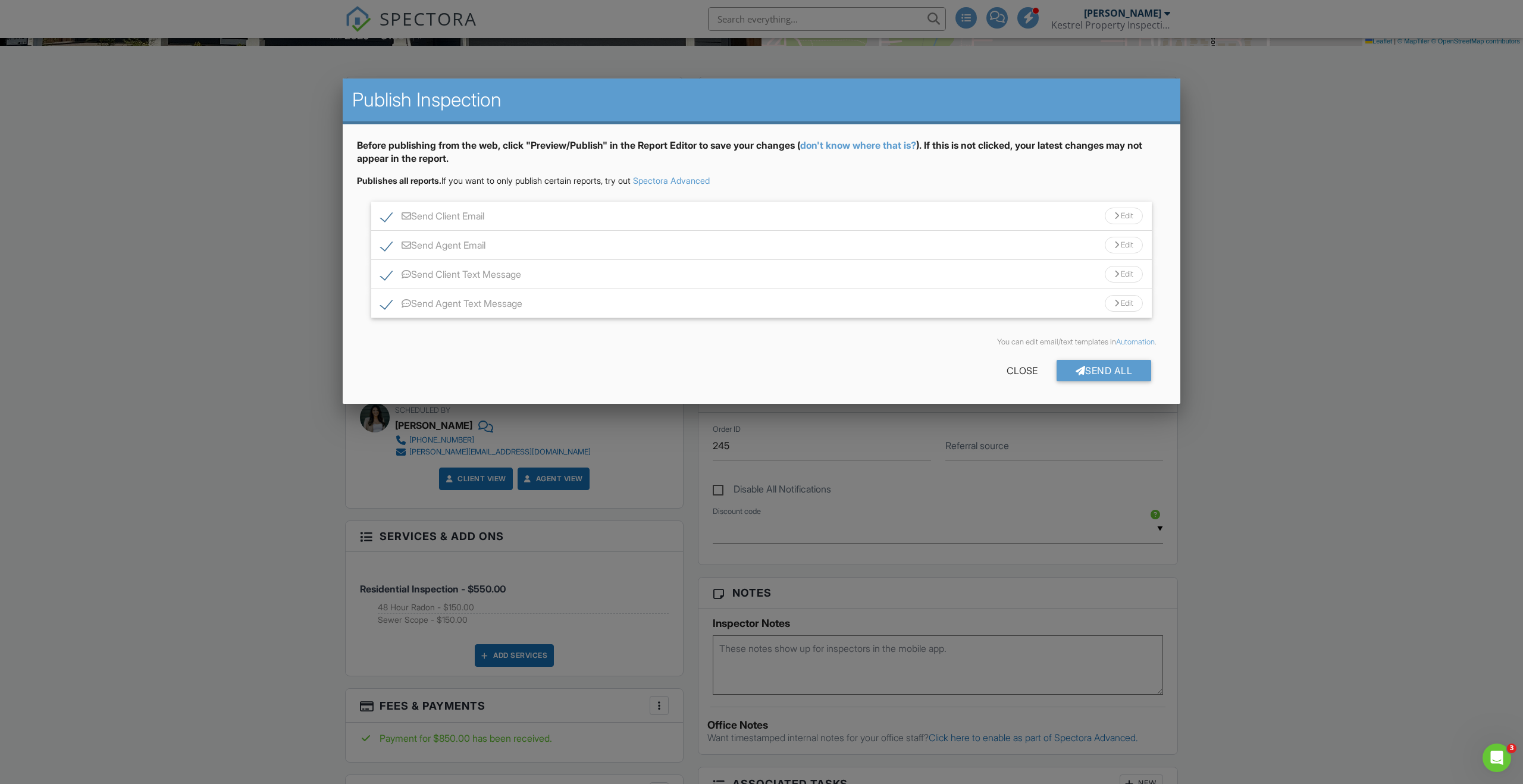
click at [1121, 375] on div "Send All" at bounding box center [1104, 371] width 95 height 21
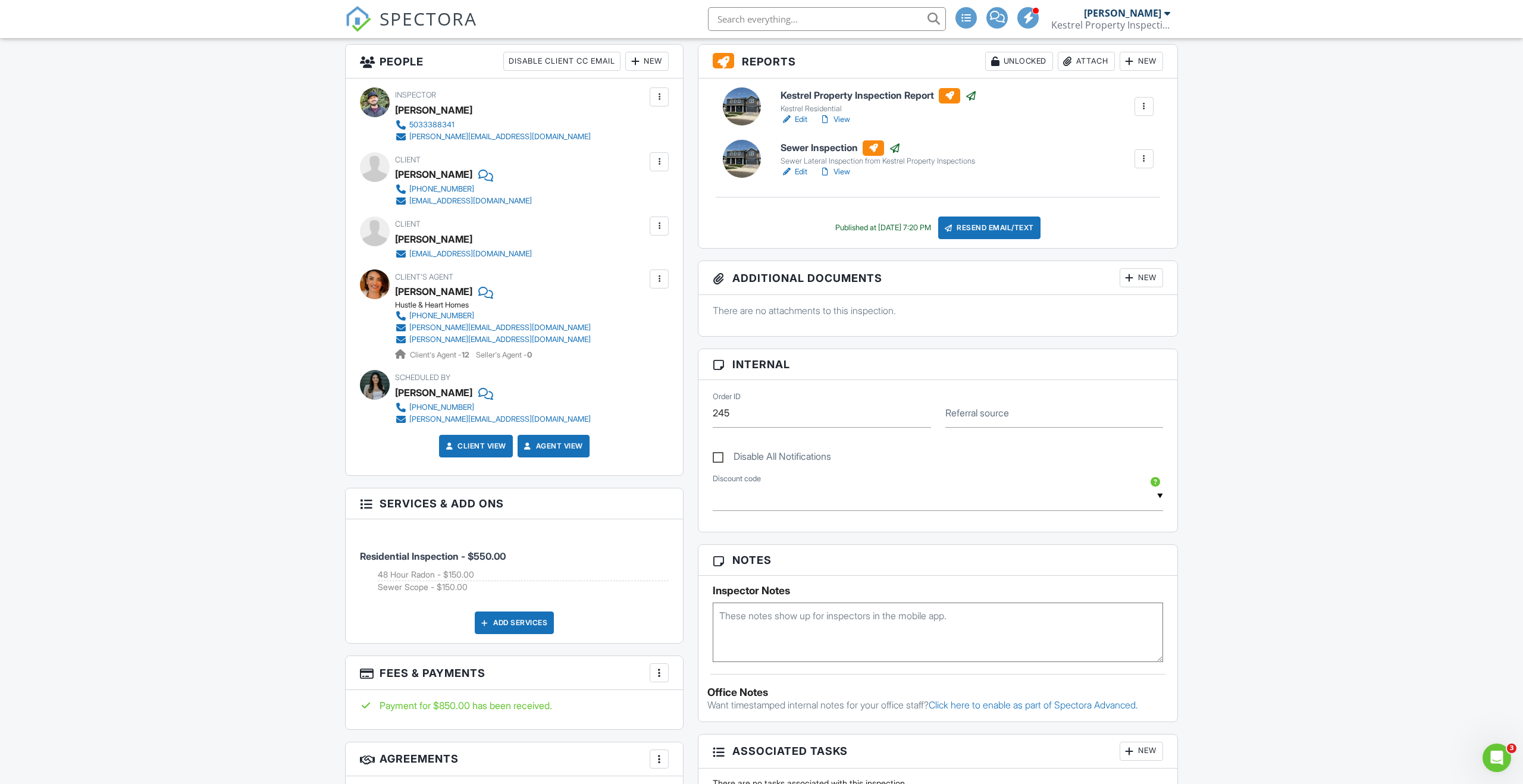
scroll to position [307, 0]
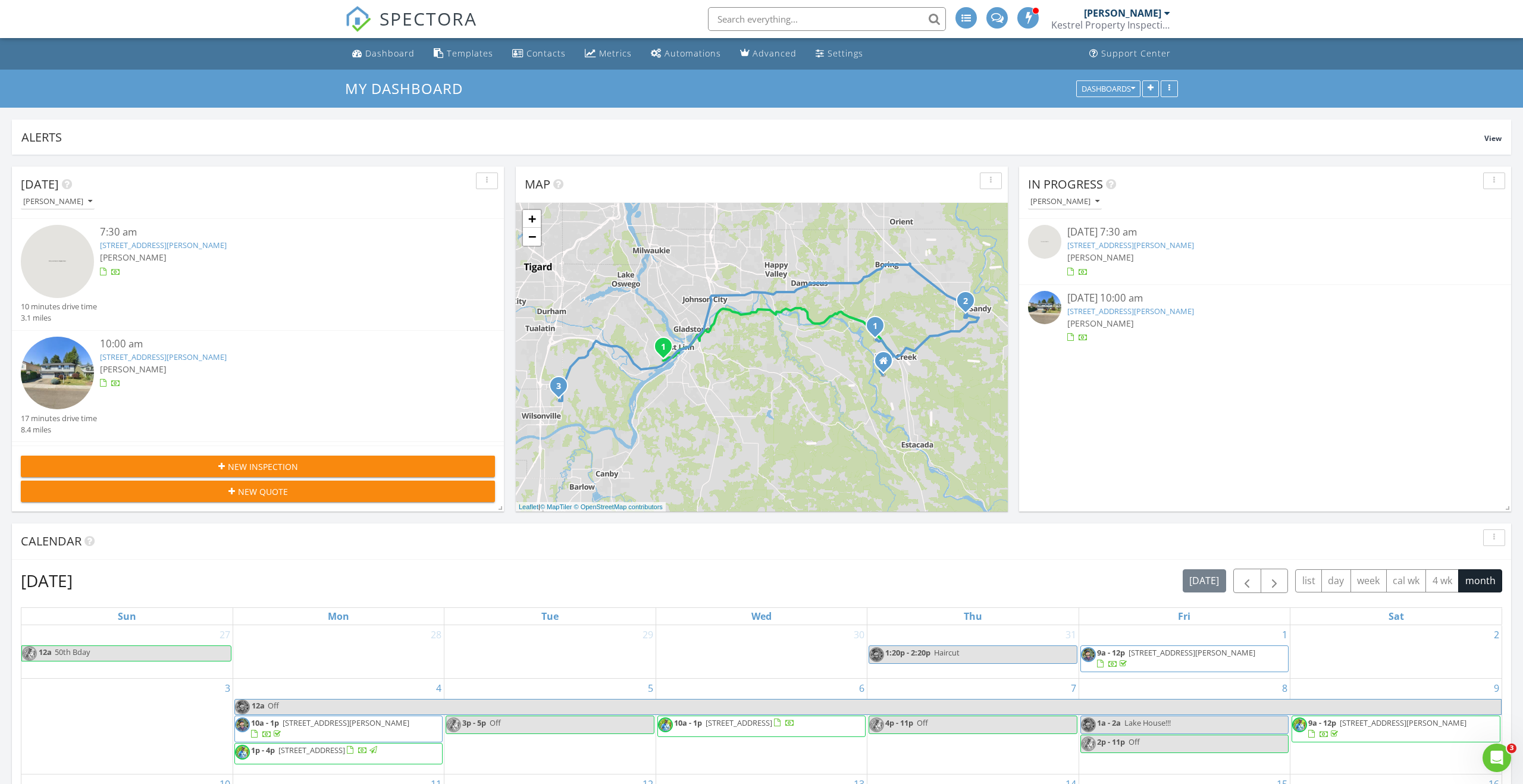
click at [1114, 315] on link "[STREET_ADDRESS][PERSON_NAME]" at bounding box center [1130, 311] width 127 height 11
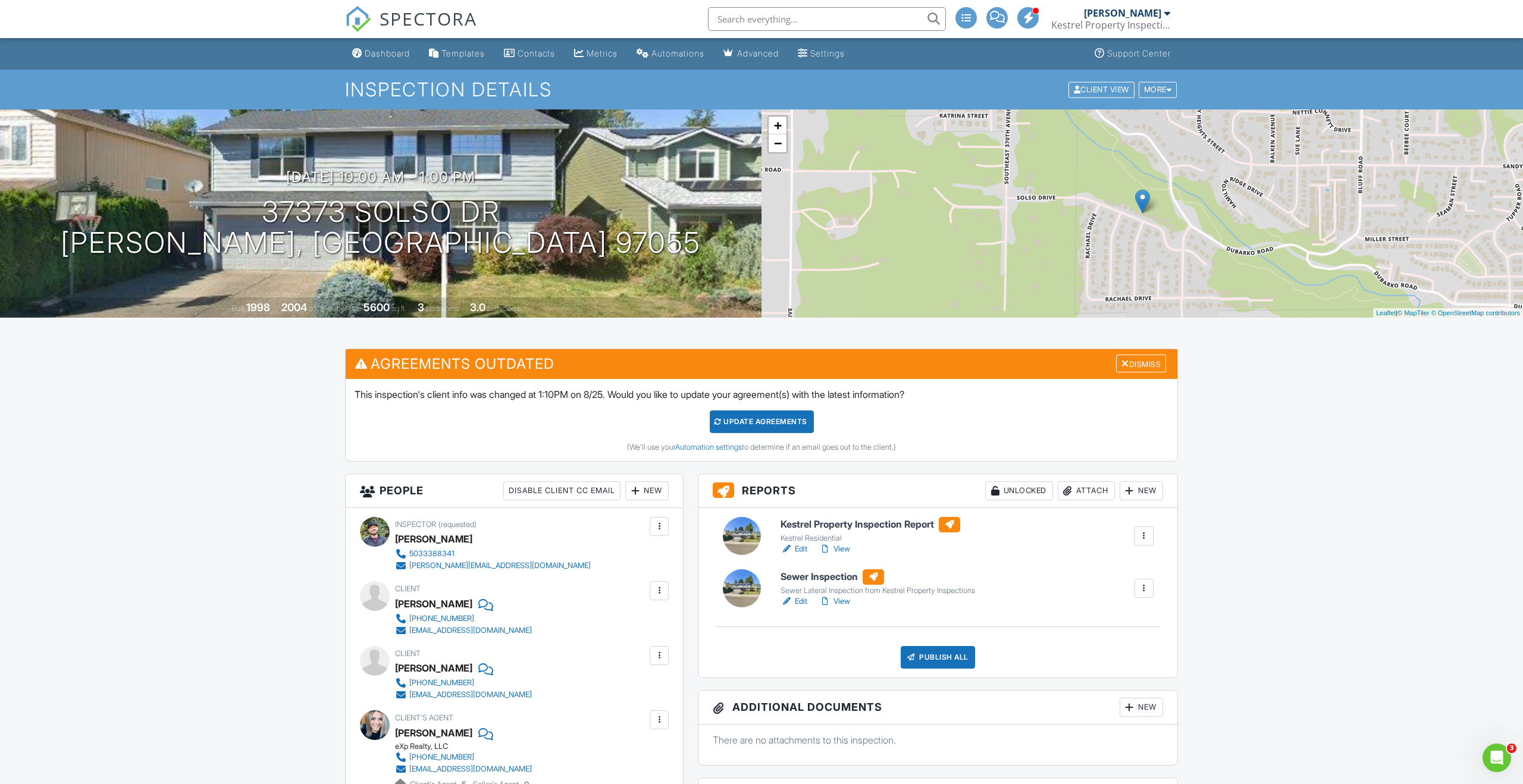
click at [801, 552] on link "Edit" at bounding box center [794, 549] width 27 height 12
